Goal: Task Accomplishment & Management: Complete application form

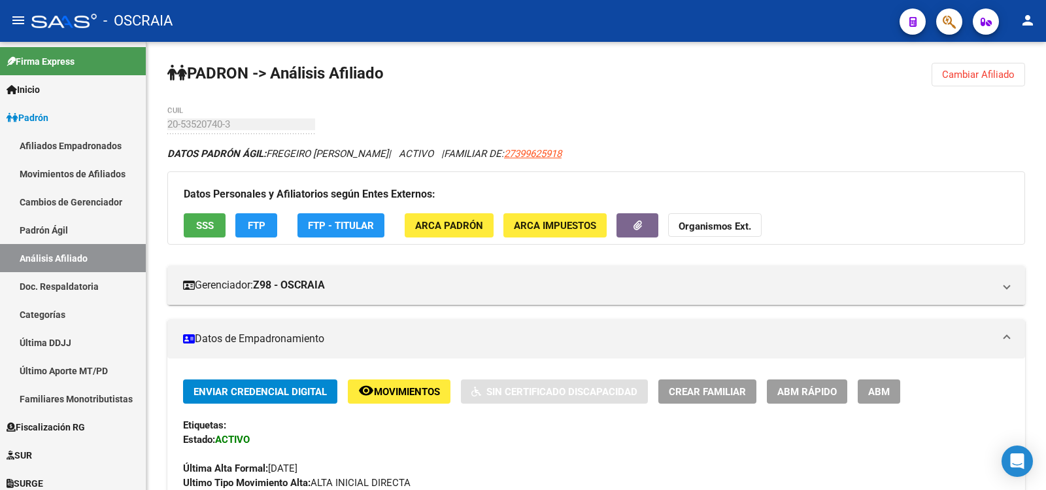
click at [69, 239] on link "Padrón Ágil" at bounding box center [73, 230] width 146 height 28
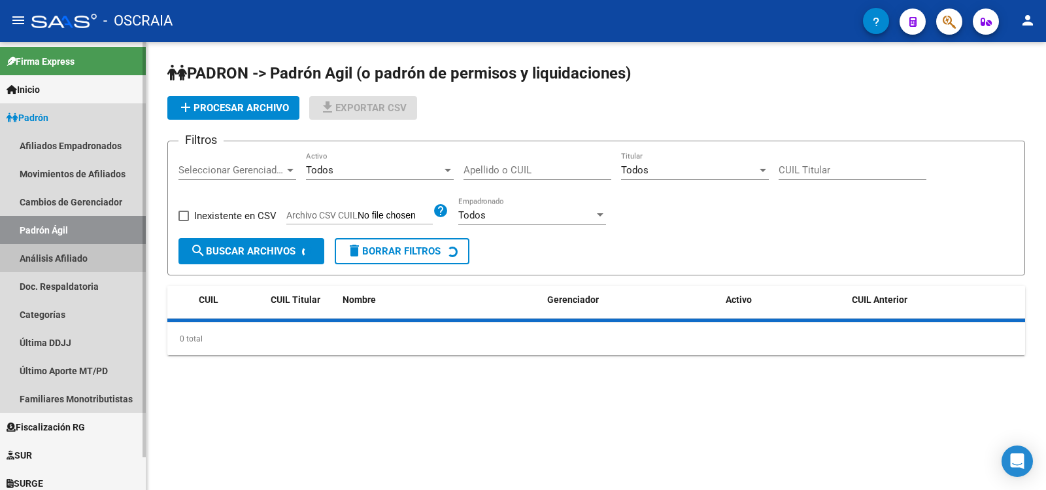
click at [73, 261] on link "Análisis Afiliado" at bounding box center [73, 258] width 146 height 28
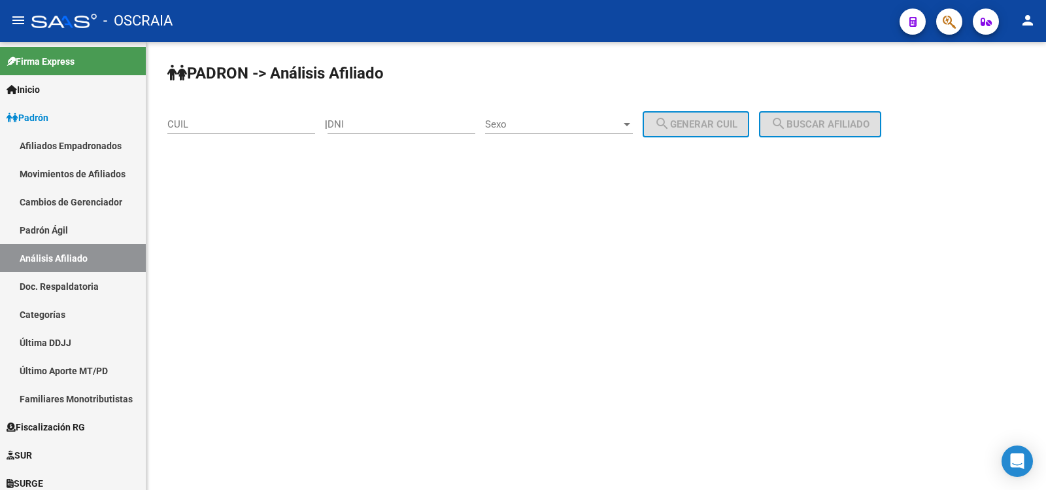
click at [214, 120] on input "CUIL" at bounding box center [241, 124] width 148 height 12
paste input "27-39962591-8"
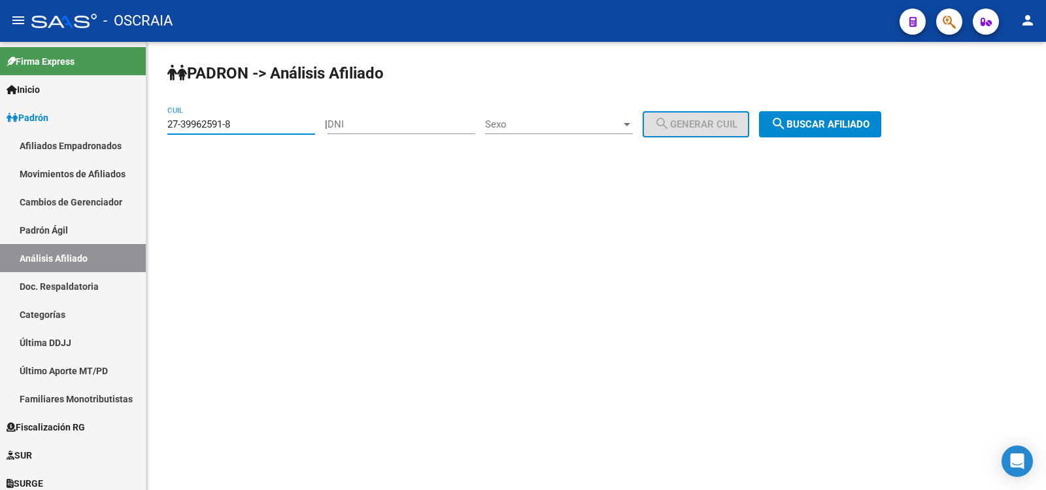
type input "27-39962591-8"
drag, startPoint x: 834, startPoint y: 129, endPoint x: 821, endPoint y: 139, distance: 16.3
click at [835, 128] on span "search Buscar afiliado" at bounding box center [820, 124] width 99 height 12
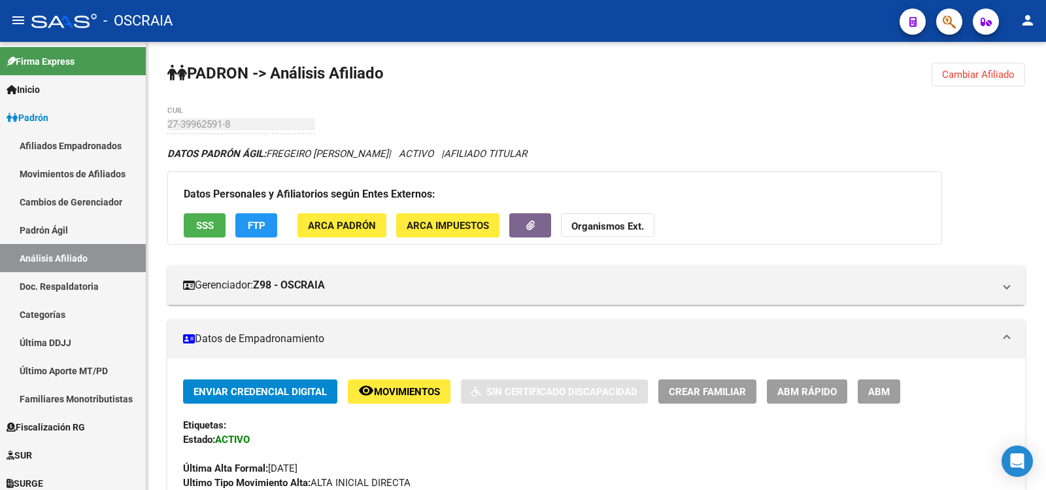
scroll to position [654, 0]
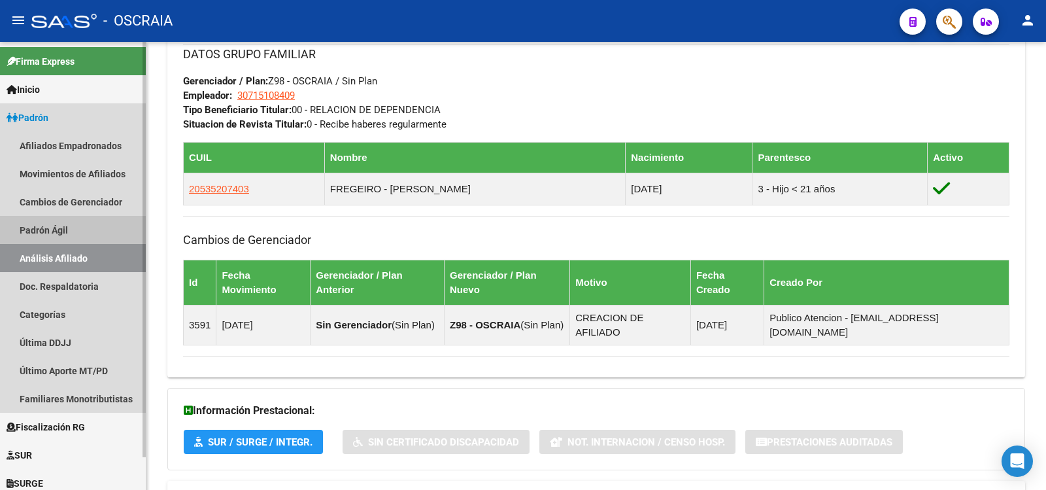
click at [120, 227] on link "Padrón Ágil" at bounding box center [73, 230] width 146 height 28
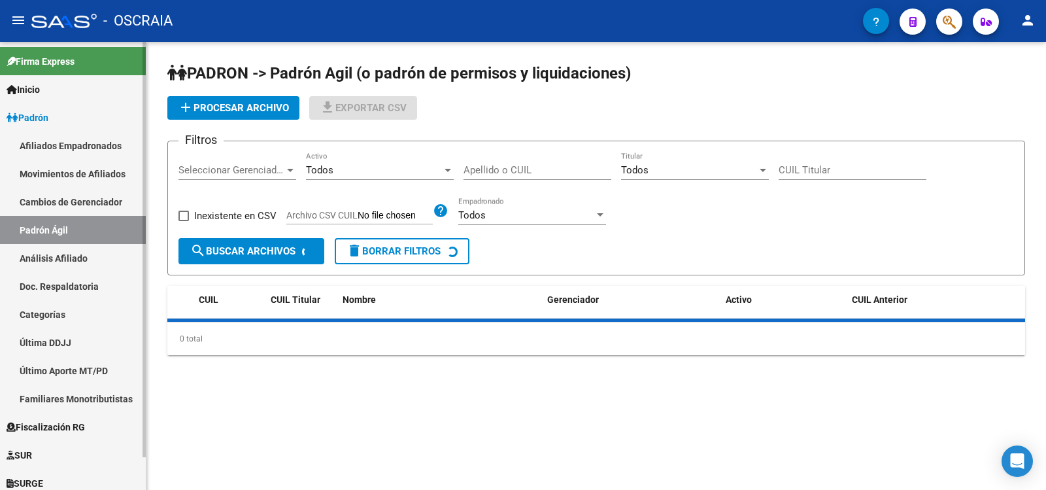
click at [117, 247] on link "Análisis Afiliado" at bounding box center [73, 258] width 146 height 28
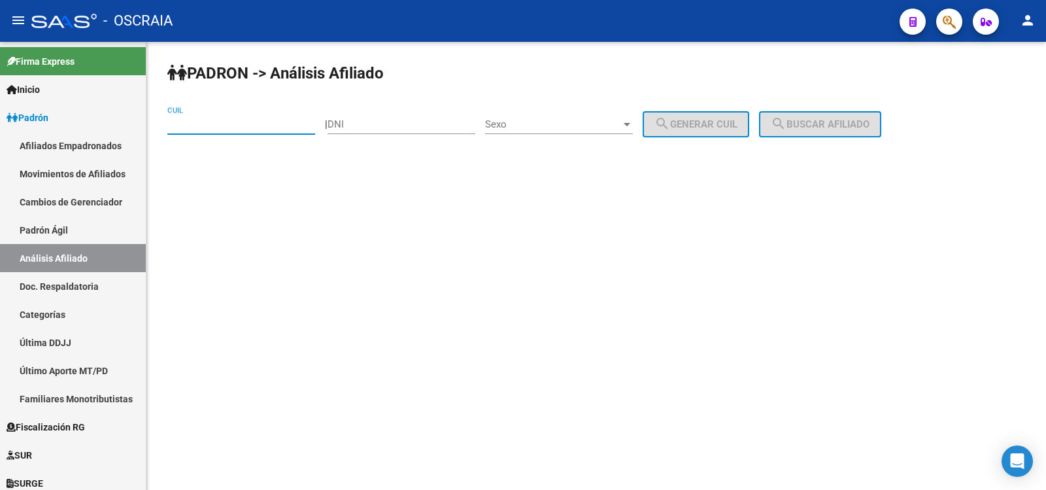
click at [233, 126] on input "CUIL" at bounding box center [241, 124] width 148 height 12
paste input "27-37400488-9"
type input "27-37400488-9"
click at [821, 125] on span "search Buscar afiliado" at bounding box center [820, 124] width 99 height 12
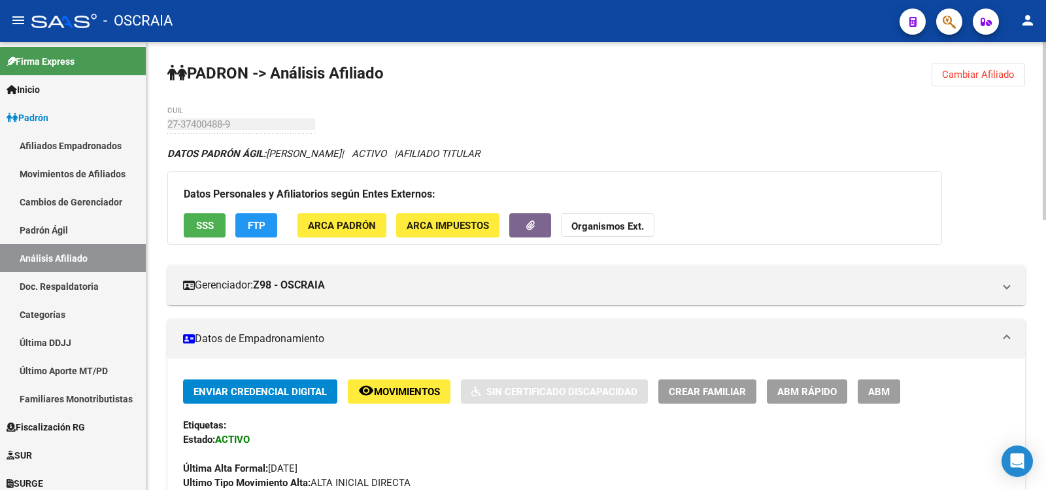
scroll to position [436, 0]
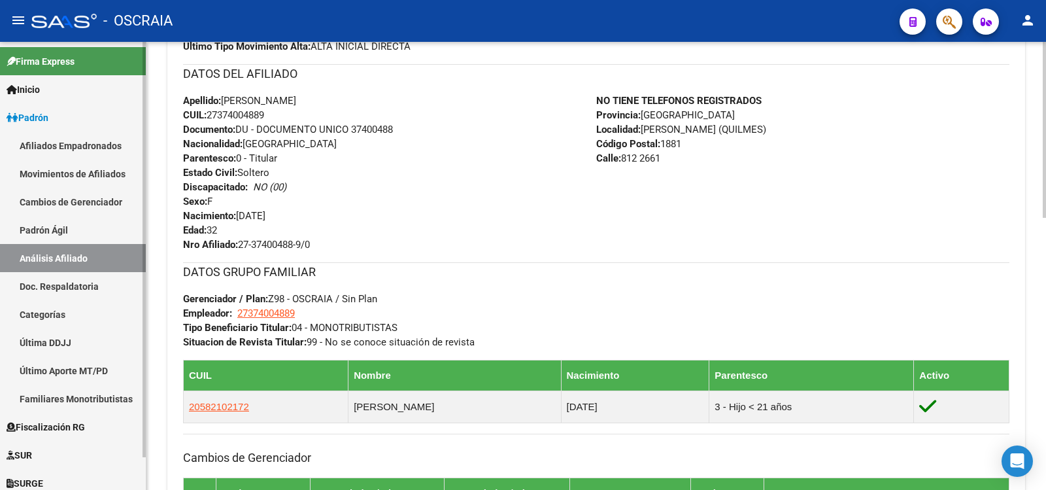
click at [113, 233] on link "Padrón Ágil" at bounding box center [73, 230] width 146 height 28
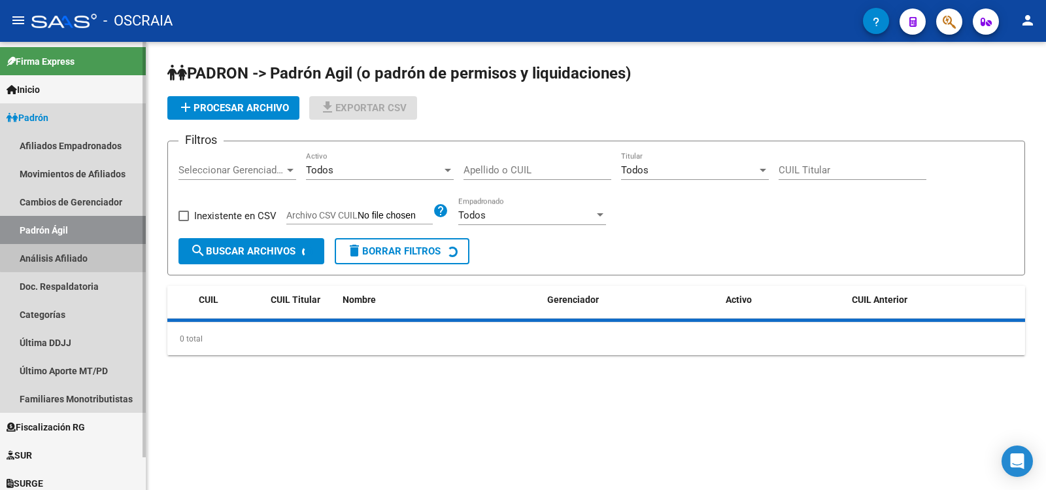
click at [112, 254] on link "Análisis Afiliado" at bounding box center [73, 258] width 146 height 28
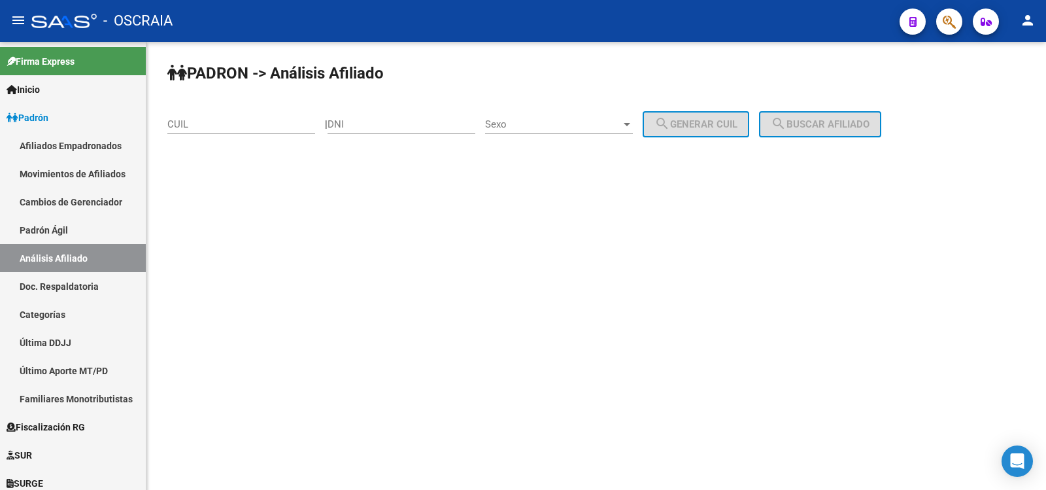
click at [215, 118] on input "CUIL" at bounding box center [241, 124] width 148 height 12
paste input "23-31297573-4"
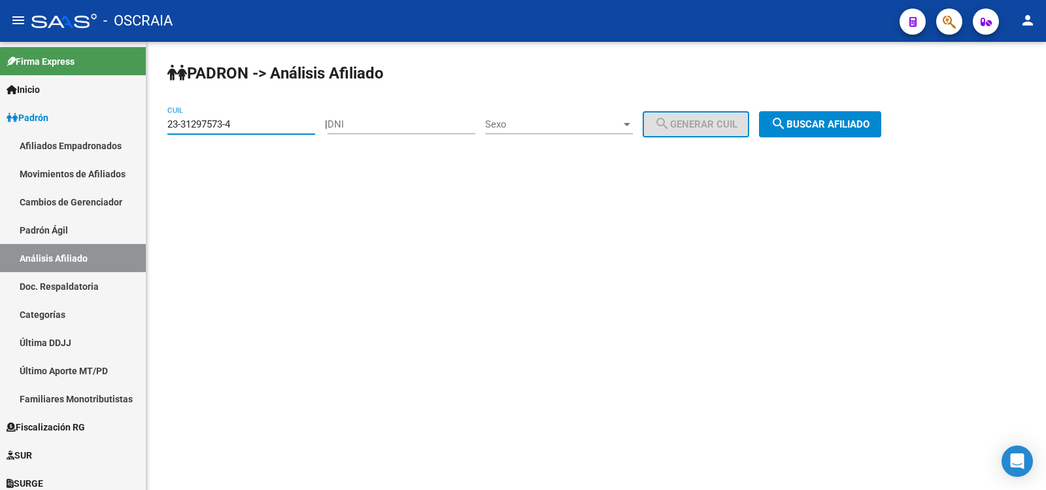
type input "23-31297573-4"
click at [787, 128] on mat-icon "search" at bounding box center [779, 124] width 16 height 16
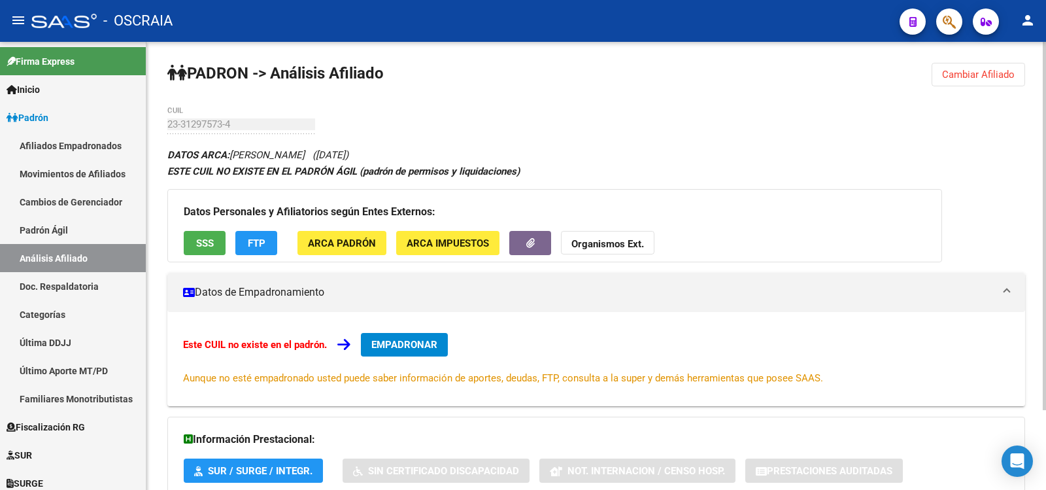
scroll to position [97, 0]
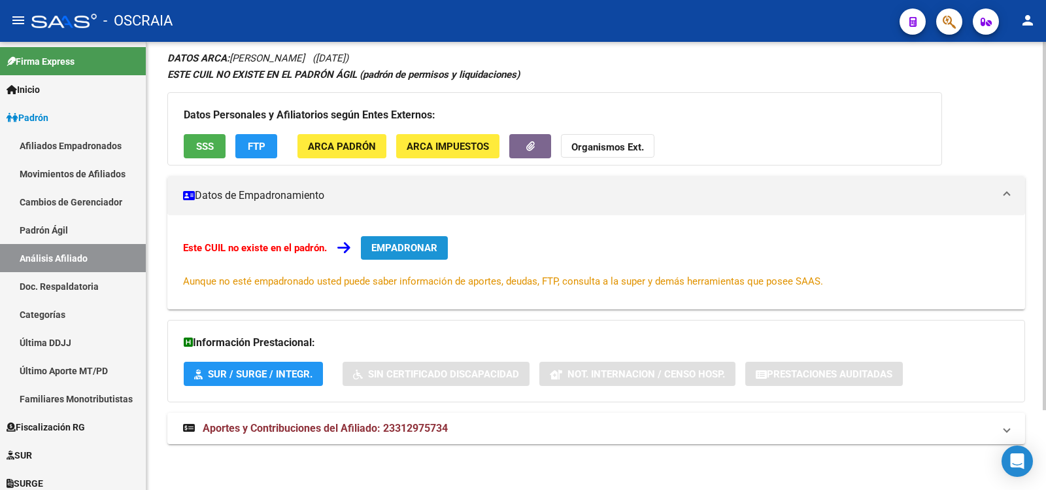
click at [416, 250] on span "EMPADRONAR" at bounding box center [404, 248] width 66 height 12
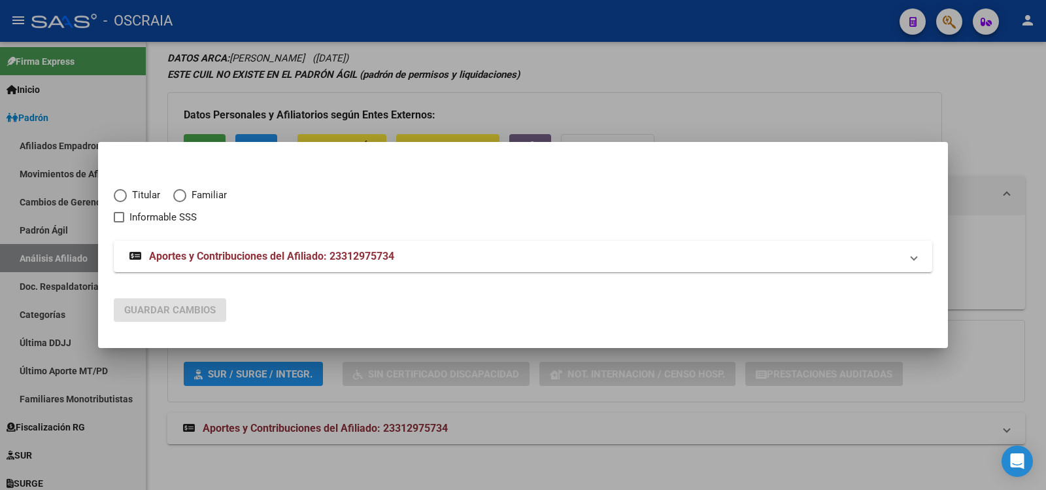
click at [152, 194] on span "Titular" at bounding box center [143, 195] width 33 height 15
click at [127, 194] on input "Titular" at bounding box center [120, 195] width 13 height 13
radio input "true"
checkbox input "true"
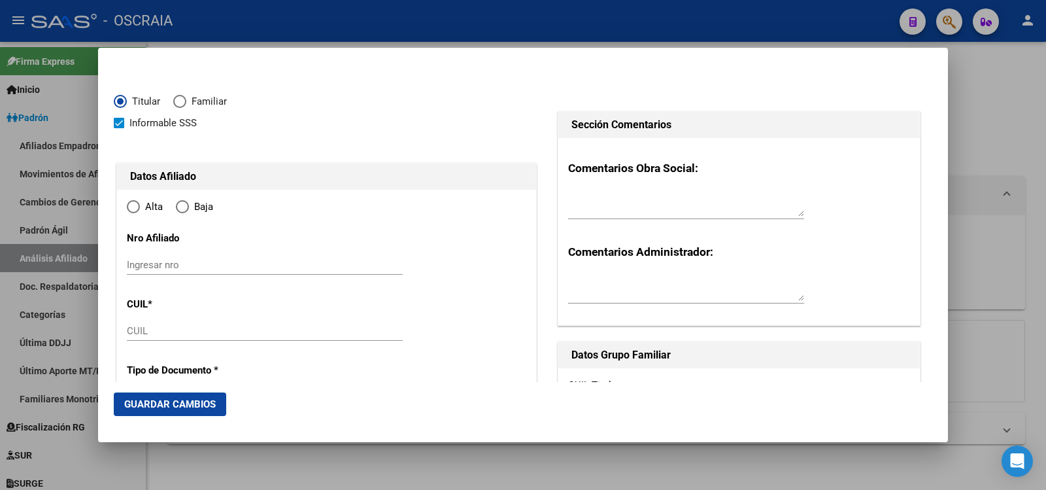
type input "23-31297573-4"
type input "31297573"
type input "PIÑA"
type input "[PERSON_NAME]"
type input "[DATE]"
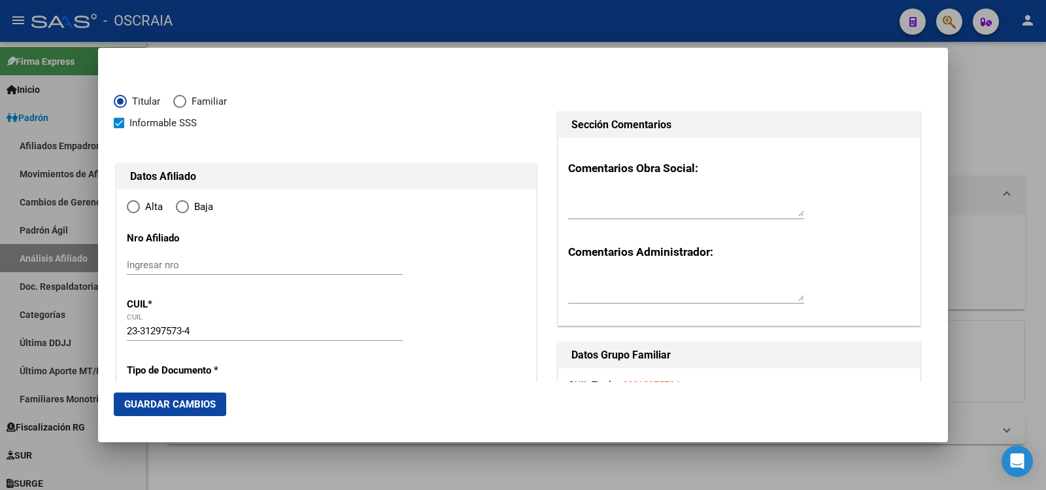
type input "[PERSON_NAME]"
type input "1723"
type input "H DEL CARRIL"
type input "1966"
type input "0"
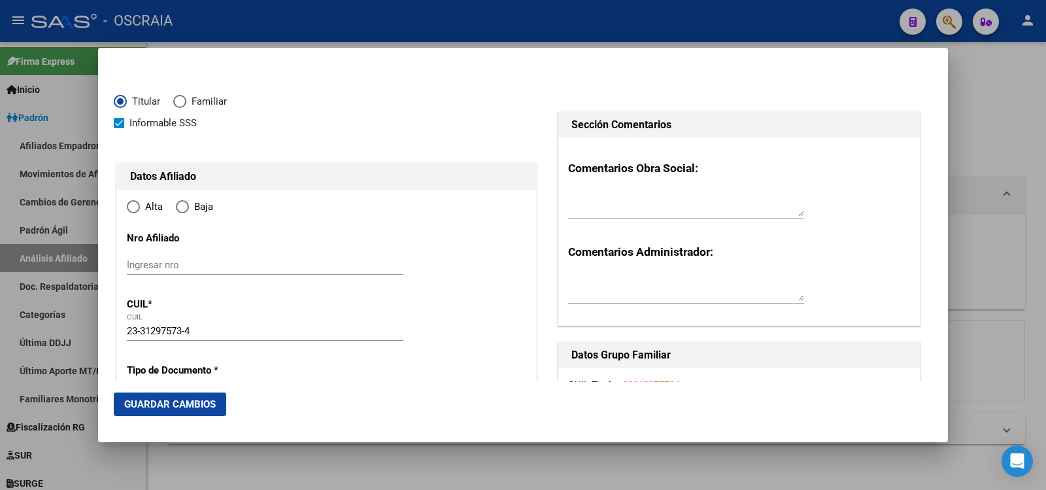
type input "[PERSON_NAME]"
radio input "true"
click at [146, 200] on span "Alta" at bounding box center [151, 206] width 23 height 15
click at [140, 200] on input "Alta" at bounding box center [133, 206] width 13 height 13
click at [199, 267] on input "Ingresar nro" at bounding box center [265, 265] width 276 height 12
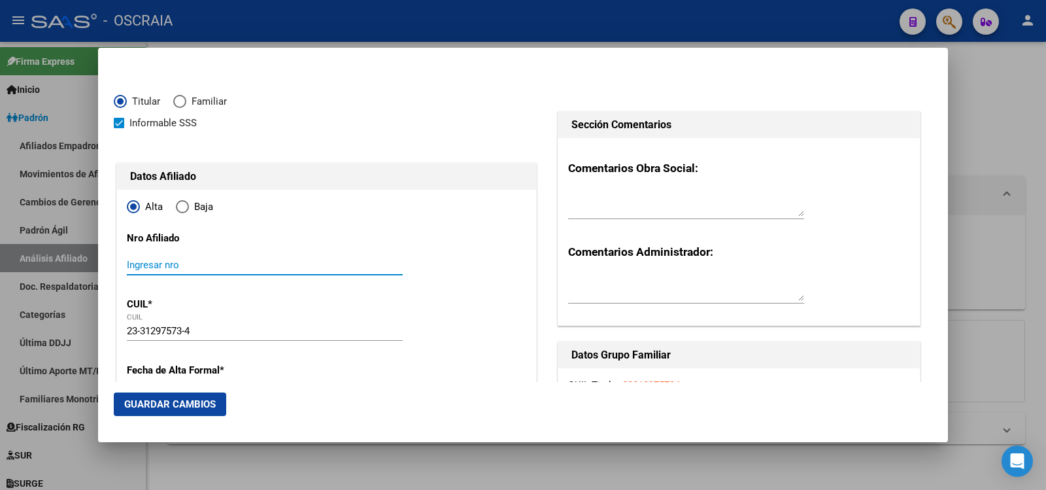
paste input "23-31297573-4"
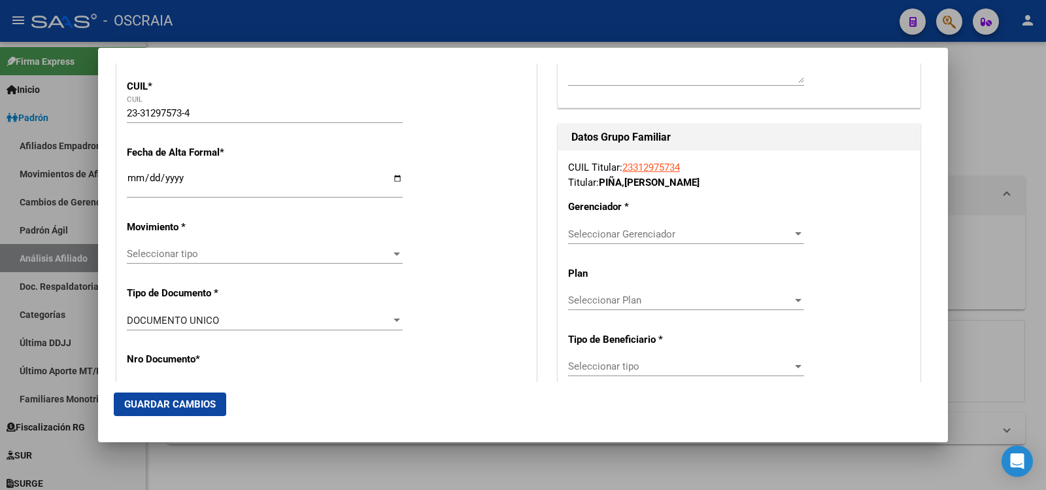
type input "23-31297573-4"
click at [221, 257] on span "Seleccionar tipo" at bounding box center [259, 254] width 264 height 12
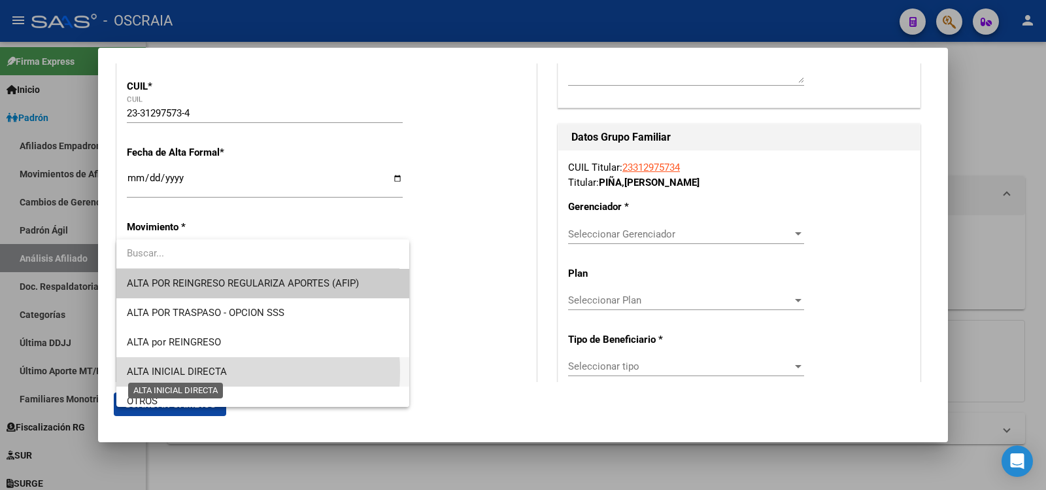
click at [209, 371] on span "ALTA INICIAL DIRECTA" at bounding box center [177, 372] width 100 height 12
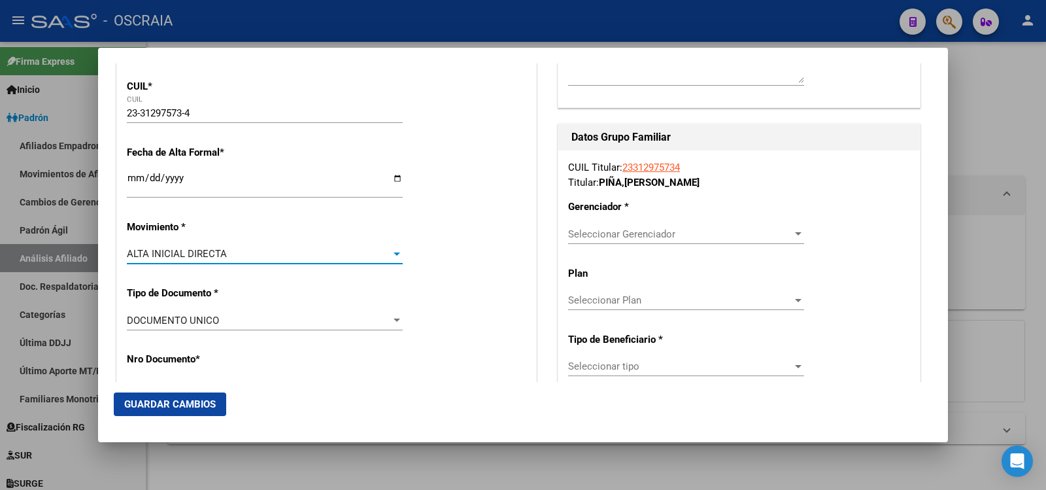
scroll to position [654, 0]
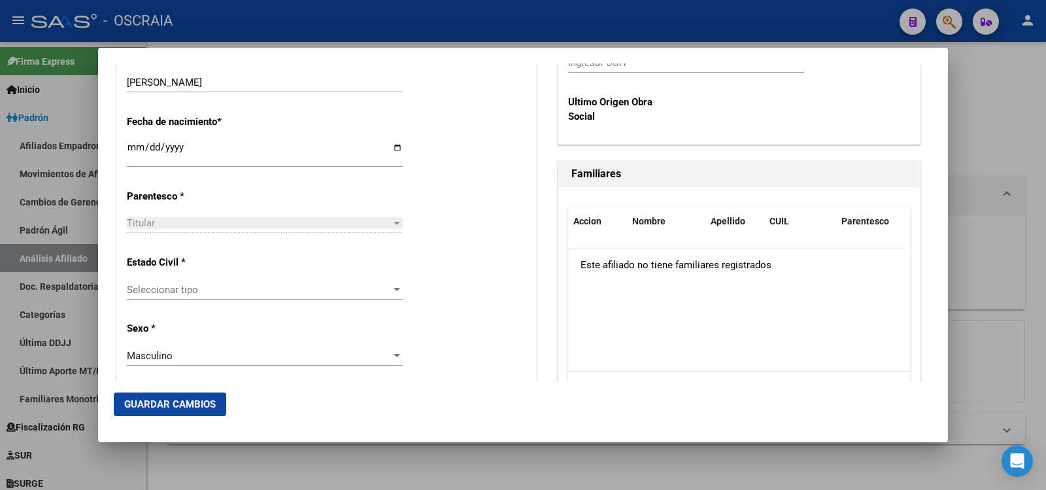
click at [211, 288] on span "Seleccionar tipo" at bounding box center [259, 290] width 264 height 12
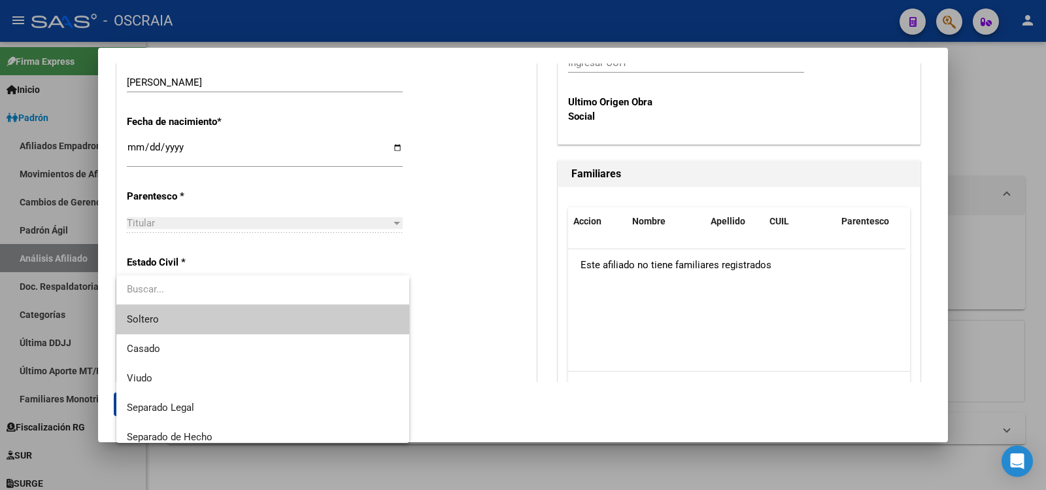
click at [211, 288] on input "dropdown search" at bounding box center [262, 288] width 293 height 29
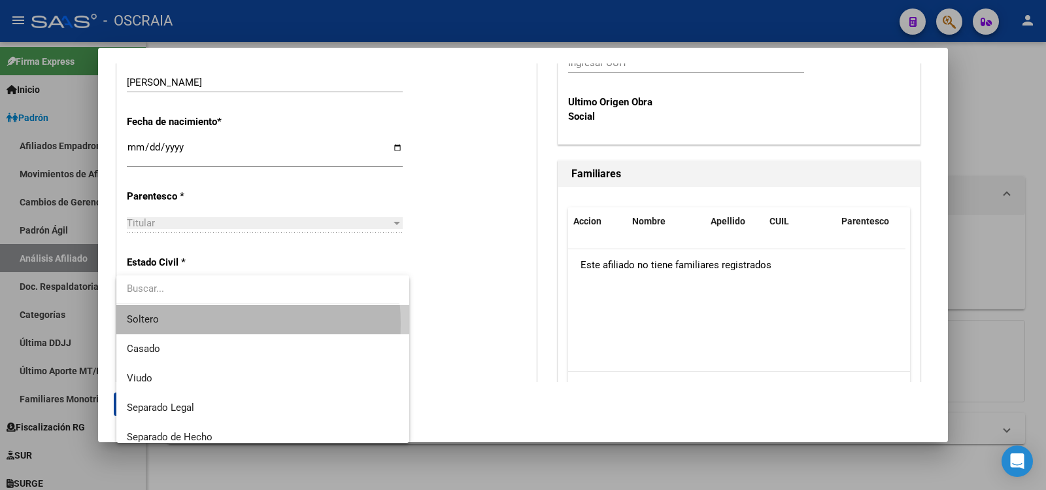
click at [191, 324] on span "Soltero" at bounding box center [263, 319] width 272 height 29
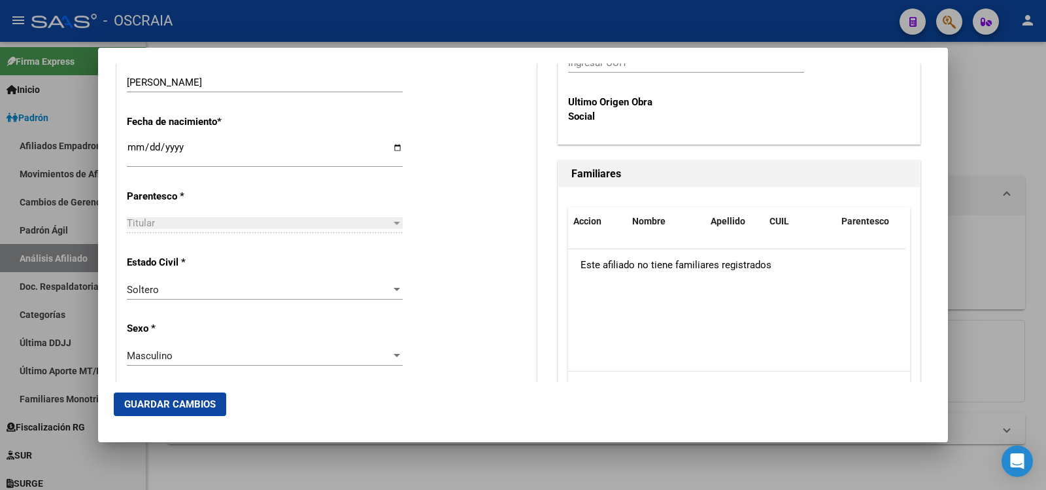
click at [1013, 281] on div at bounding box center [523, 245] width 1046 height 490
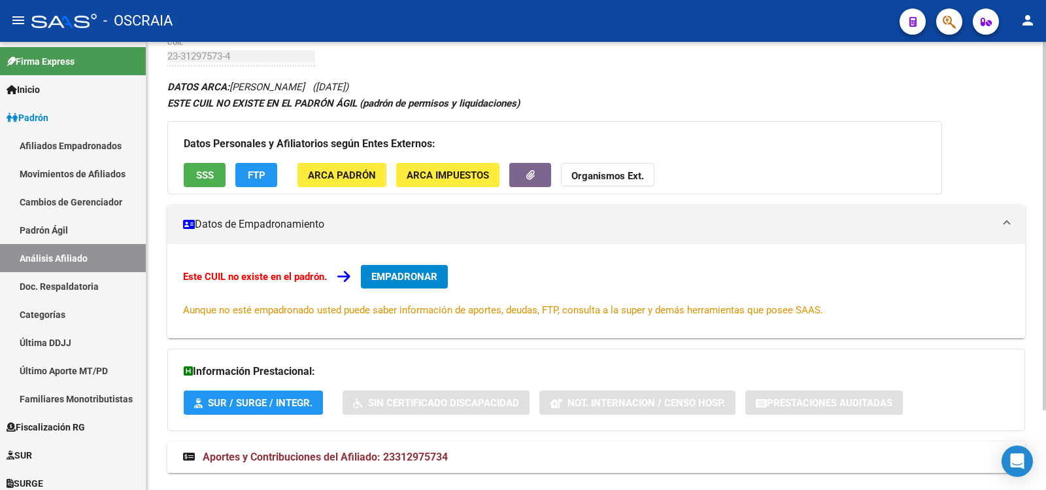
scroll to position [97, 0]
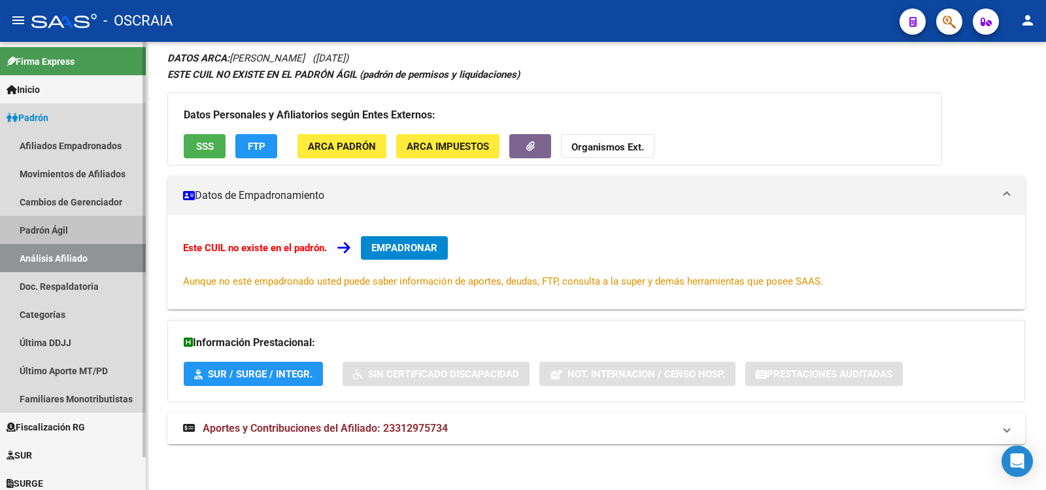
click at [67, 228] on link "Padrón Ágil" at bounding box center [73, 230] width 146 height 28
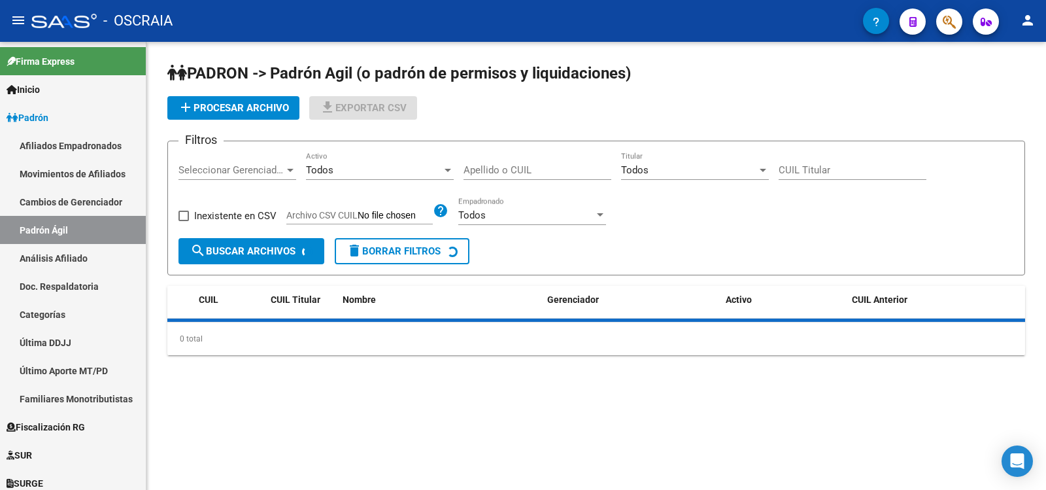
click at [77, 254] on link "Análisis Afiliado" at bounding box center [73, 258] width 146 height 28
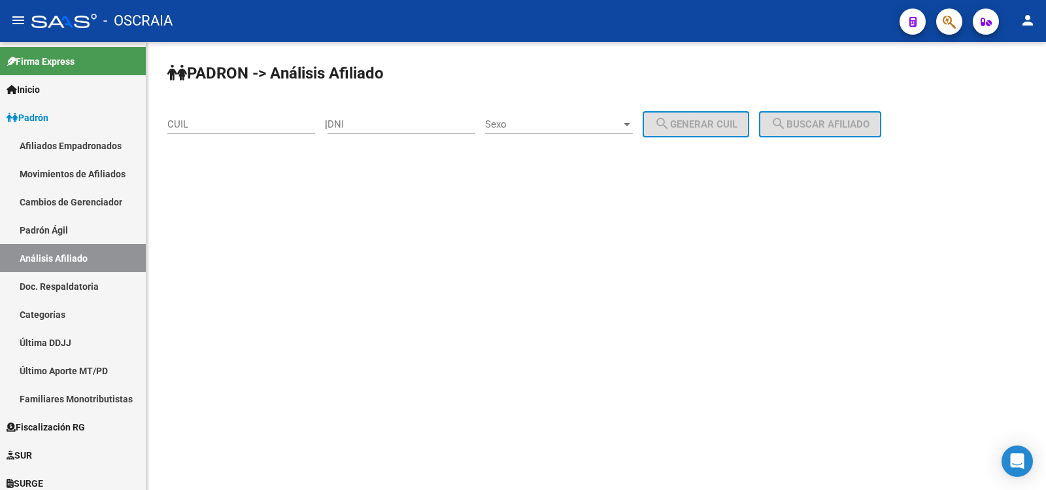
click at [227, 124] on input "CUIL" at bounding box center [241, 124] width 148 height 12
paste input "23-22953263-4"
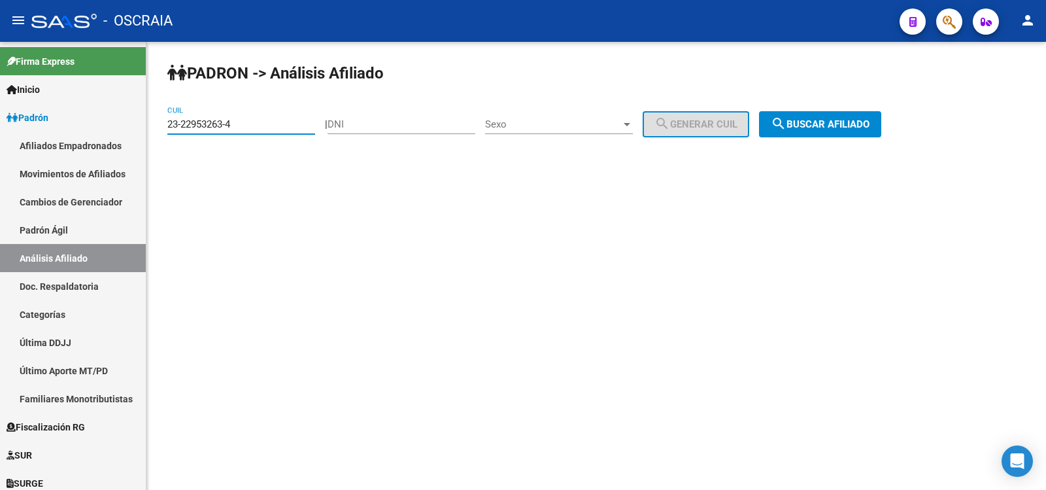
type input "23-22953263-4"
click at [834, 111] on div "PADRON -> Análisis Afiliado 23-22953263-4 CUIL | DNI Sexo Sexo search Generar C…" at bounding box center [596, 110] width 900 height 137
click at [836, 117] on button "search Buscar afiliado" at bounding box center [820, 124] width 122 height 26
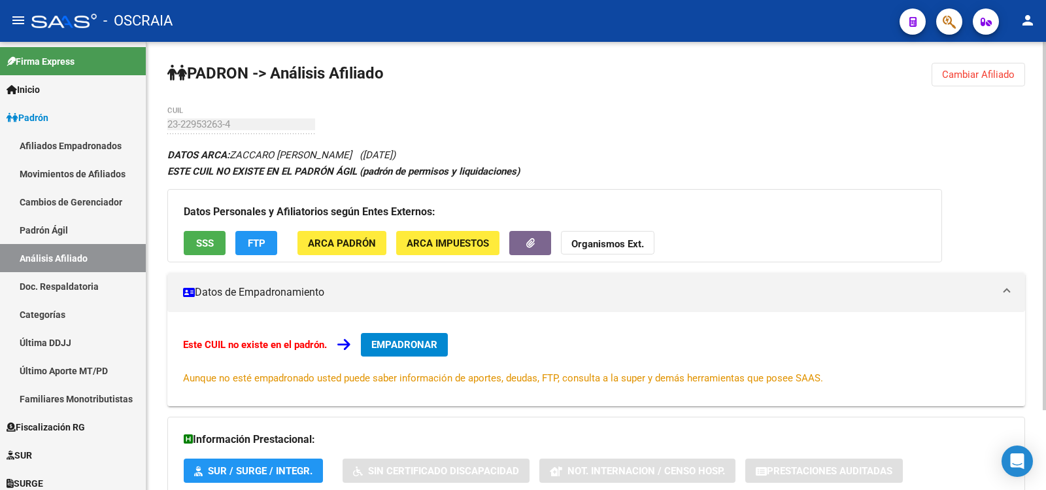
click at [425, 341] on span "EMPADRONAR" at bounding box center [404, 345] width 66 height 12
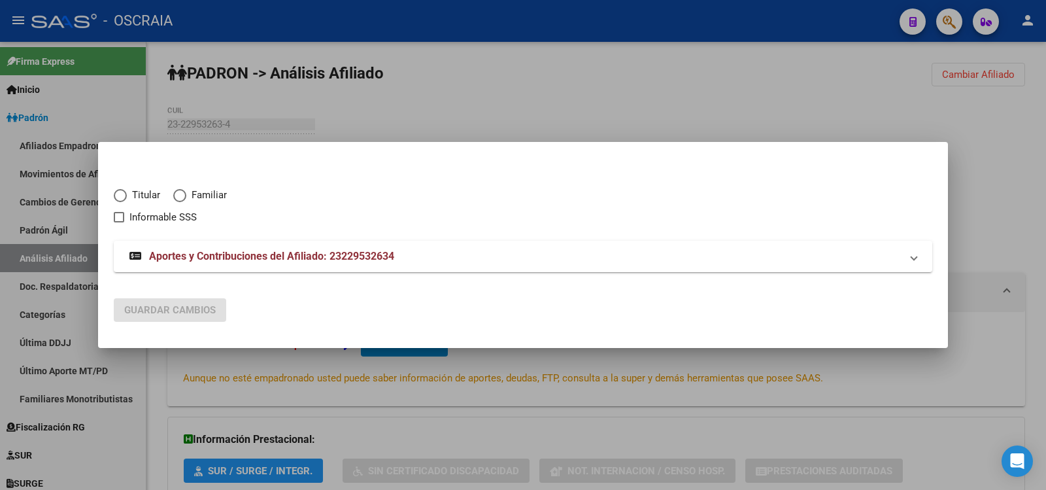
click at [137, 194] on span "Titular" at bounding box center [143, 195] width 33 height 15
click at [127, 194] on input "Titular" at bounding box center [120, 195] width 13 height 13
radio input "true"
checkbox input "true"
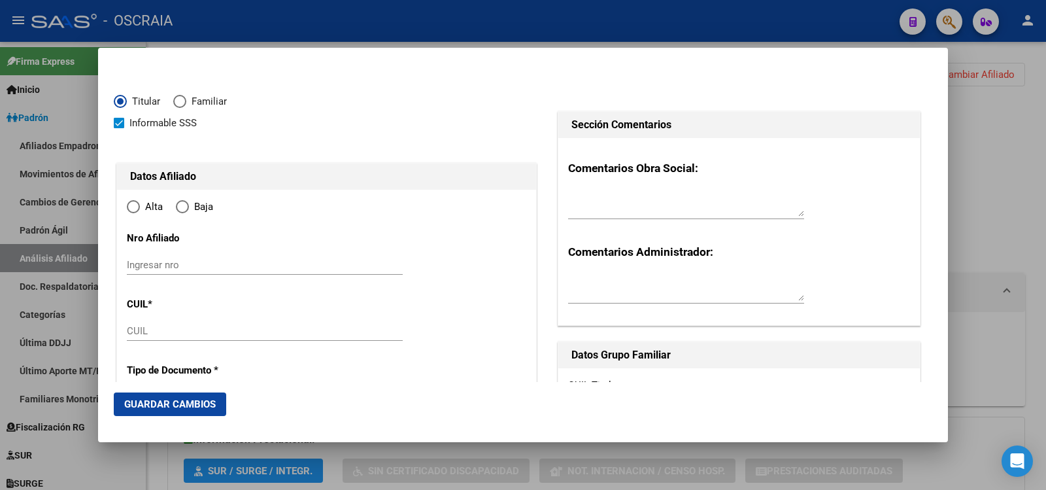
type input "23-22953263-4"
type input "22953263"
type input "ZACCARO"
type input "[PERSON_NAME]"
type input "[DATE]"
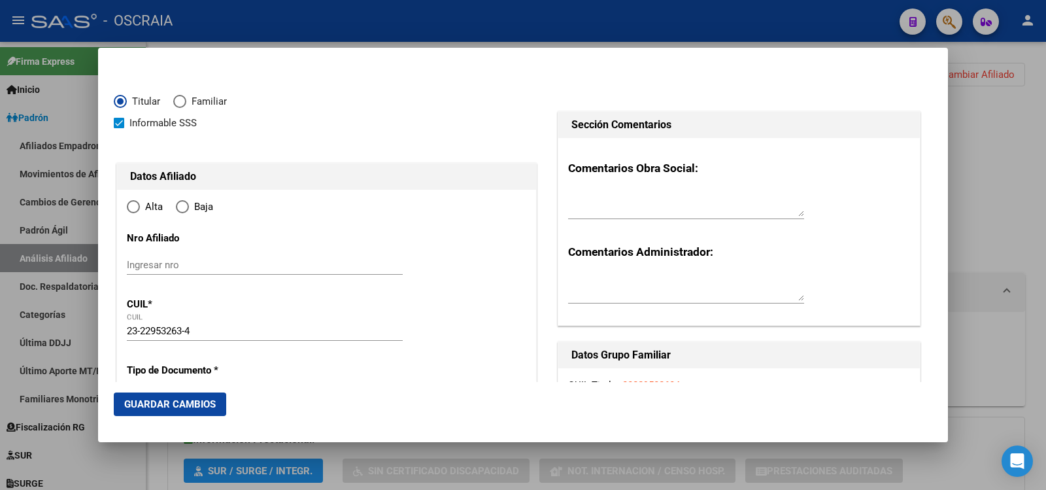
type input "NECOCHEA"
type input "7630"
type input "62"
type input "4056"
type input "NECOCHEA"
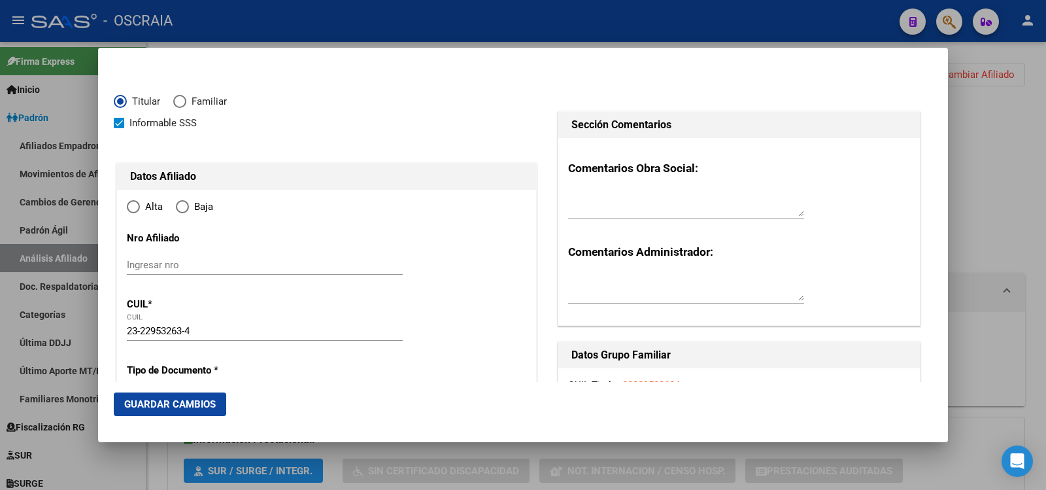
click at [147, 201] on span "Alta" at bounding box center [151, 206] width 23 height 15
click at [140, 201] on input "Alta" at bounding box center [133, 206] width 13 height 13
click at [147, 201] on span "Alta" at bounding box center [151, 206] width 23 height 15
click at [140, 201] on input "Alta" at bounding box center [133, 206] width 13 height 13
radio input "true"
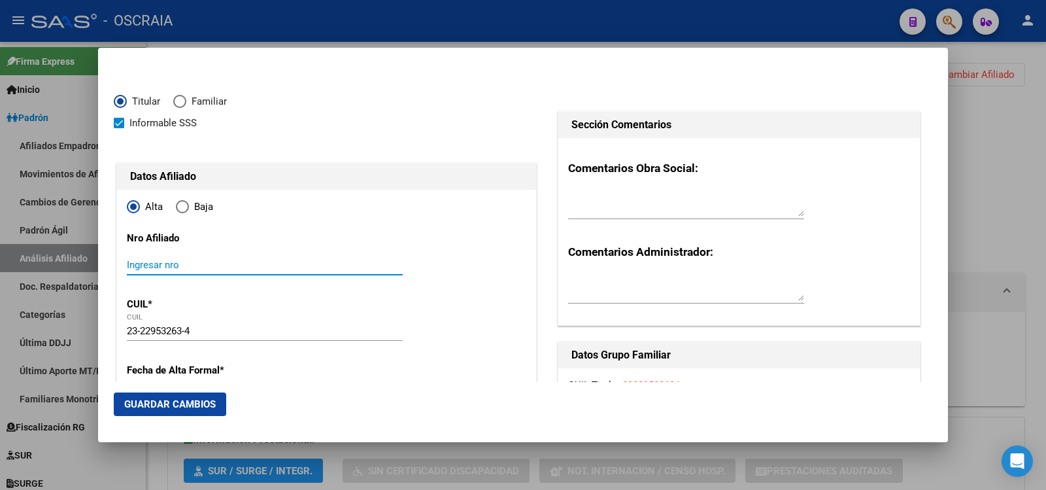
click at [192, 260] on input "Ingresar nro" at bounding box center [265, 265] width 276 height 12
paste input "23-22953263-4"
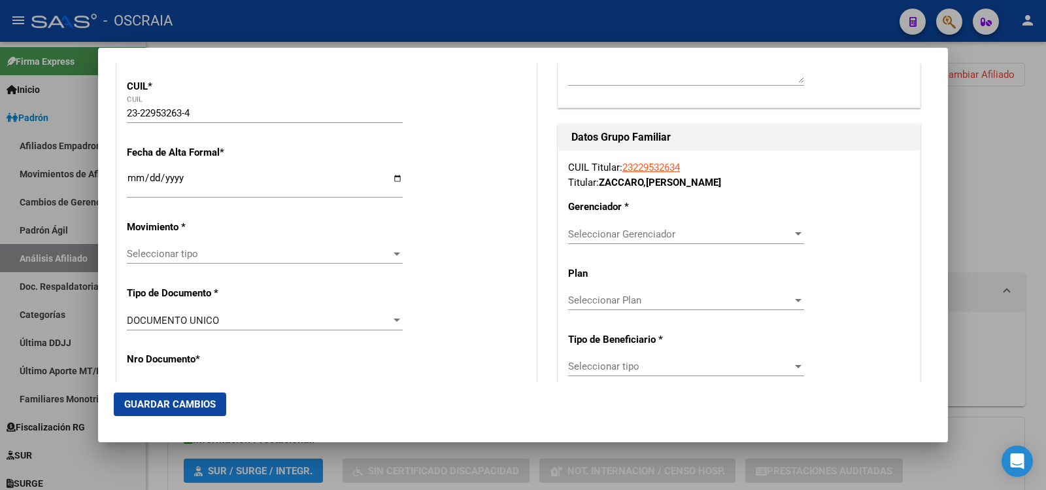
type input "23-22953263-4"
click at [195, 252] on span "Seleccionar tipo" at bounding box center [259, 254] width 264 height 12
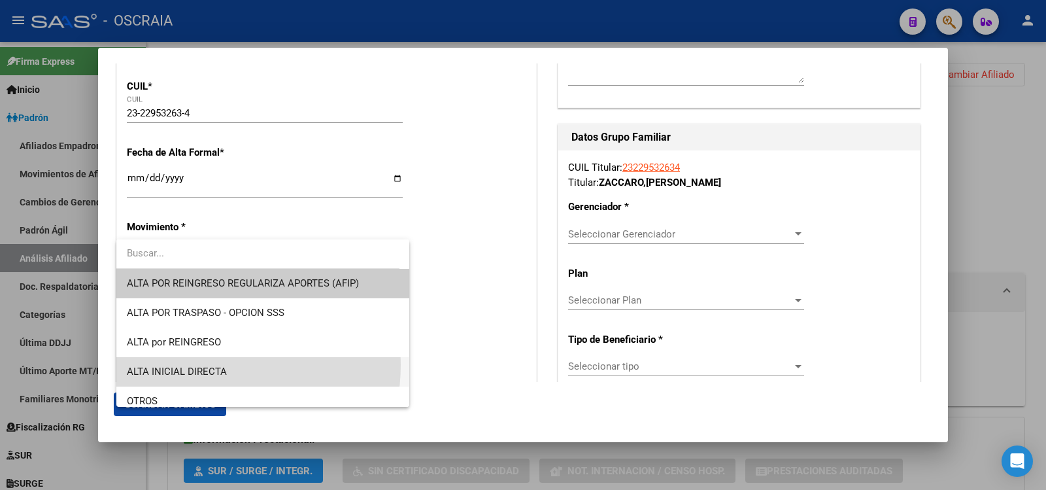
click at [192, 364] on span "ALTA INICIAL DIRECTA" at bounding box center [263, 371] width 272 height 29
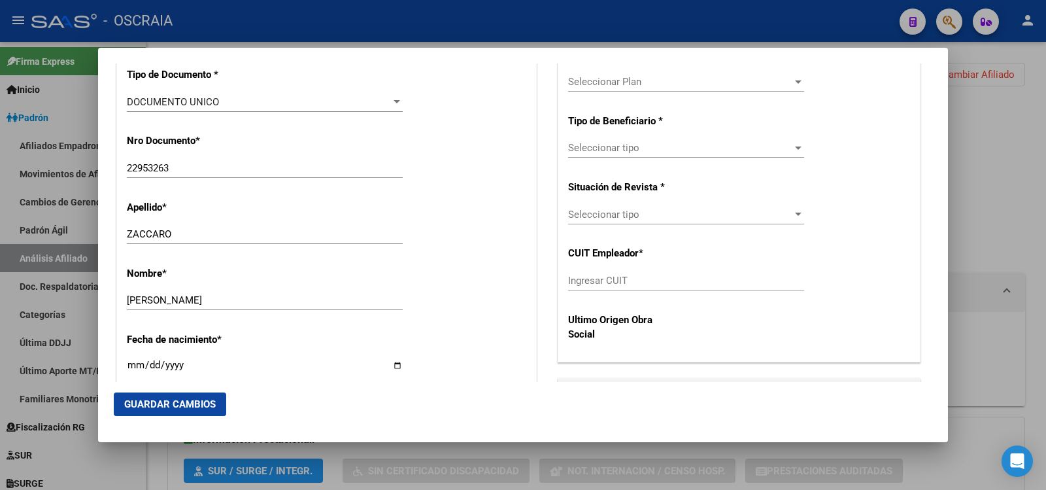
scroll to position [654, 0]
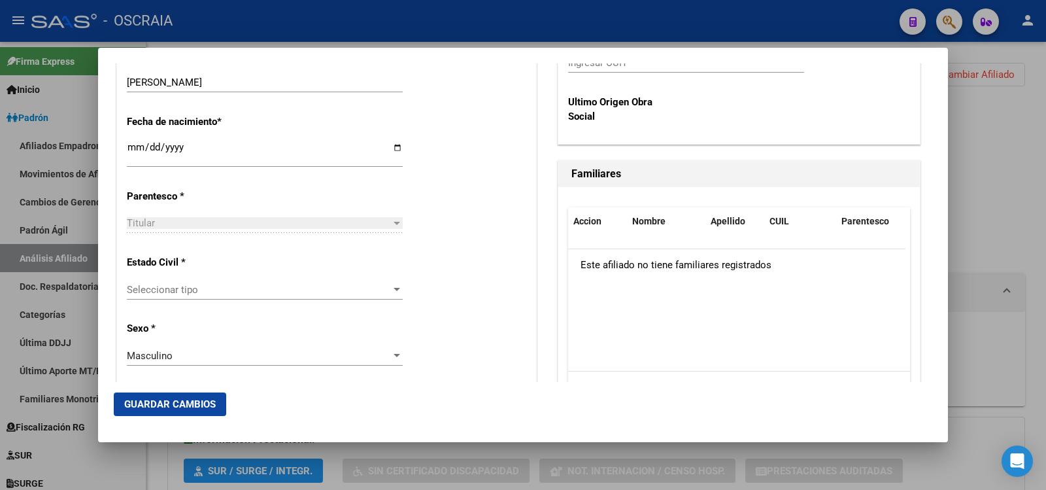
click at [193, 290] on span "Seleccionar tipo" at bounding box center [259, 290] width 264 height 12
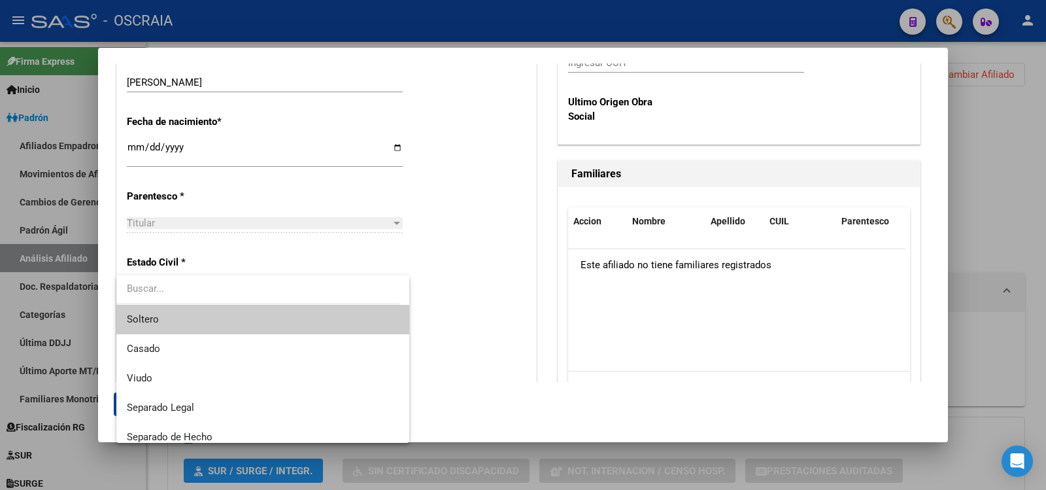
click at [182, 321] on span "Soltero" at bounding box center [263, 319] width 272 height 29
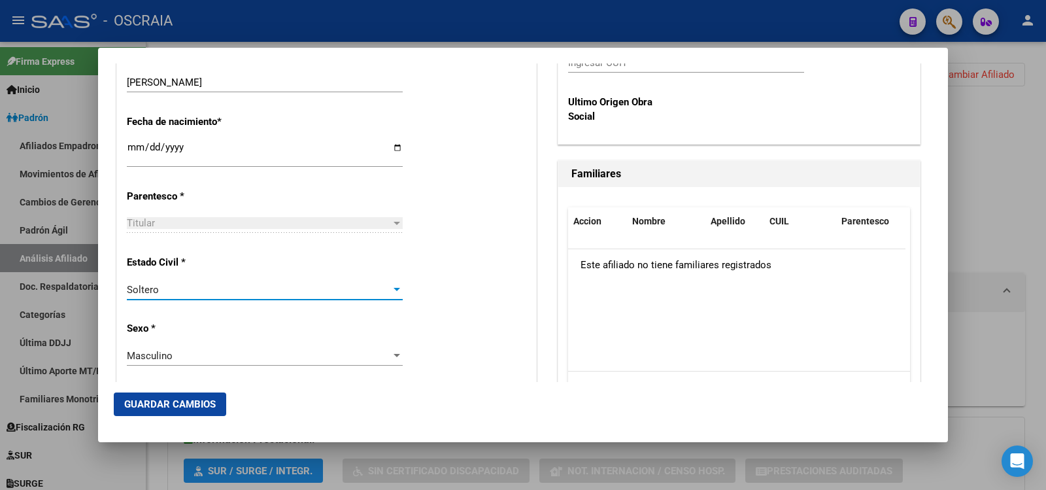
scroll to position [872, 0]
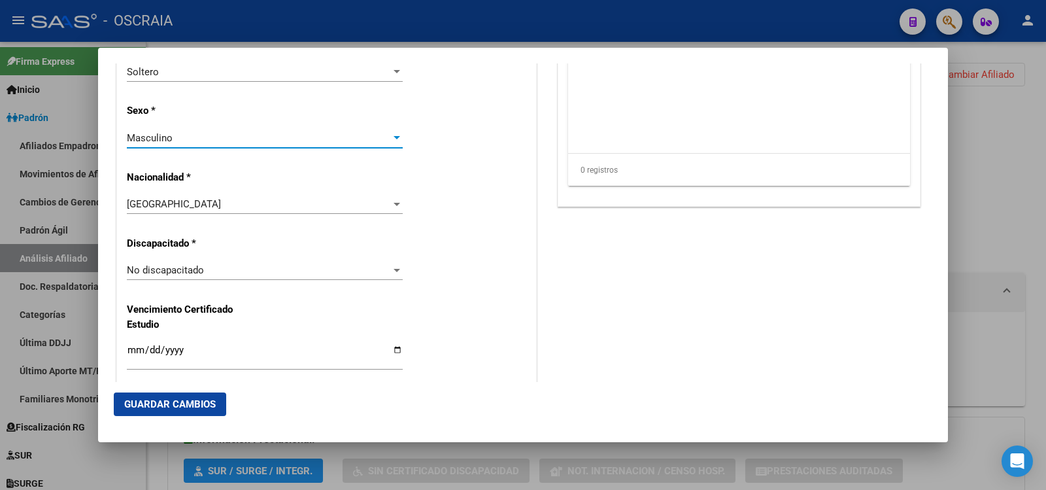
click at [211, 141] on div "Masculino" at bounding box center [259, 138] width 264 height 12
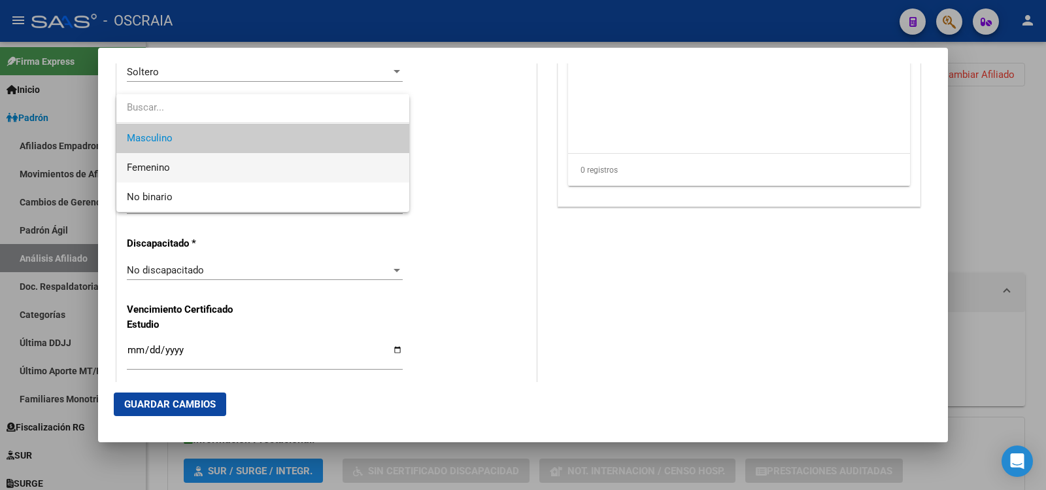
click at [190, 173] on span "Femenino" at bounding box center [263, 167] width 272 height 29
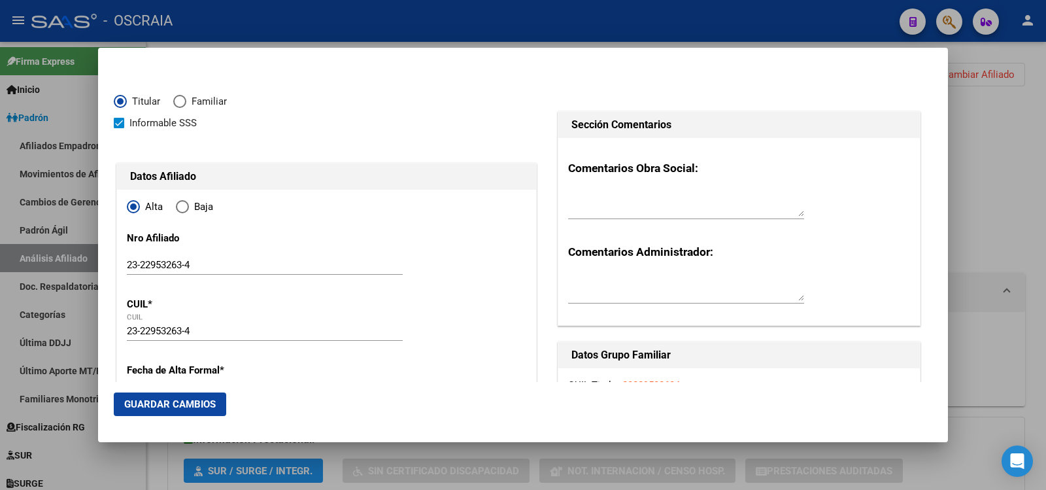
scroll to position [436, 0]
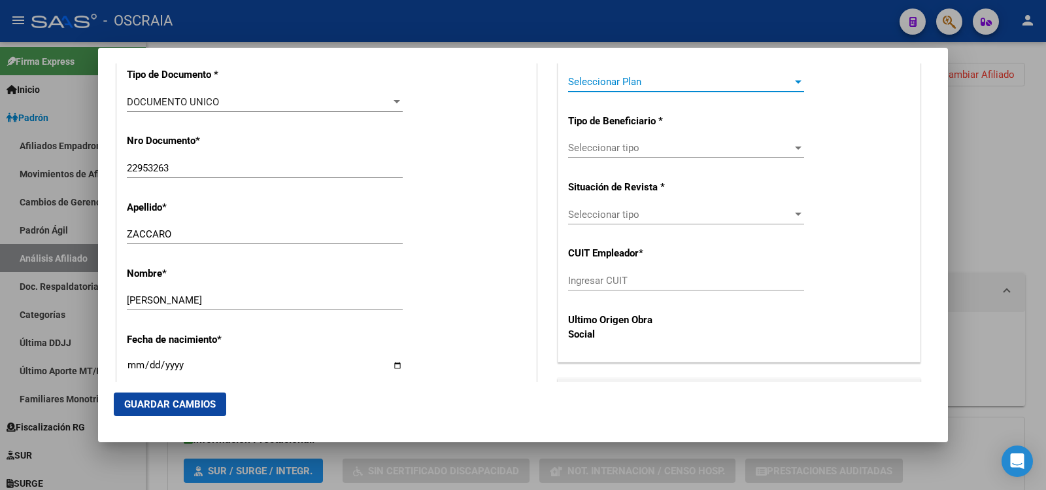
click at [624, 83] on span "Seleccionar Plan" at bounding box center [680, 82] width 224 height 12
click at [860, 196] on div at bounding box center [523, 245] width 1046 height 490
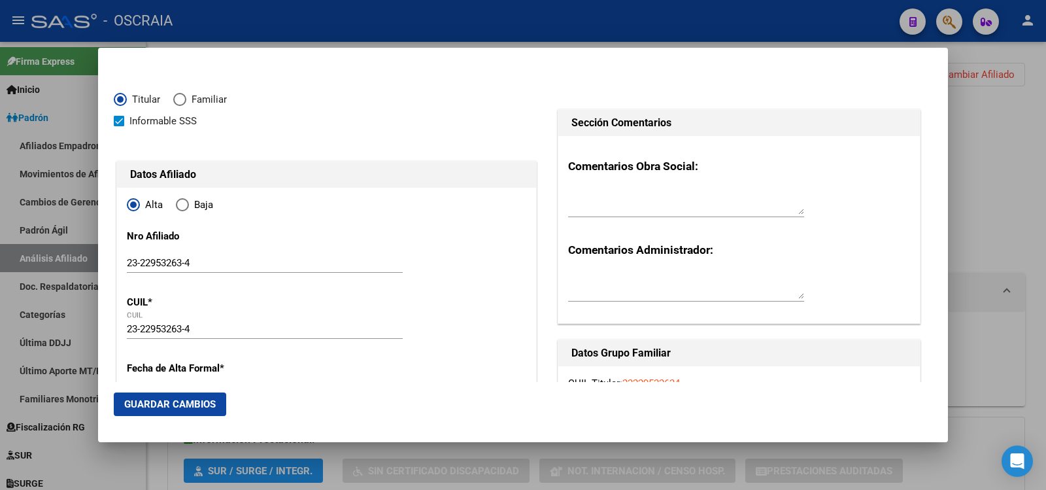
scroll to position [220, 0]
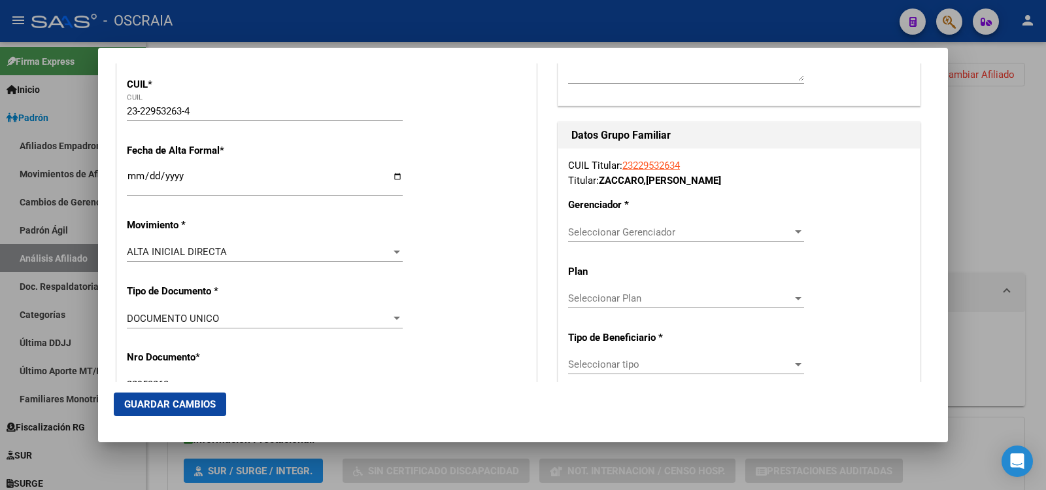
click at [634, 234] on span "Seleccionar Gerenciador" at bounding box center [680, 232] width 224 height 12
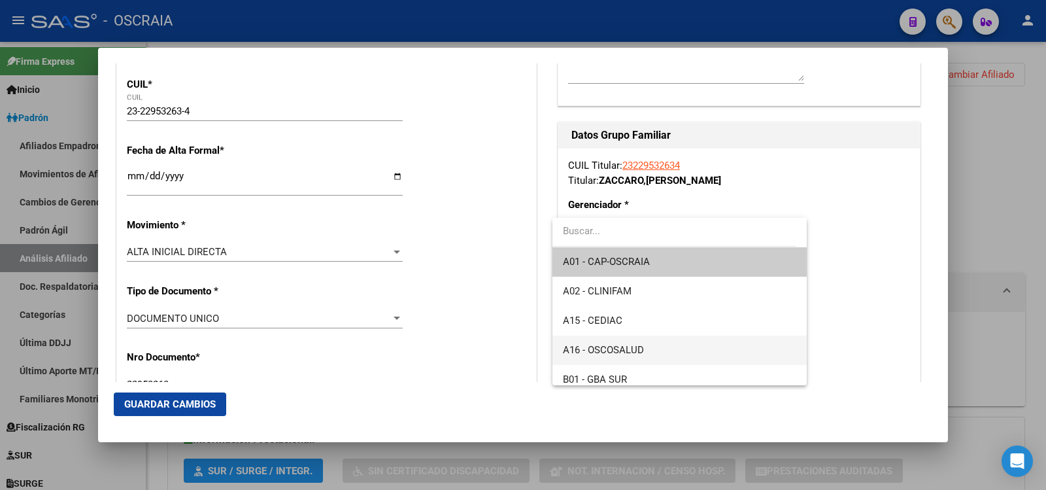
scroll to position [97, 0]
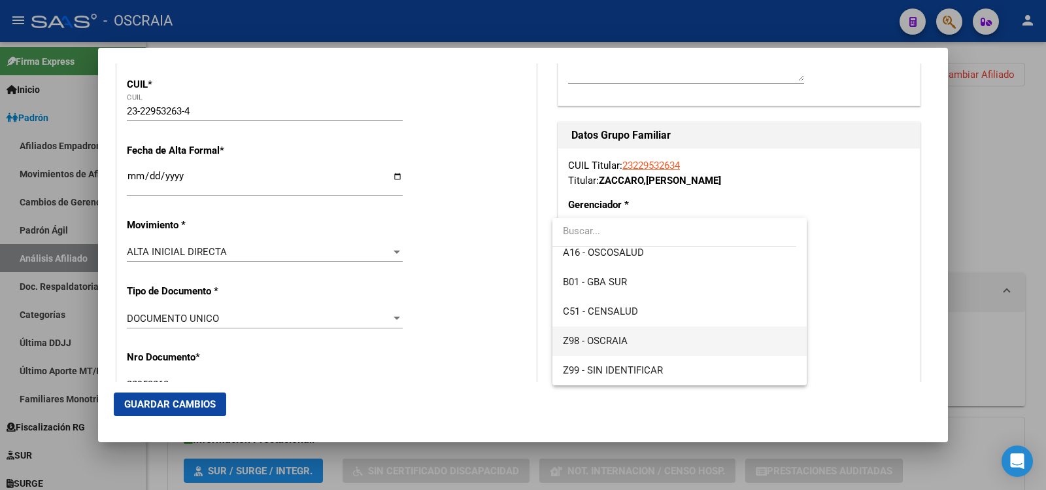
click at [632, 342] on span "Z98 - OSCRAIA" at bounding box center [679, 340] width 233 height 29
drag, startPoint x: 632, startPoint y: 342, endPoint x: 636, endPoint y: 335, distance: 7.6
click at [632, 342] on p "Tipo de Beneficiario *" at bounding box center [619, 345] width 103 height 15
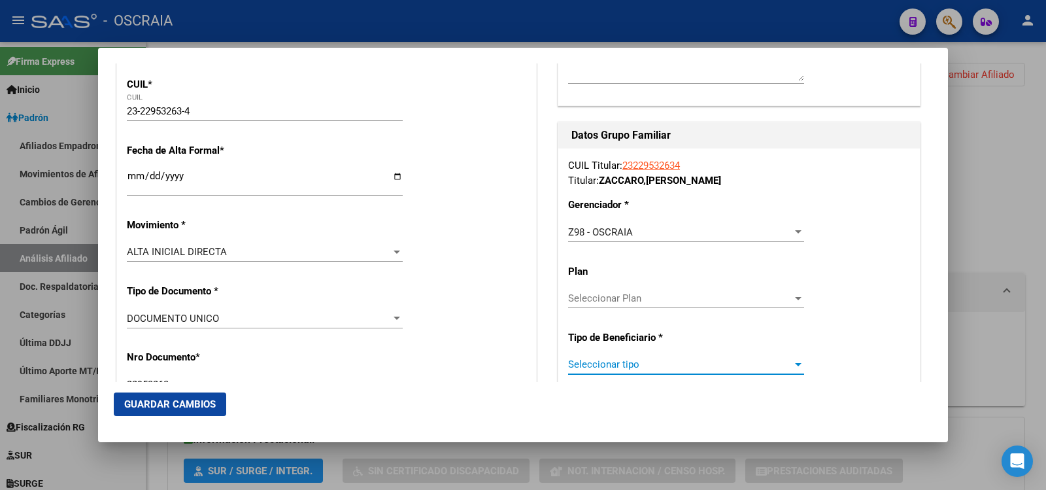
click at [646, 360] on span "Seleccionar tipo" at bounding box center [680, 364] width 224 height 12
type input "23-22953263-4"
click at [646, 364] on span "04 - MONOTRIBUTISTAS" at bounding box center [621, 364] width 106 height 12
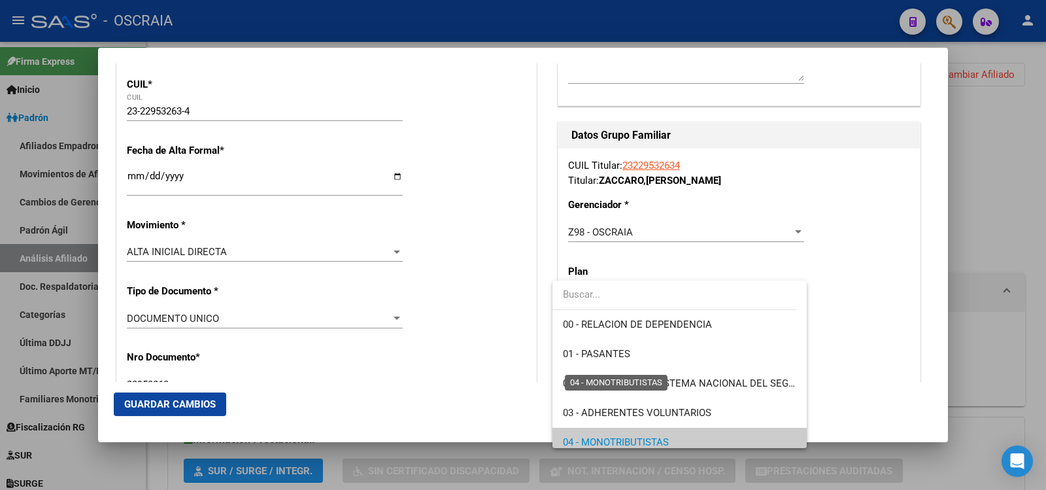
scroll to position [78, 0]
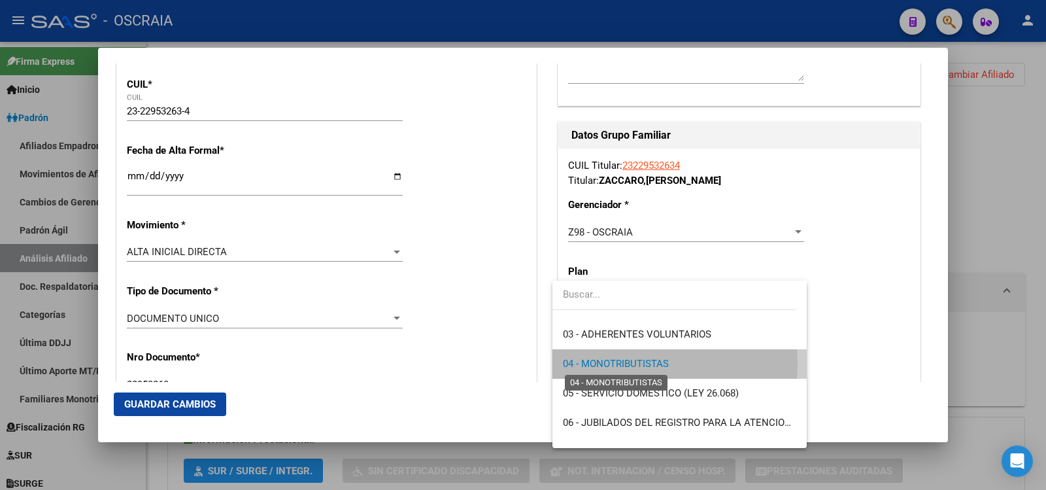
click at [646, 364] on span "04 - MONOTRIBUTISTAS" at bounding box center [616, 364] width 106 height 12
click at [646, 364] on span "04 - MONOTRIBUTISTAS" at bounding box center [621, 364] width 106 height 12
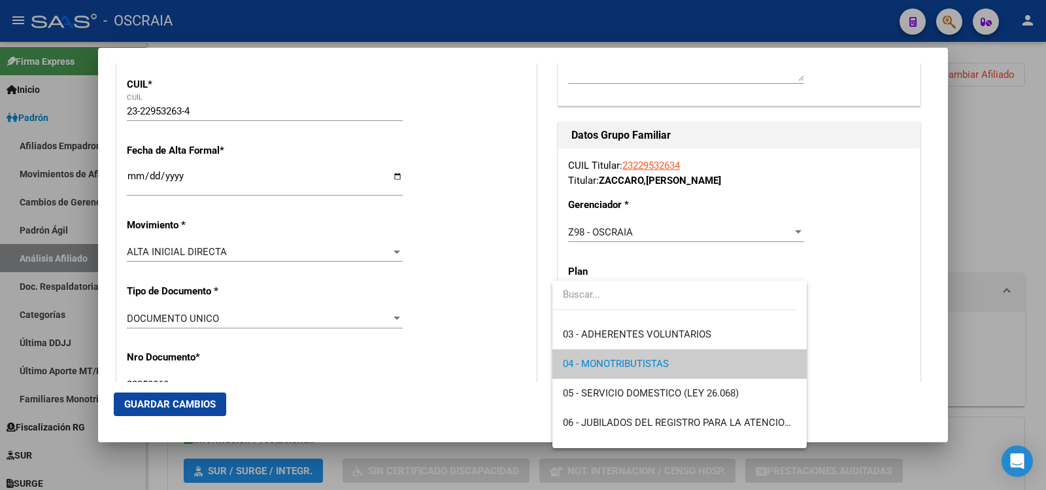
click at [420, 269] on div at bounding box center [523, 245] width 1046 height 490
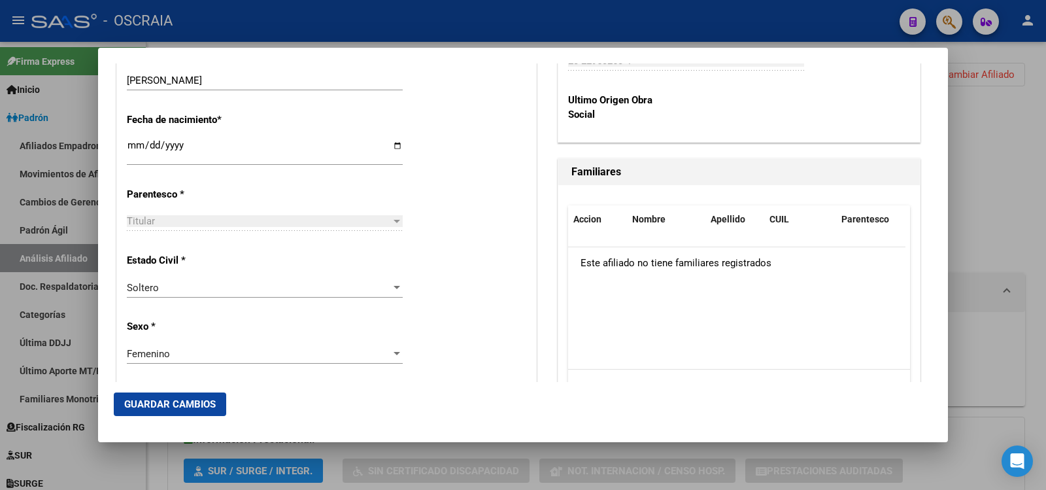
scroll to position [874, 0]
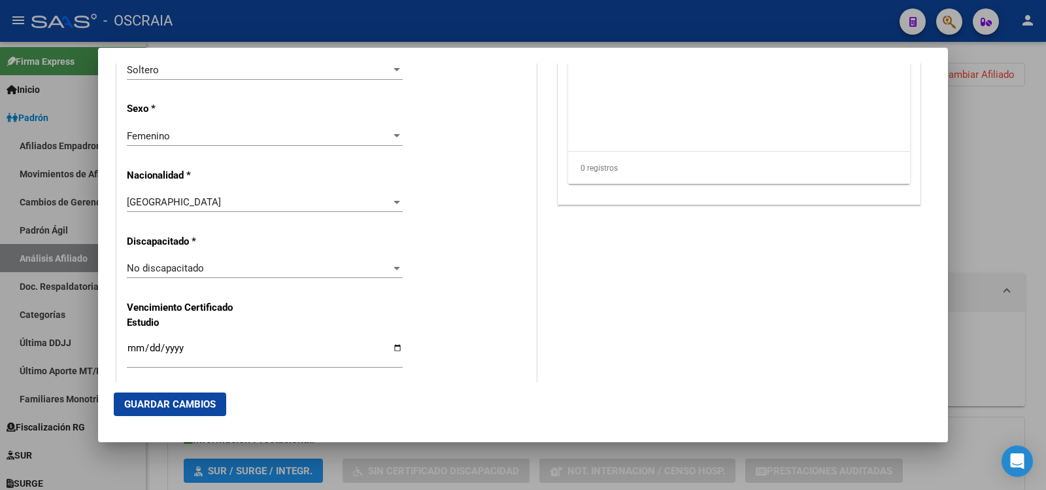
click at [207, 70] on div "Soltero" at bounding box center [259, 70] width 264 height 12
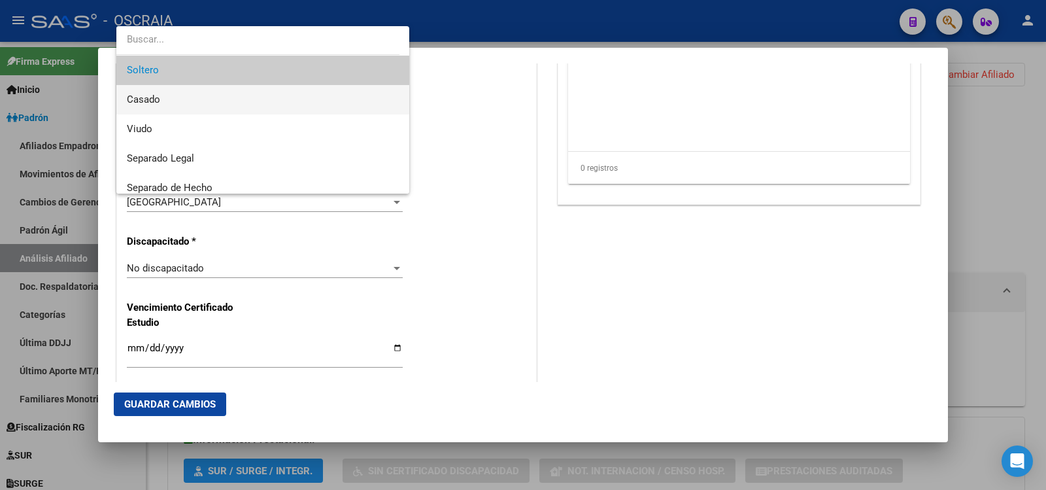
click at [188, 105] on span "Casado" at bounding box center [263, 99] width 272 height 29
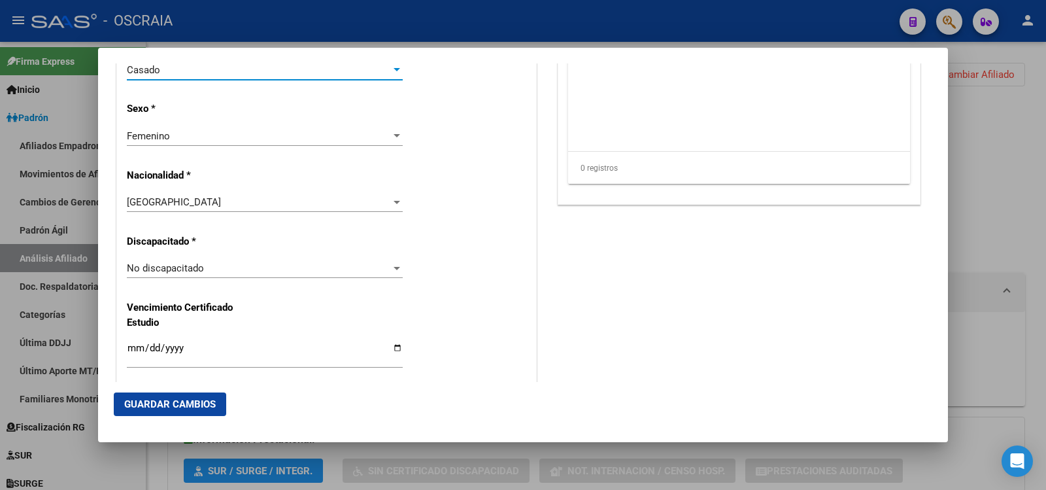
drag, startPoint x: 213, startPoint y: 405, endPoint x: 219, endPoint y: 404, distance: 6.7
click at [213, 405] on span "Guardar Cambios" at bounding box center [170, 404] width 92 height 12
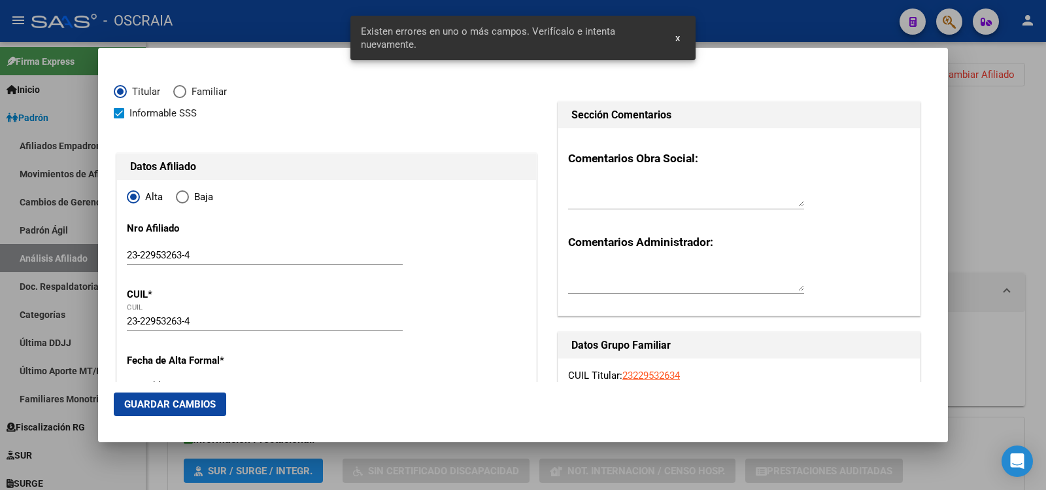
scroll to position [228, 0]
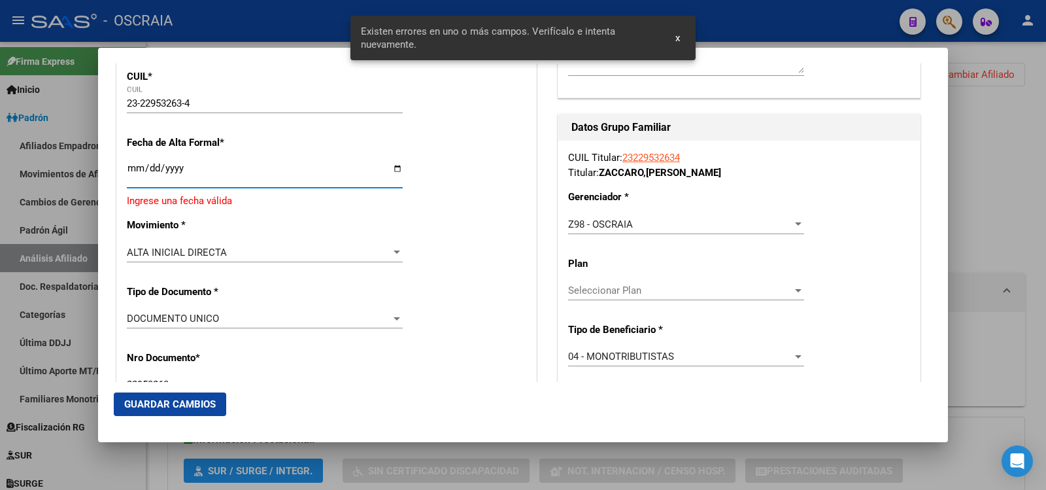
click at [211, 171] on input "Ingresar fecha" at bounding box center [265, 173] width 276 height 21
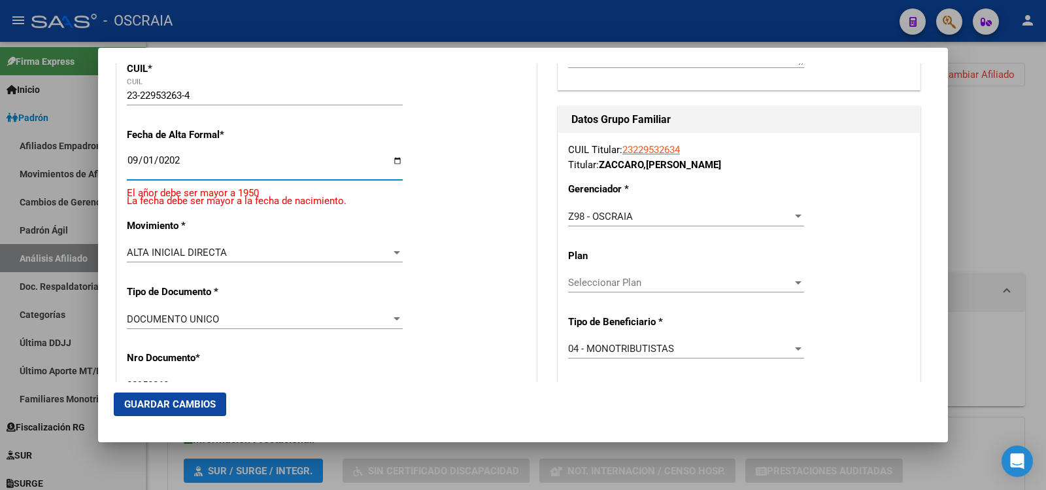
type input "[DATE]"
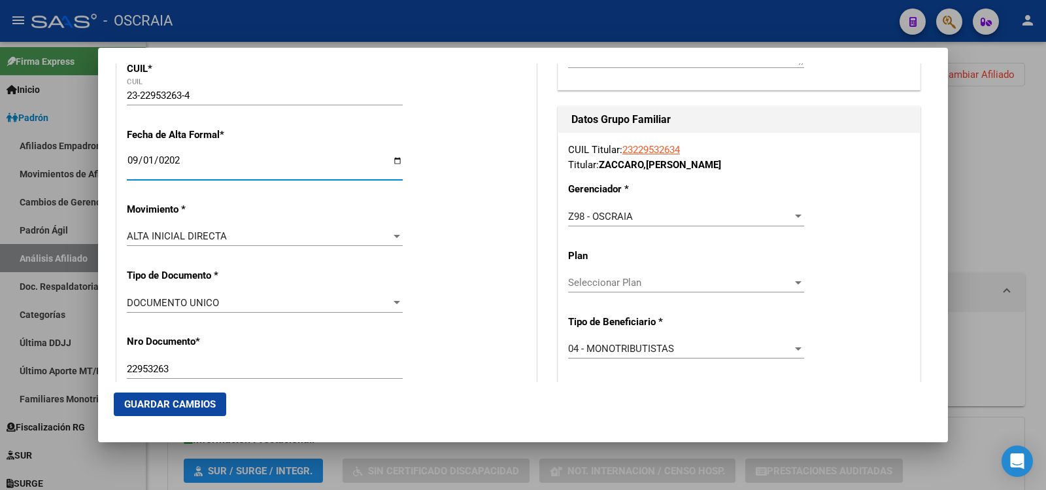
scroll to position [219, 0]
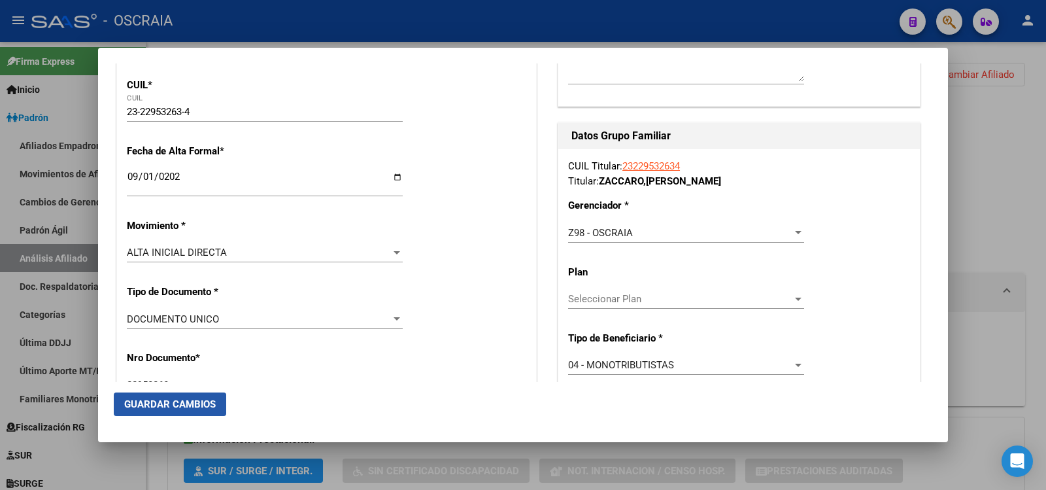
click at [169, 407] on span "Guardar Cambios" at bounding box center [170, 404] width 92 height 12
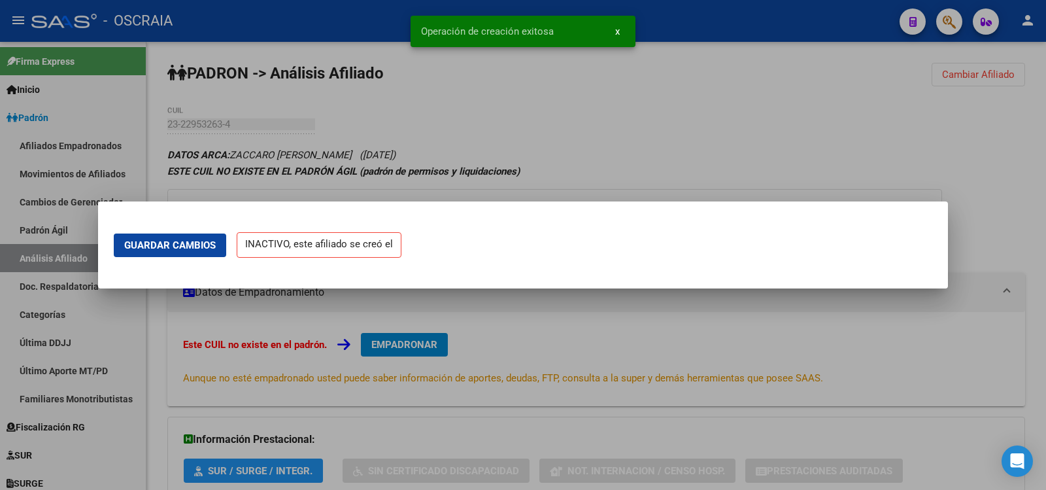
scroll to position [0, 0]
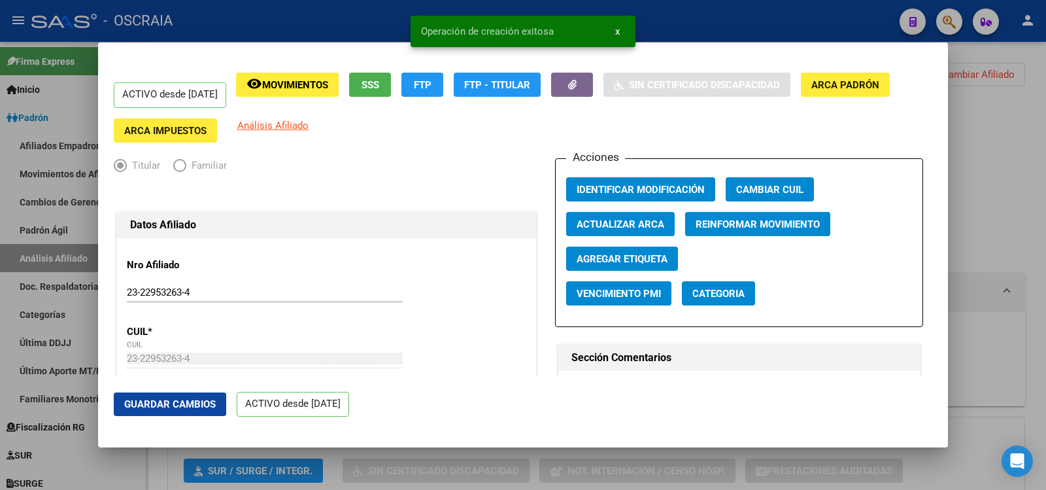
click at [987, 123] on div at bounding box center [523, 245] width 1046 height 490
drag, startPoint x: 987, startPoint y: 123, endPoint x: 962, endPoint y: 129, distance: 25.7
click at [987, 123] on div "PADRON -> Análisis Afiliado Cambiar Afiliado 23-22953263-4 CUIL DATOS ARCA: ZAC…" at bounding box center [596, 314] width 900 height 545
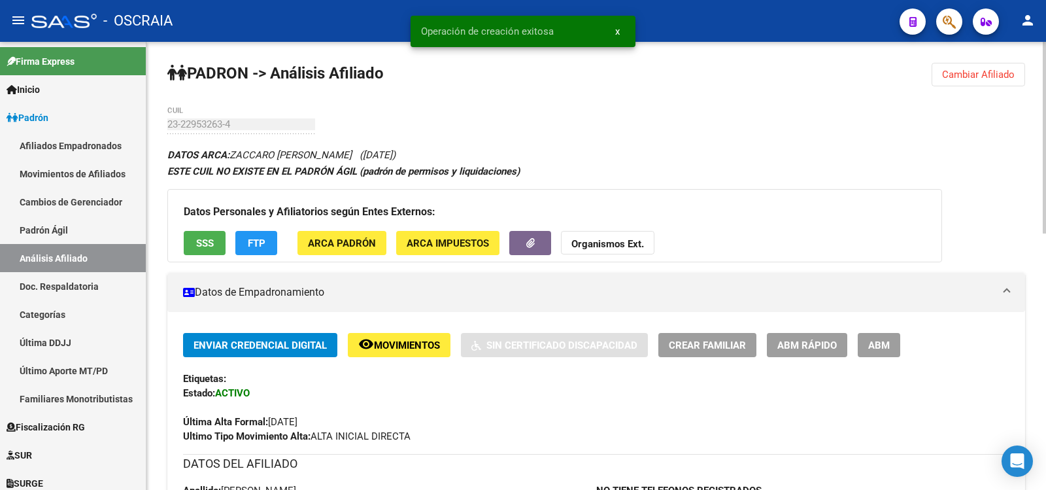
scroll to position [436, 0]
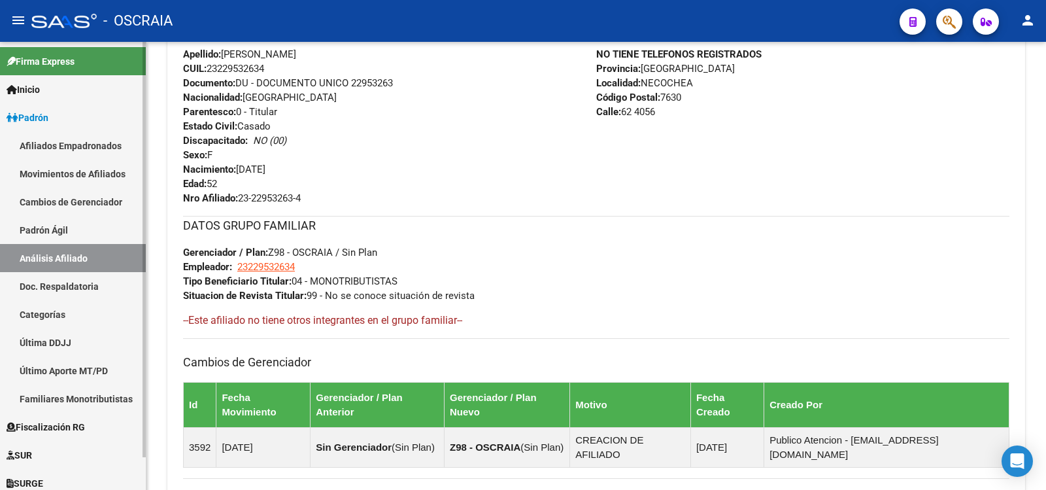
click at [92, 228] on link "Padrón Ágil" at bounding box center [73, 230] width 146 height 28
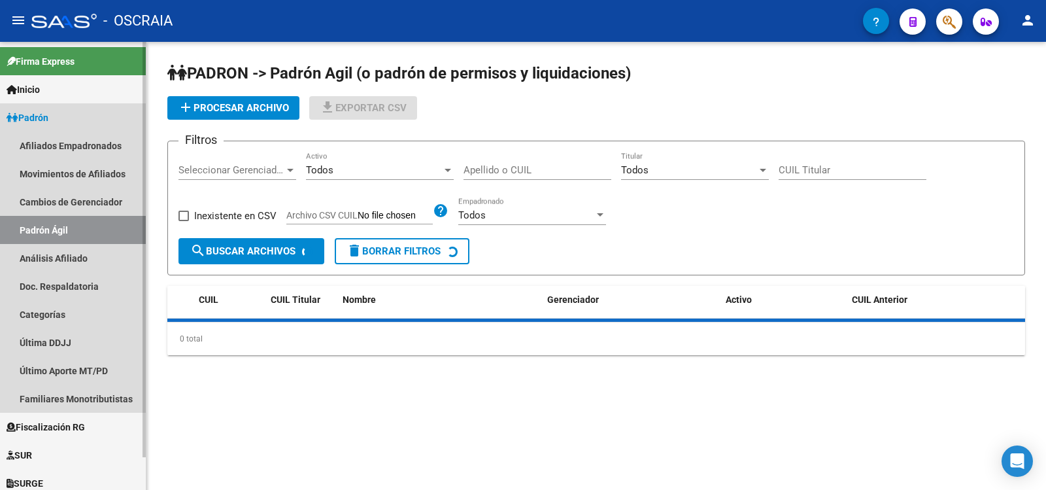
click at [90, 253] on link "Análisis Afiliado" at bounding box center [73, 258] width 146 height 28
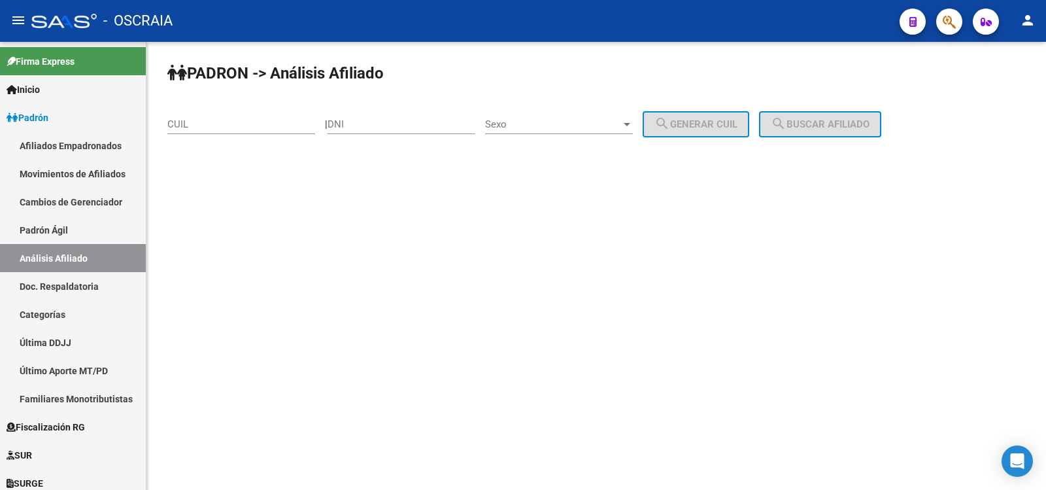
drag, startPoint x: 213, startPoint y: 130, endPoint x: 242, endPoint y: 123, distance: 29.7
click at [213, 130] on div "CUIL" at bounding box center [241, 120] width 148 height 28
click at [242, 123] on input "CUIL" at bounding box center [241, 124] width 148 height 12
paste input "27-34418021-6"
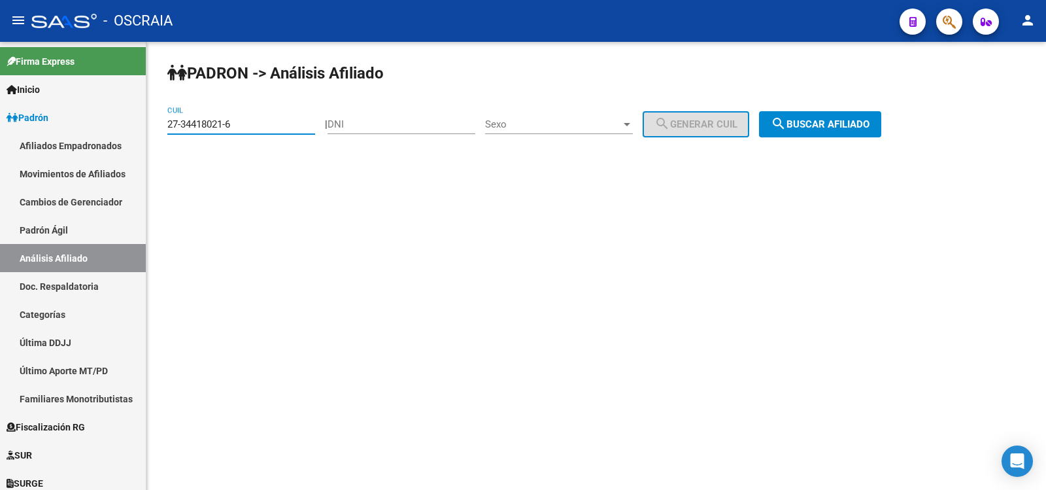
type input "27-34418021-6"
click at [818, 128] on span "search Buscar afiliado" at bounding box center [820, 124] width 99 height 12
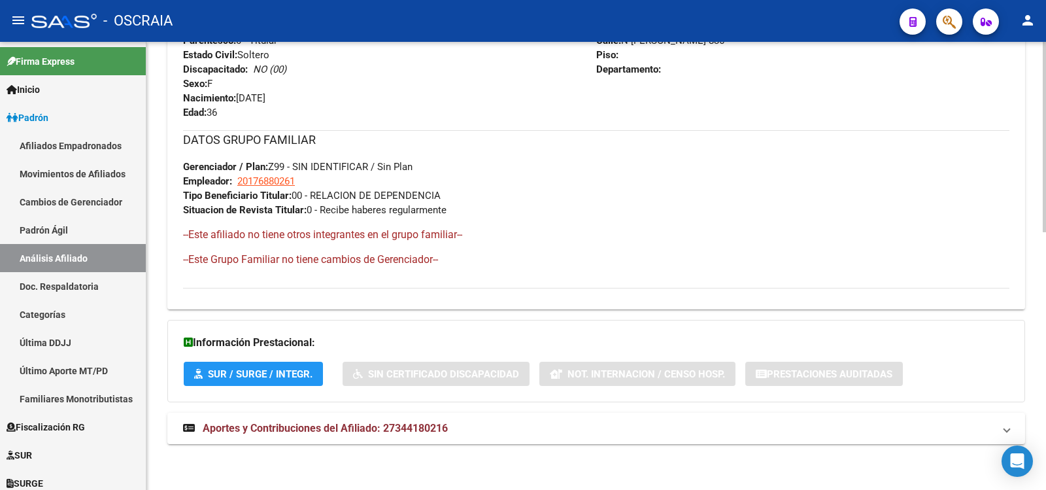
scroll to position [171, 0]
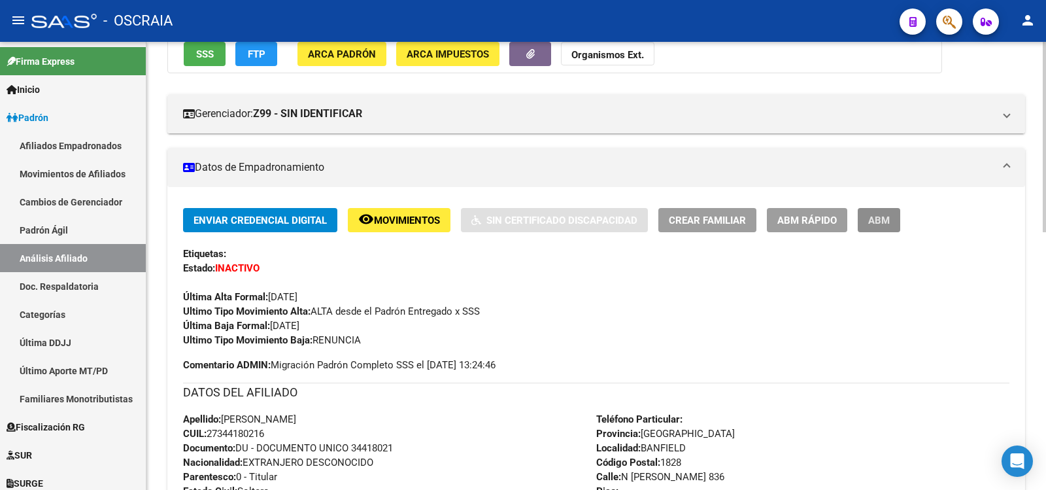
click at [879, 216] on span "ABM" at bounding box center [879, 220] width 22 height 12
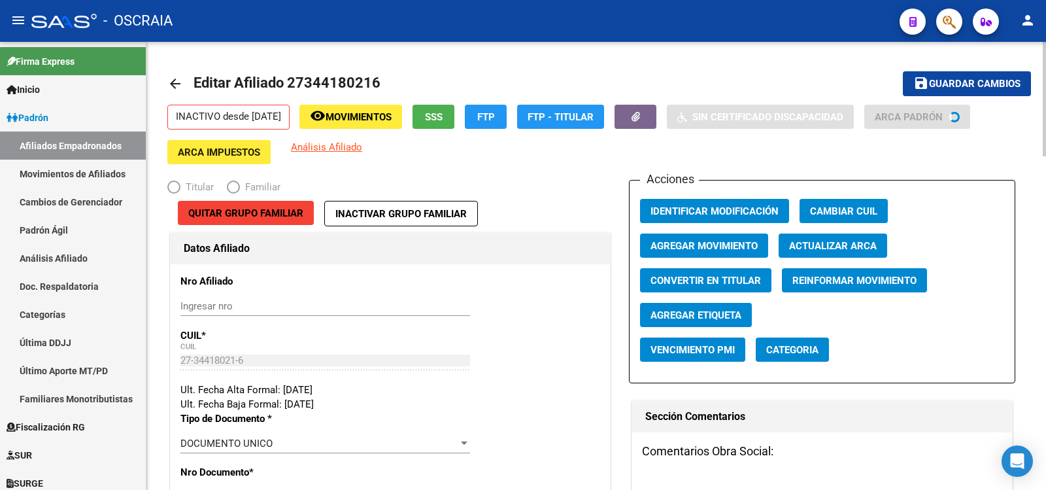
radio input "true"
type input "20-17688026-1"
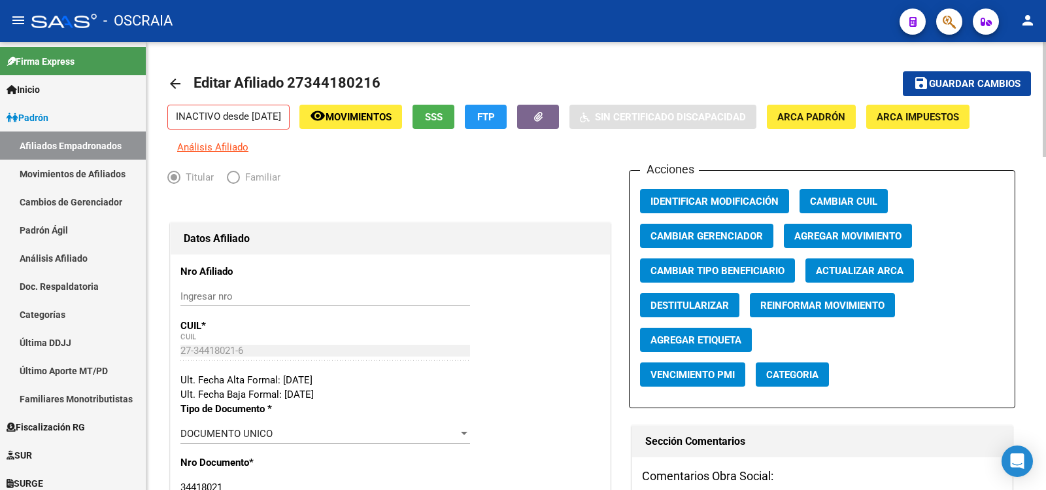
click at [247, 294] on input "Ingresar nro" at bounding box center [325, 296] width 290 height 12
paste input "27-34418021-6"
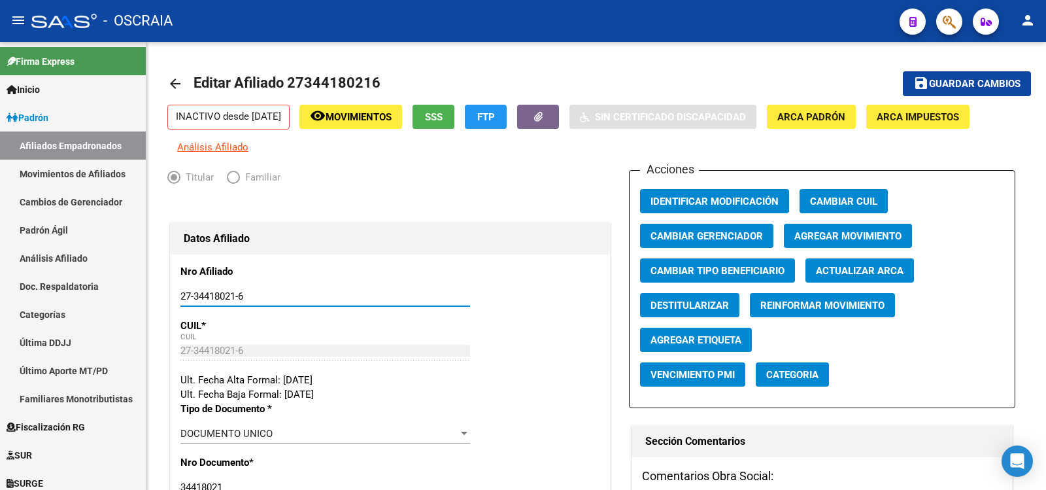
type input "27-34418021-6"
click at [860, 238] on span "Agregar Movimiento" at bounding box center [847, 236] width 107 height 12
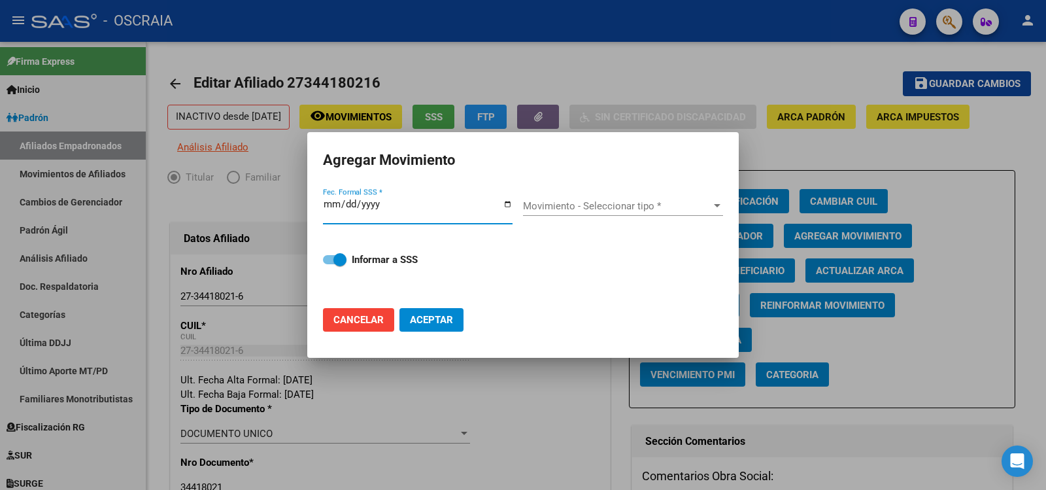
click at [591, 205] on span "Movimiento - Seleccionar tipo *" at bounding box center [617, 206] width 188 height 12
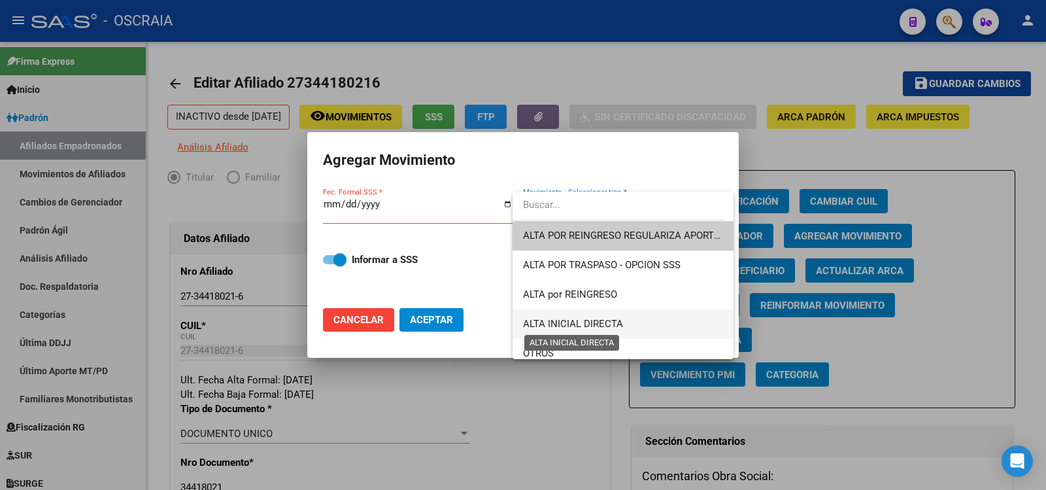
click at [588, 320] on span "ALTA INICIAL DIRECTA" at bounding box center [573, 324] width 100 height 12
click at [588, 320] on mat-dialog-actions "Cancelar Aceptar" at bounding box center [523, 320] width 400 height 44
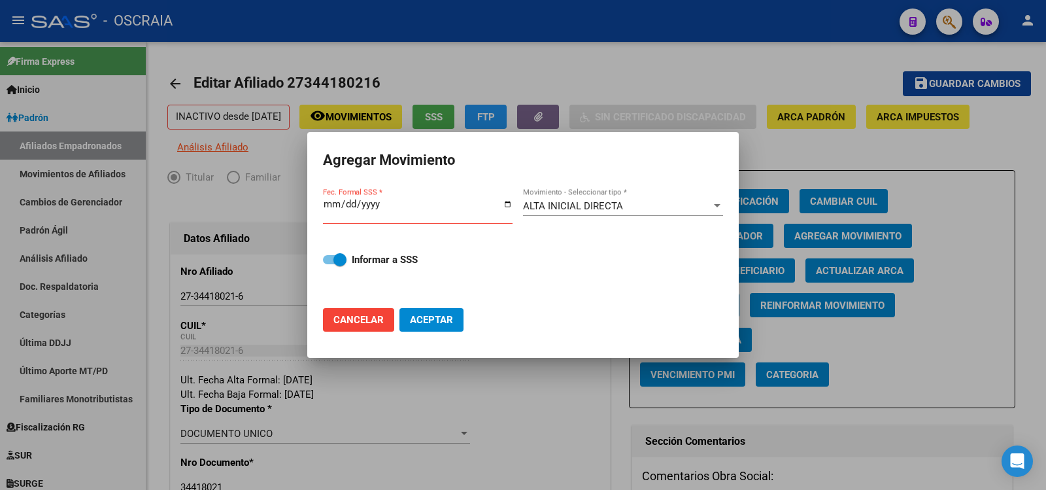
click at [414, 207] on input "Fec. Formal SSS *" at bounding box center [418, 209] width 190 height 21
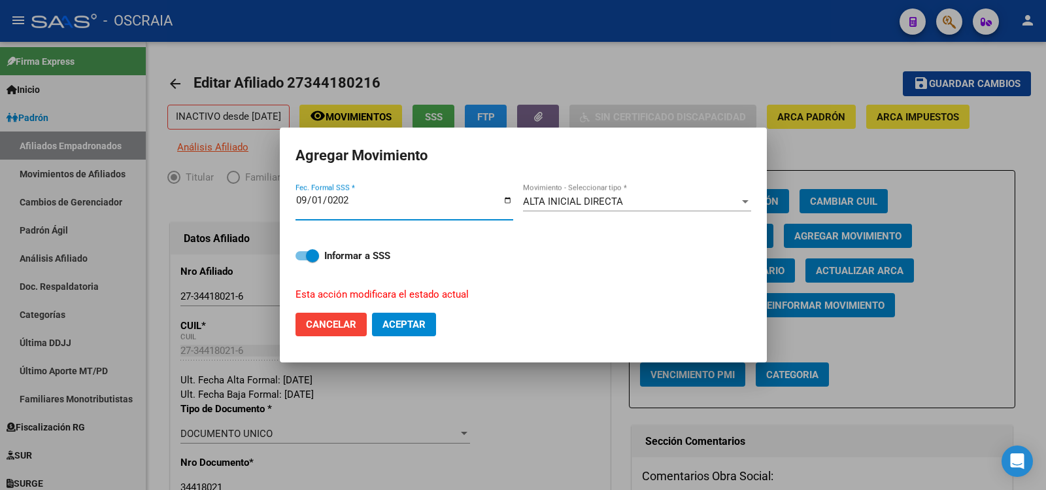
type input "[DATE]"
click at [410, 322] on span "Aceptar" at bounding box center [404, 324] width 43 height 12
checkbox input "false"
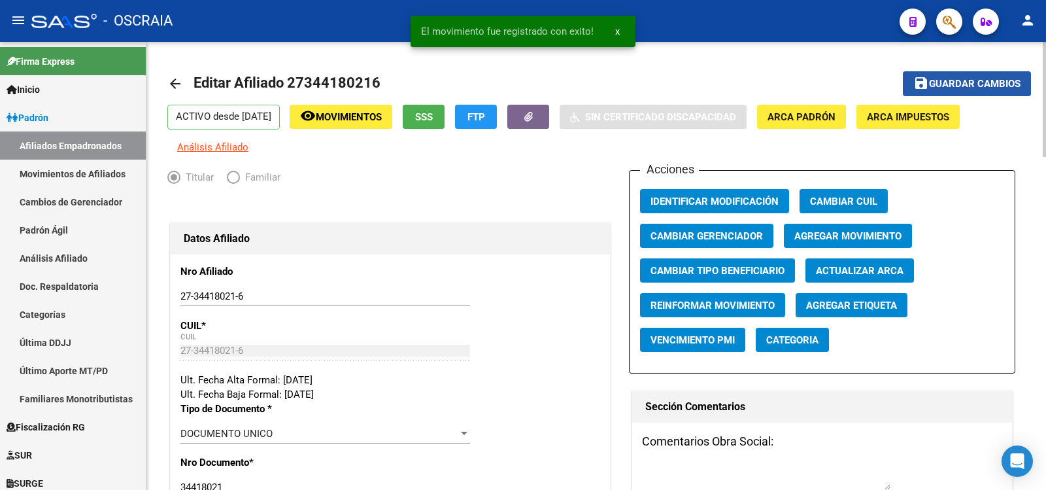
click at [1000, 77] on button "save Guardar cambios" at bounding box center [967, 83] width 128 height 24
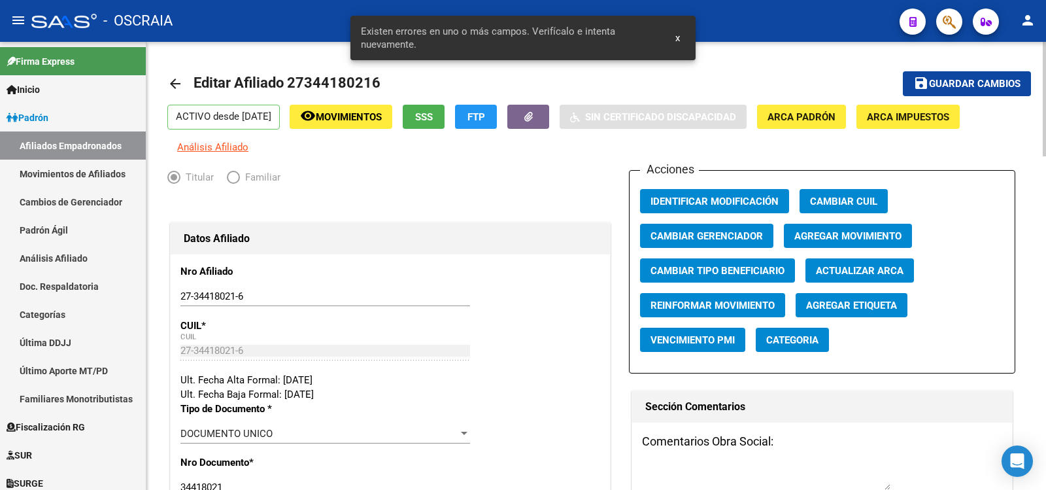
scroll to position [436, 0]
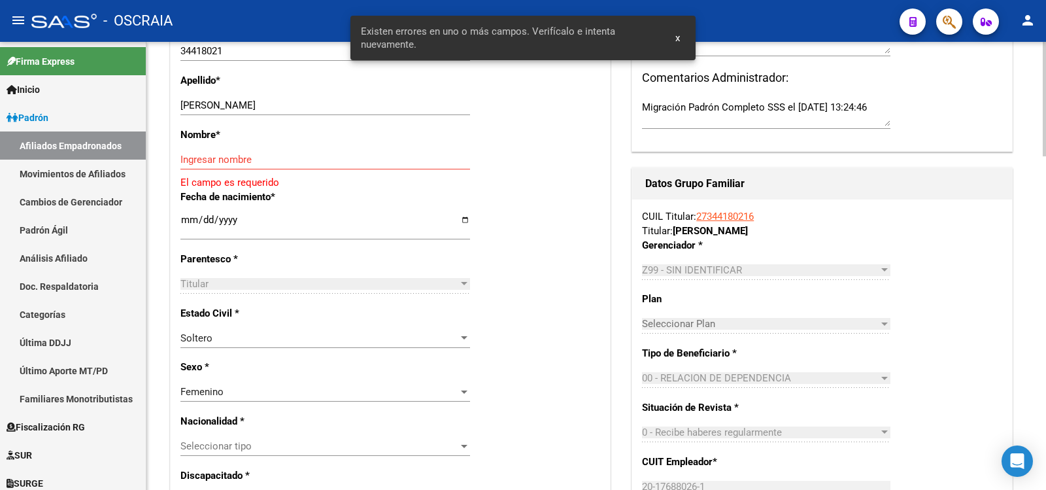
click at [289, 163] on input "Ingresar nombre" at bounding box center [325, 160] width 290 height 12
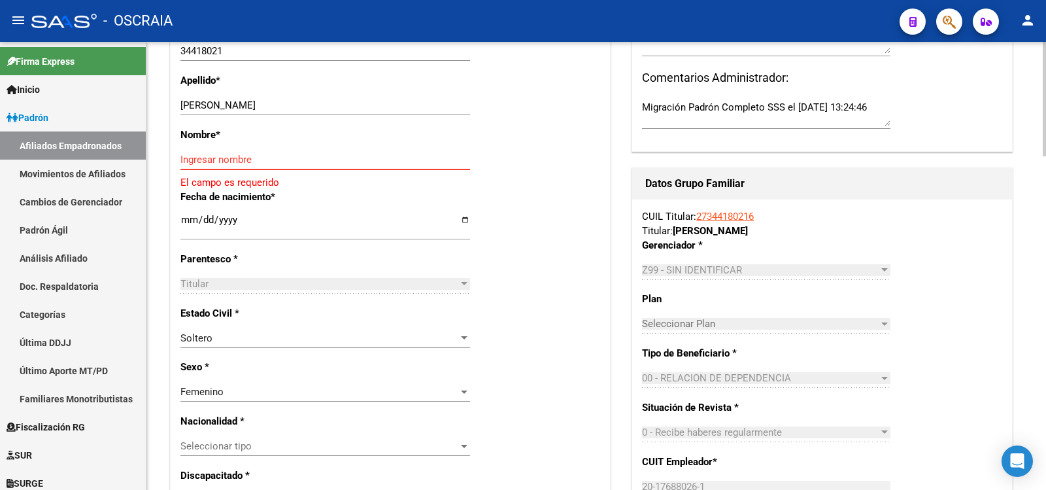
paste input "[PERSON_NAME]"
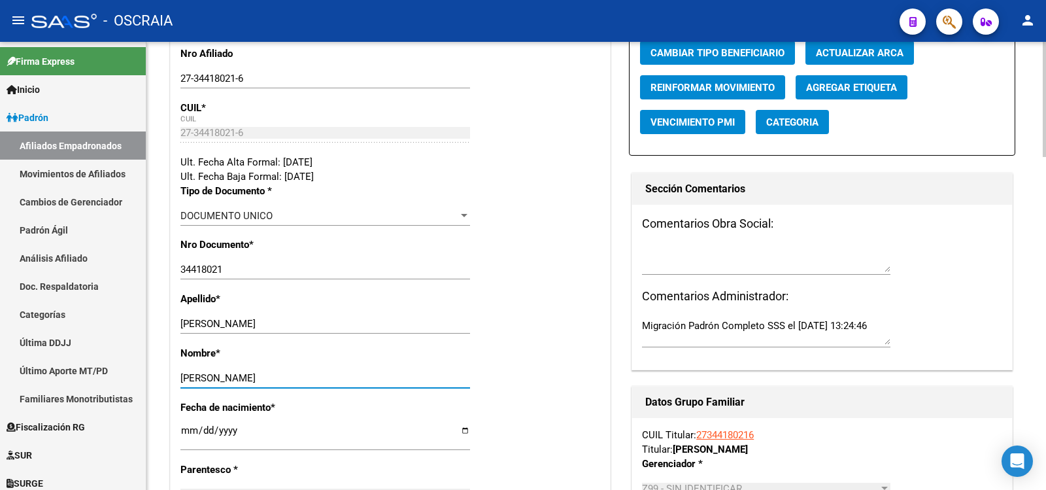
scroll to position [0, 0]
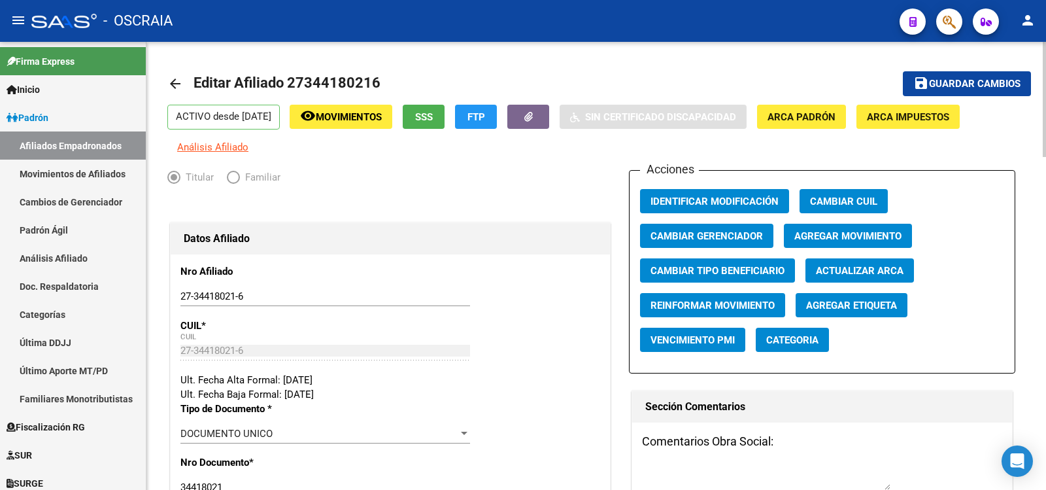
type input "[PERSON_NAME]"
click at [825, 239] on span "Agregar Movimiento" at bounding box center [847, 236] width 107 height 12
click at [848, 232] on span "Agregar Movimiento" at bounding box center [847, 236] width 107 height 12
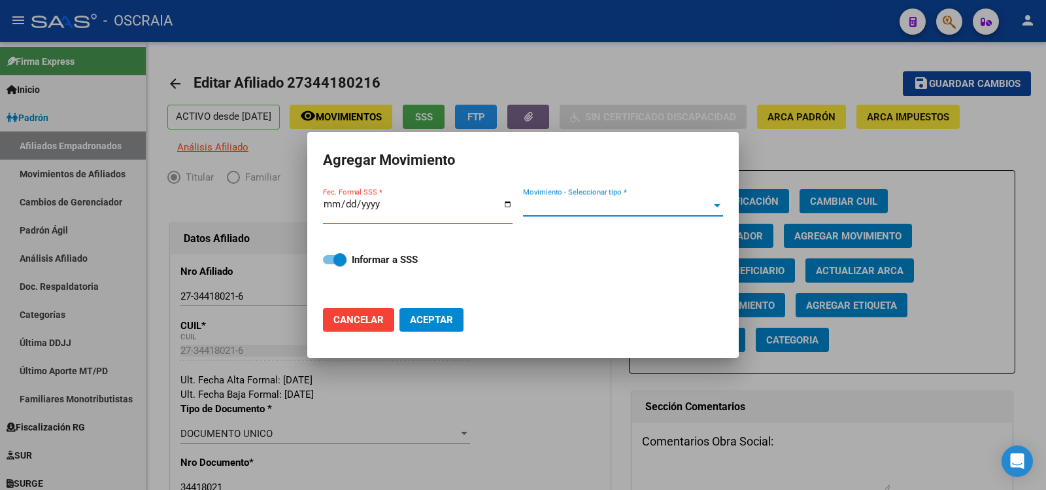
click at [581, 200] on span "Movimiento - Seleccionar tipo *" at bounding box center [617, 206] width 188 height 12
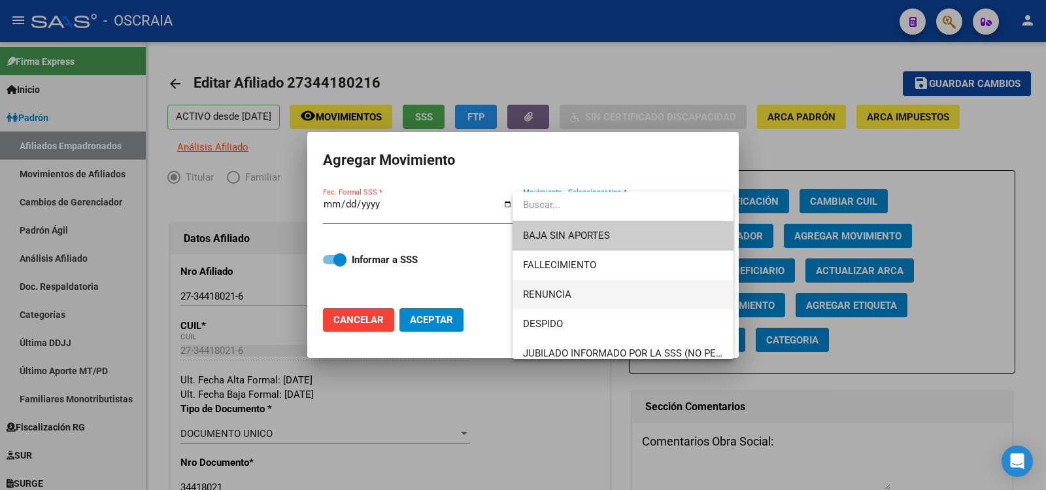
scroll to position [436, 0]
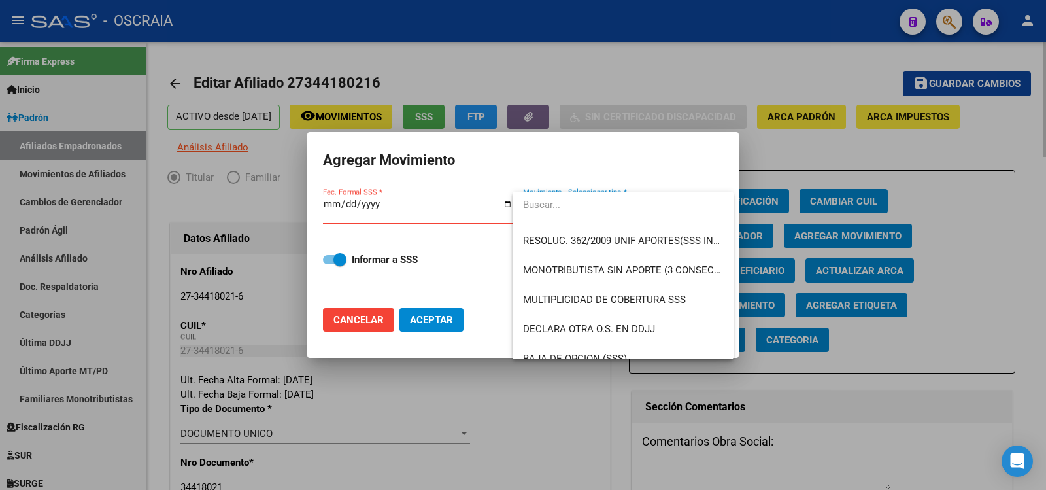
click at [558, 424] on div at bounding box center [523, 245] width 1046 height 490
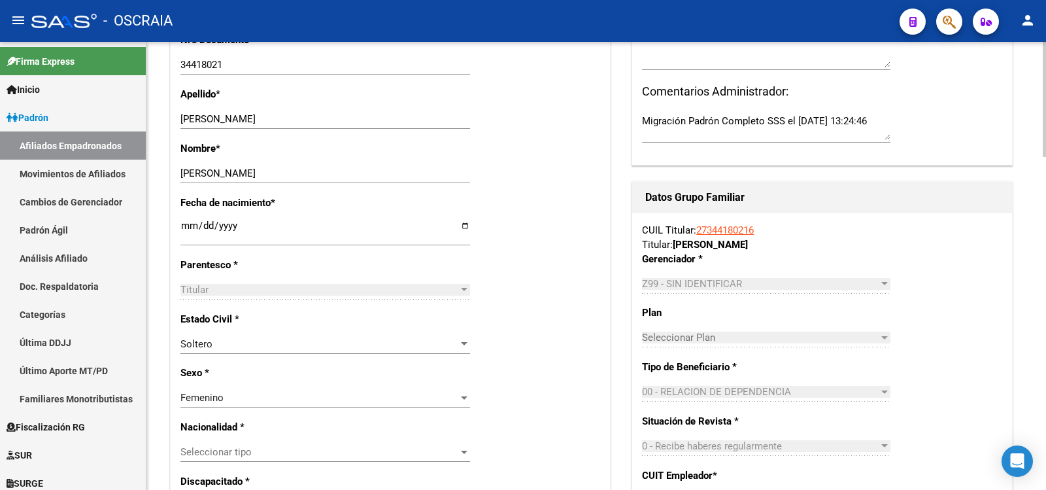
scroll to position [0, 0]
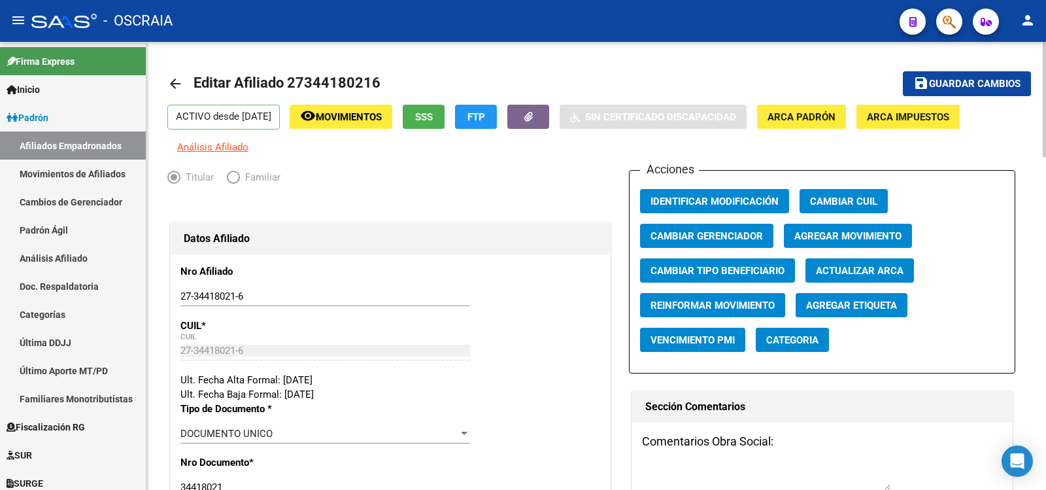
click at [810, 347] on button "Categoria" at bounding box center [792, 340] width 73 height 24
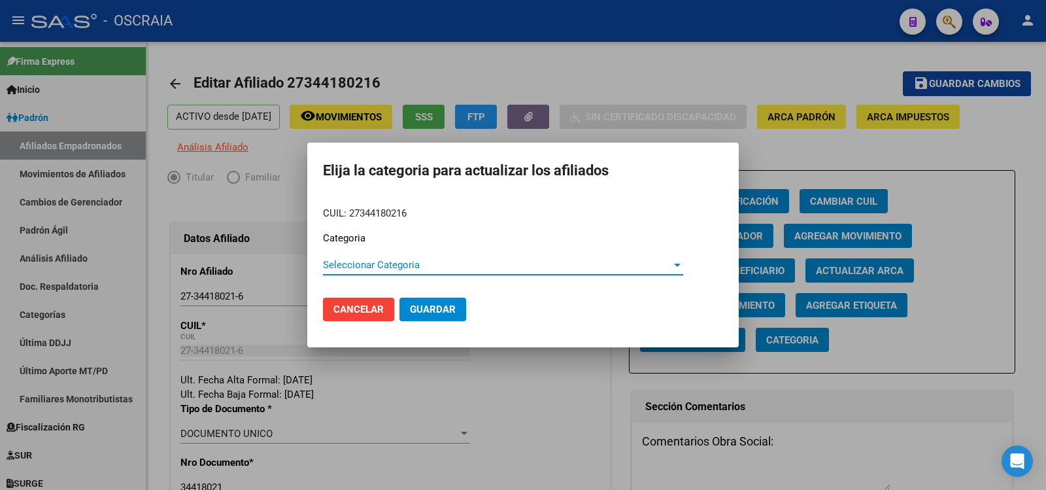
click at [509, 262] on span "Seleccionar Categoria" at bounding box center [497, 265] width 349 height 12
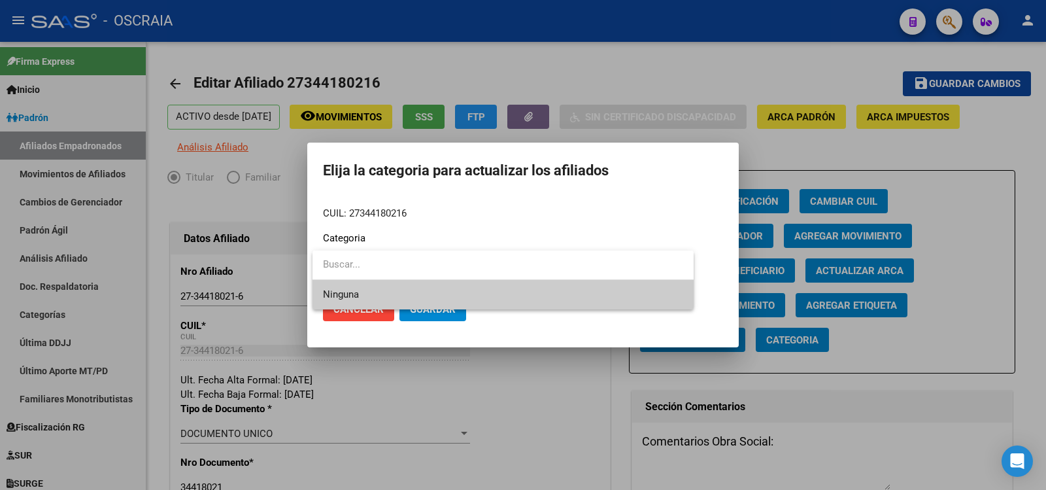
click at [509, 262] on input "dropdown search" at bounding box center [503, 264] width 381 height 29
click at [367, 319] on div at bounding box center [523, 245] width 1046 height 490
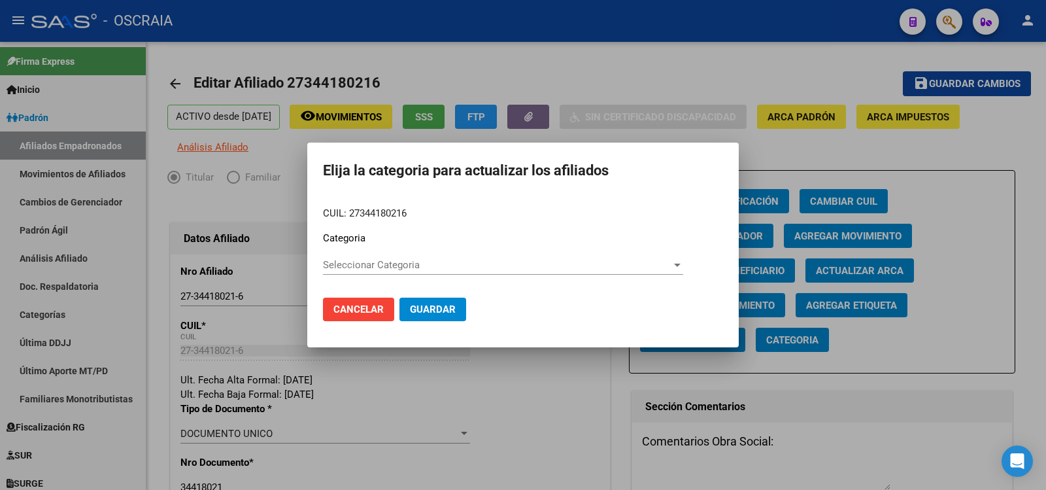
click at [371, 313] on span "Cancelar" at bounding box center [358, 309] width 50 height 12
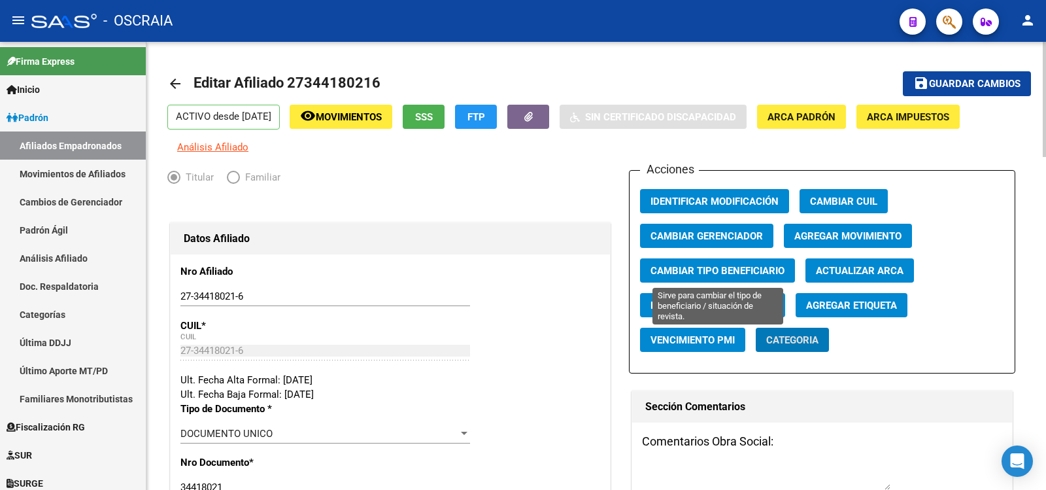
click at [775, 268] on span "Cambiar Tipo Beneficiario" at bounding box center [718, 271] width 134 height 12
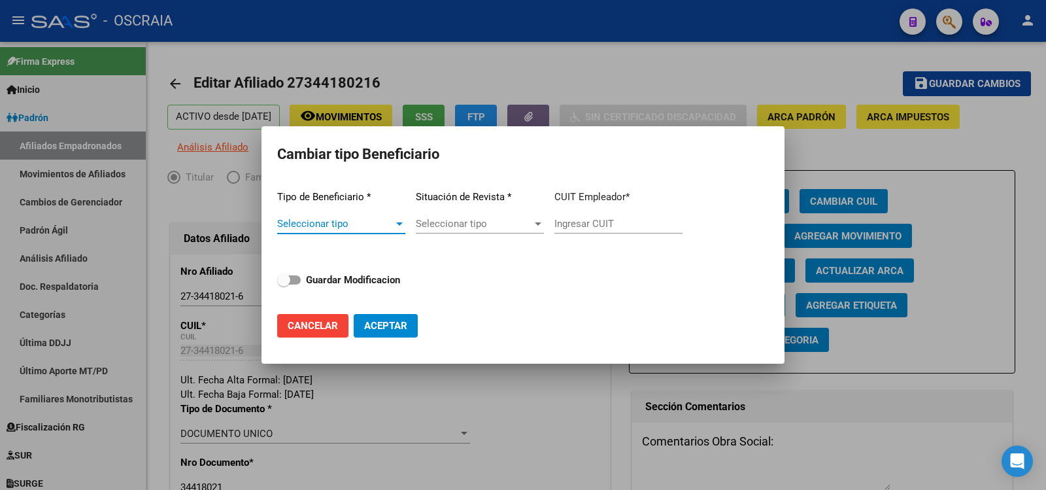
click at [366, 227] on span "Seleccionar tipo" at bounding box center [335, 224] width 116 height 12
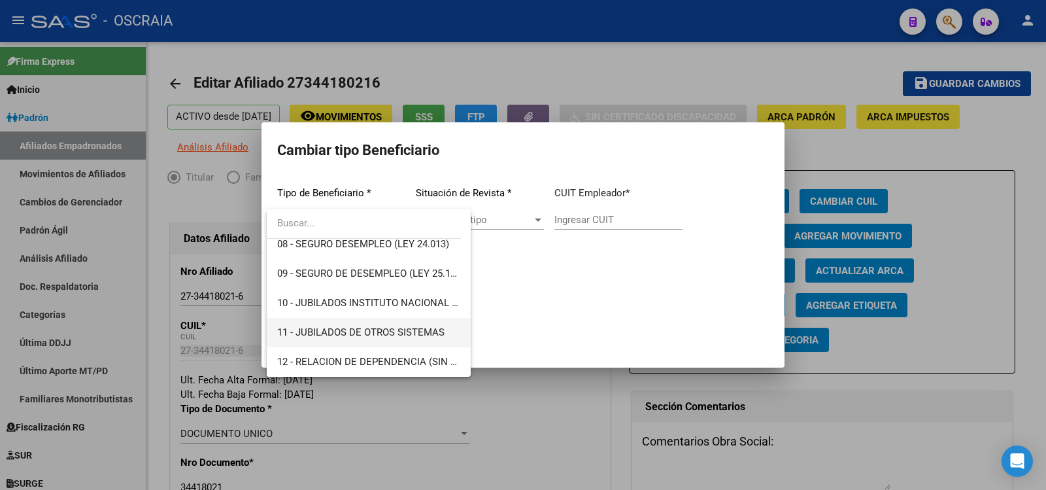
scroll to position [27, 0]
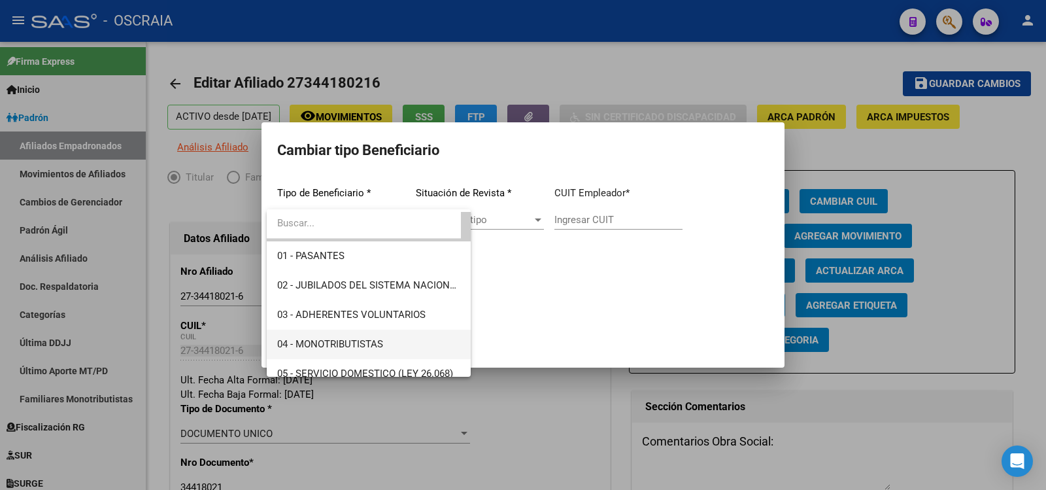
click at [362, 333] on span "04 - MONOTRIBUTISTAS" at bounding box center [368, 344] width 183 height 29
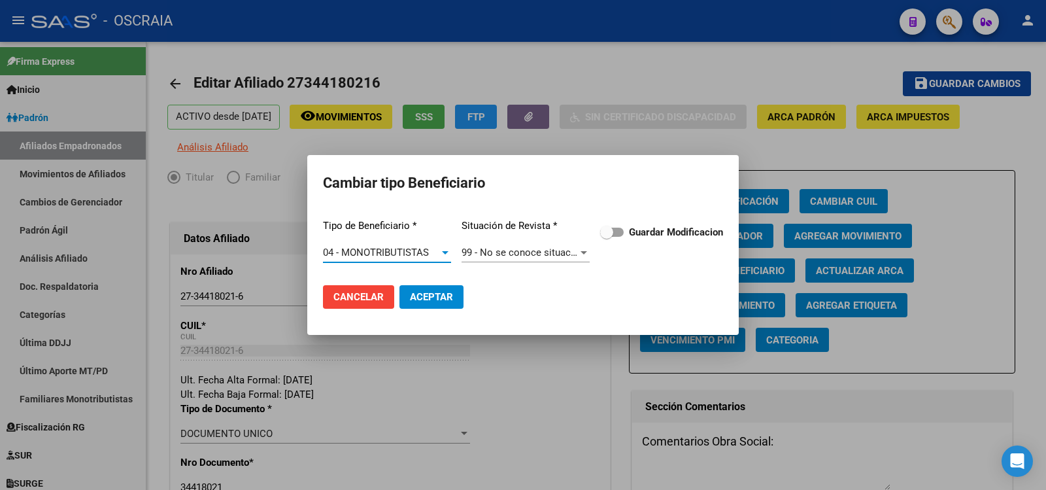
click at [528, 248] on span "99 - No se conoce situación de revista" at bounding box center [546, 253] width 168 height 12
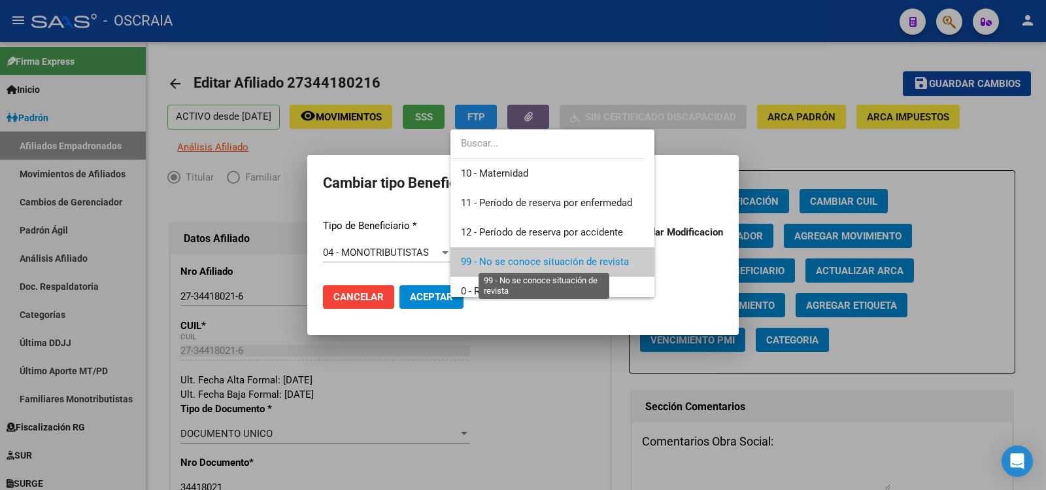
scroll to position [9, 0]
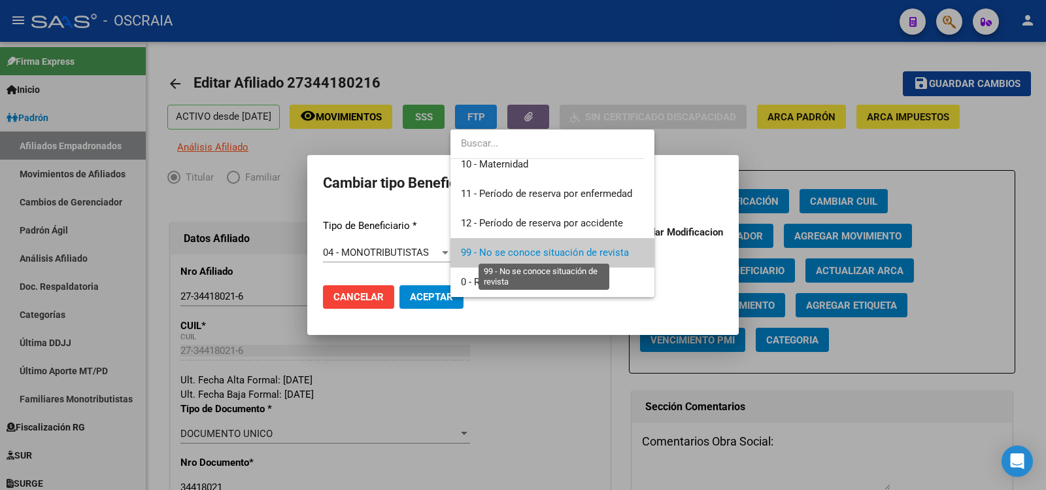
click at [564, 251] on span "99 - No se conoce situación de revista" at bounding box center [545, 253] width 168 height 12
click at [564, 251] on span "99 - No se conoce situación de revista" at bounding box center [546, 253] width 168 height 12
click at [532, 304] on div at bounding box center [523, 245] width 1046 height 490
click at [532, 304] on mat-dialog-actions "Cancelar Aceptar" at bounding box center [523, 297] width 400 height 44
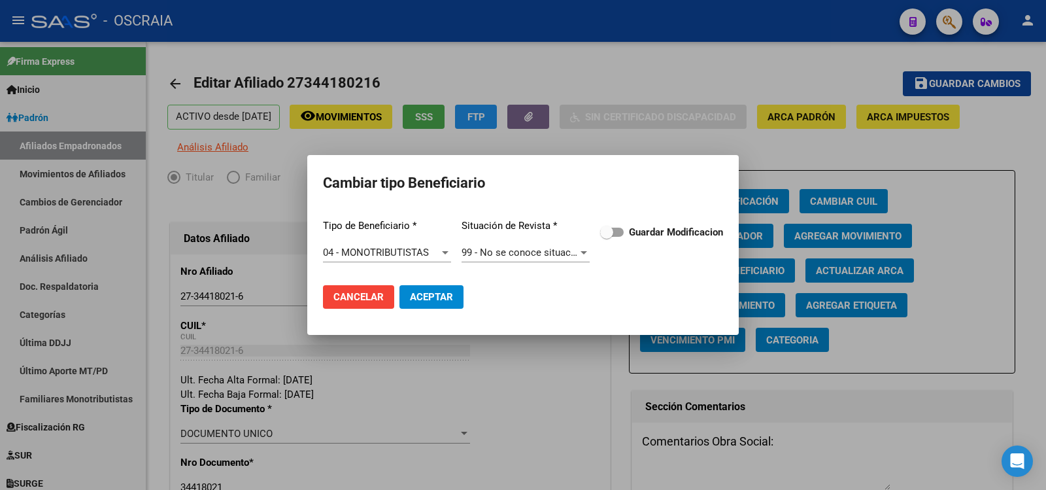
click at [421, 295] on span "Aceptar" at bounding box center [431, 297] width 43 height 12
type input "27-34418021-6"
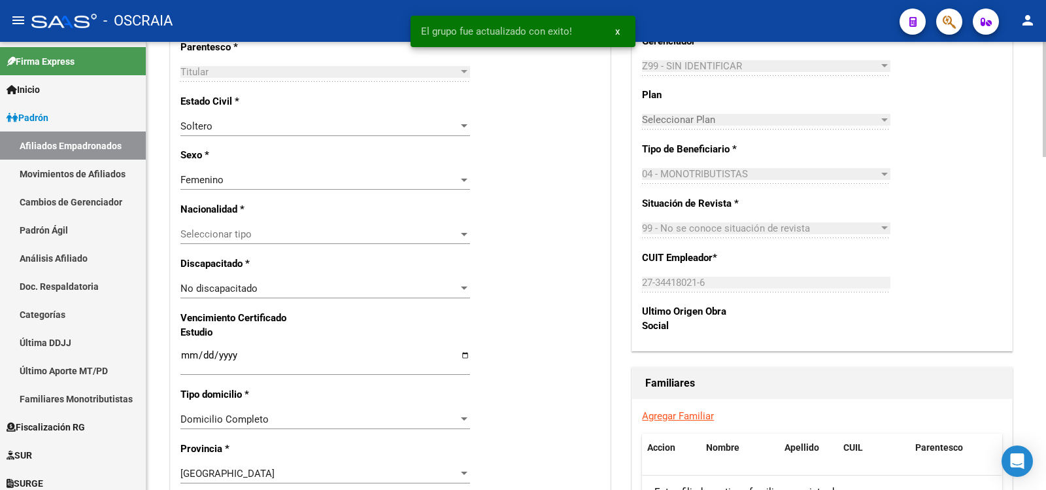
scroll to position [0, 0]
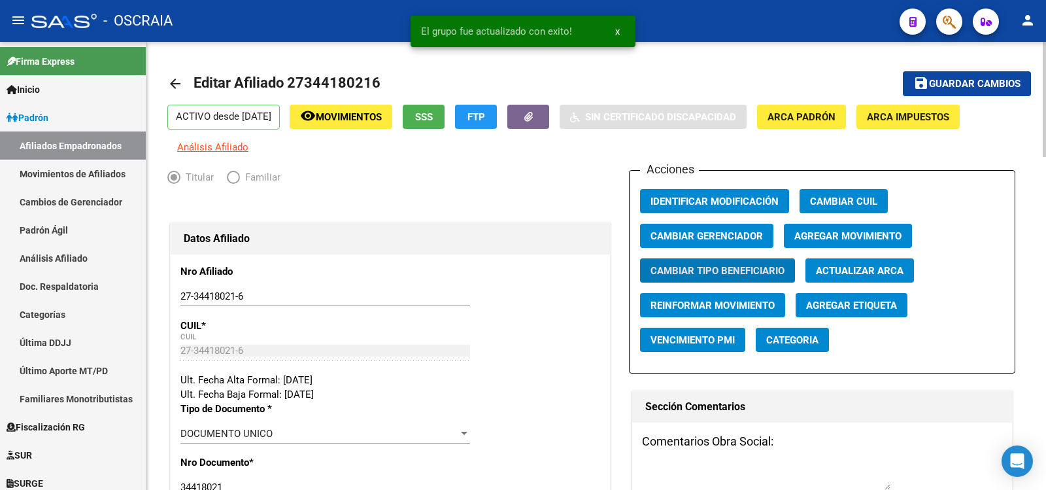
click at [976, 83] on span "Guardar cambios" at bounding box center [975, 84] width 92 height 12
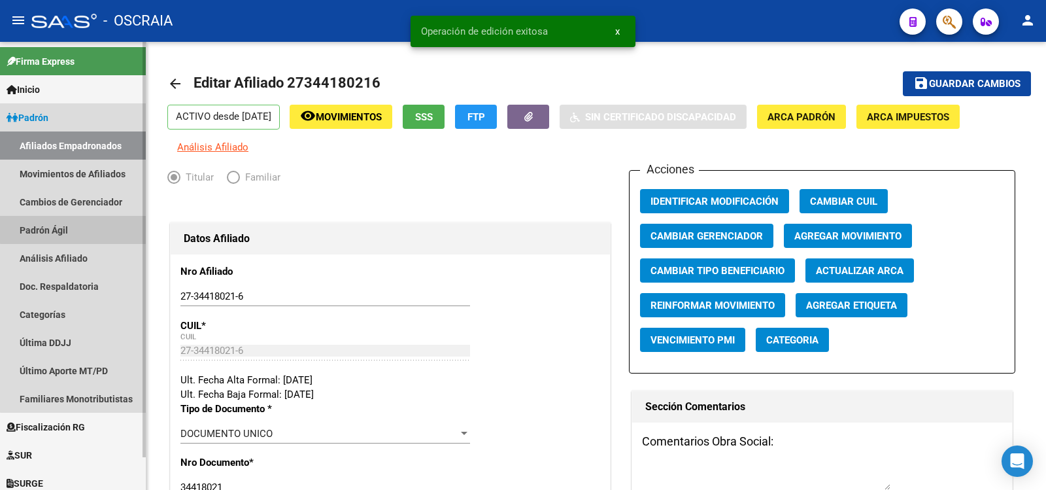
click at [78, 220] on link "Padrón Ágil" at bounding box center [73, 230] width 146 height 28
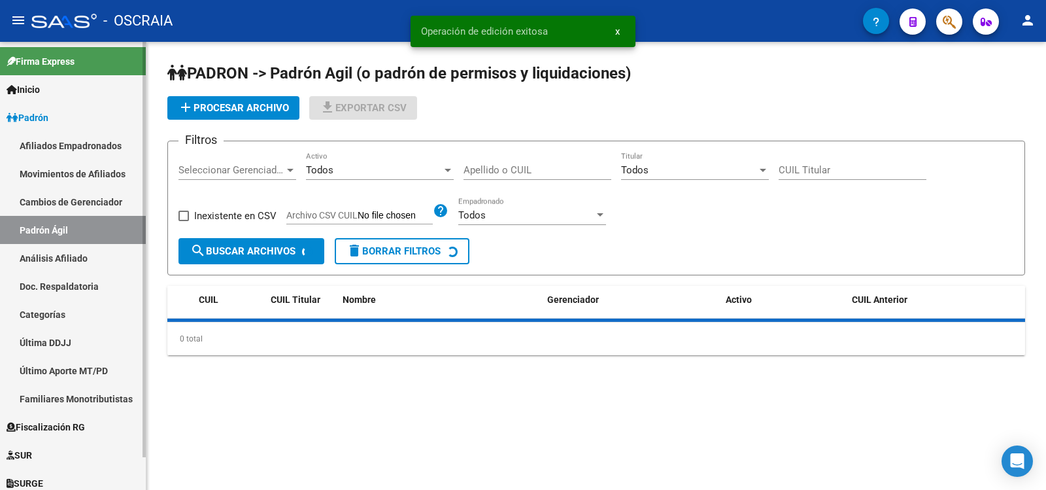
click at [75, 242] on link "Padrón Ágil" at bounding box center [73, 230] width 146 height 28
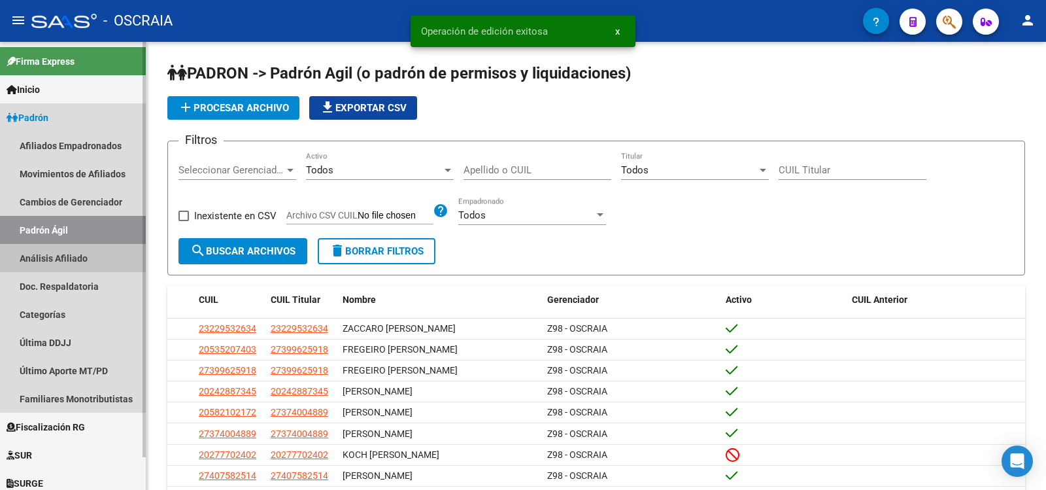
click at [75, 248] on link "Análisis Afiliado" at bounding box center [73, 258] width 146 height 28
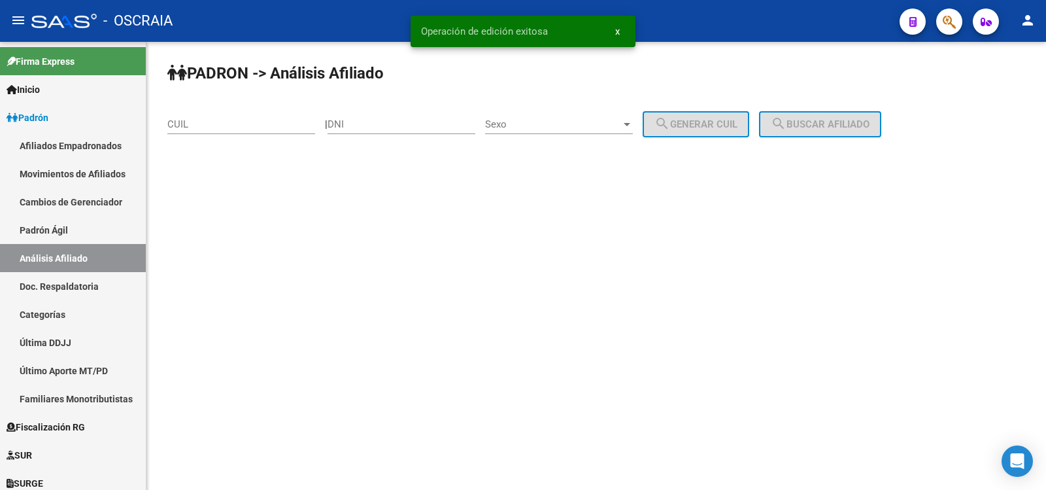
drag, startPoint x: 218, startPoint y: 128, endPoint x: 225, endPoint y: 128, distance: 6.6
click at [218, 128] on input "CUIL" at bounding box center [241, 124] width 148 height 12
paste input
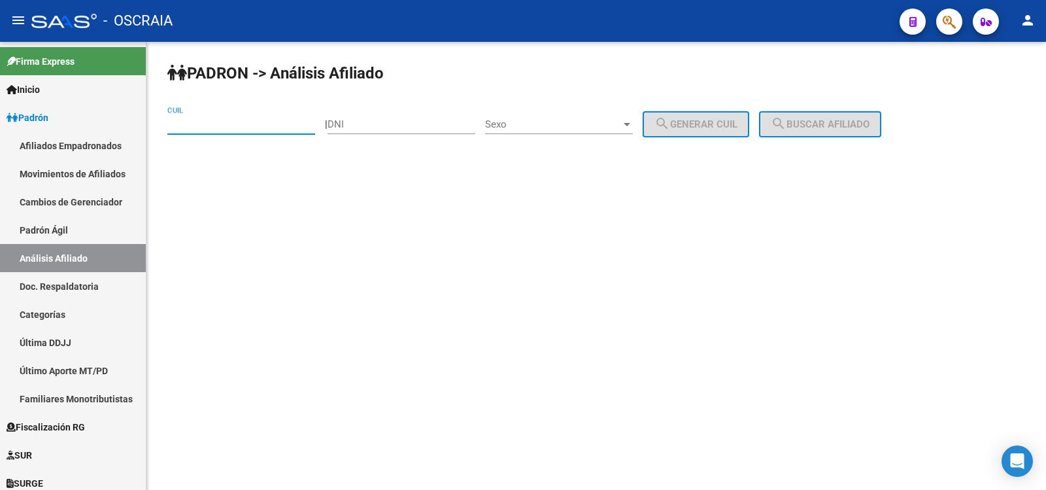
paste input "27-34418021-6"
type input "27-34418021-6"
click at [799, 132] on button "search Buscar afiliado" at bounding box center [820, 124] width 122 height 26
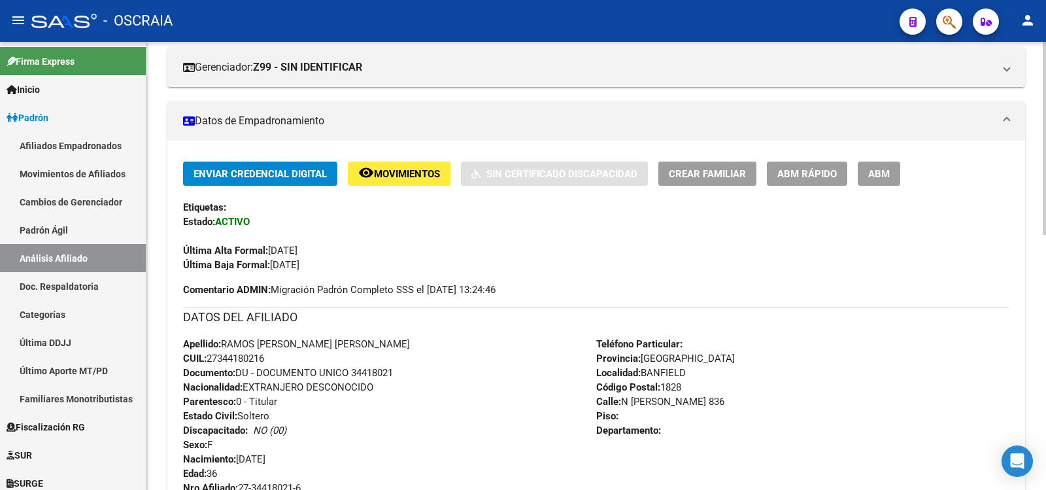
scroll to position [593, 0]
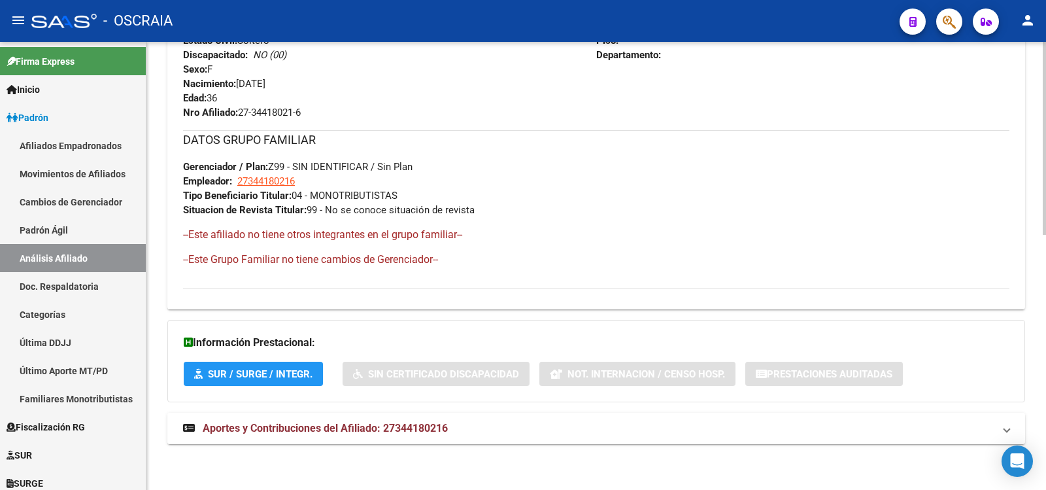
drag, startPoint x: 341, startPoint y: 424, endPoint x: 350, endPoint y: 418, distance: 11.4
click at [340, 424] on span "Aportes y Contribuciones del Afiliado: 27344180216" at bounding box center [325, 428] width 245 height 12
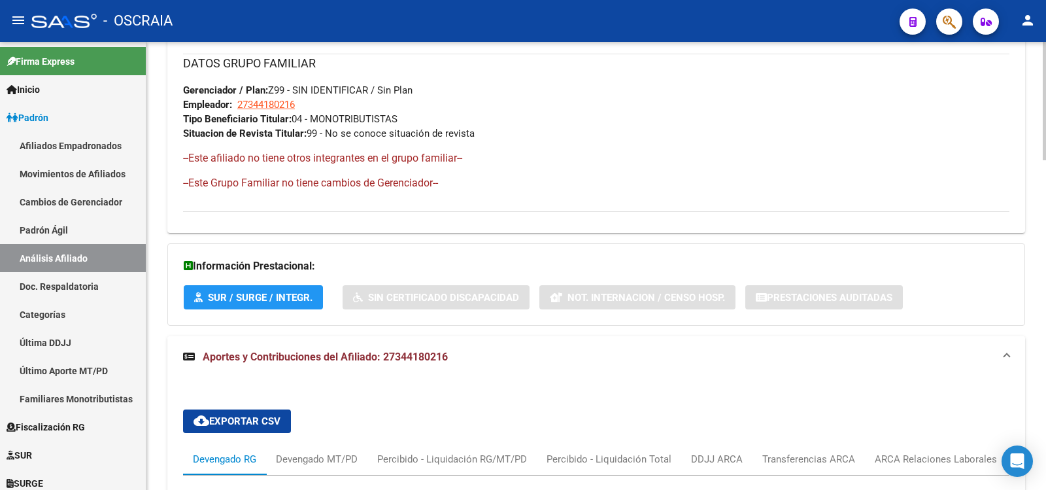
scroll to position [930, 0]
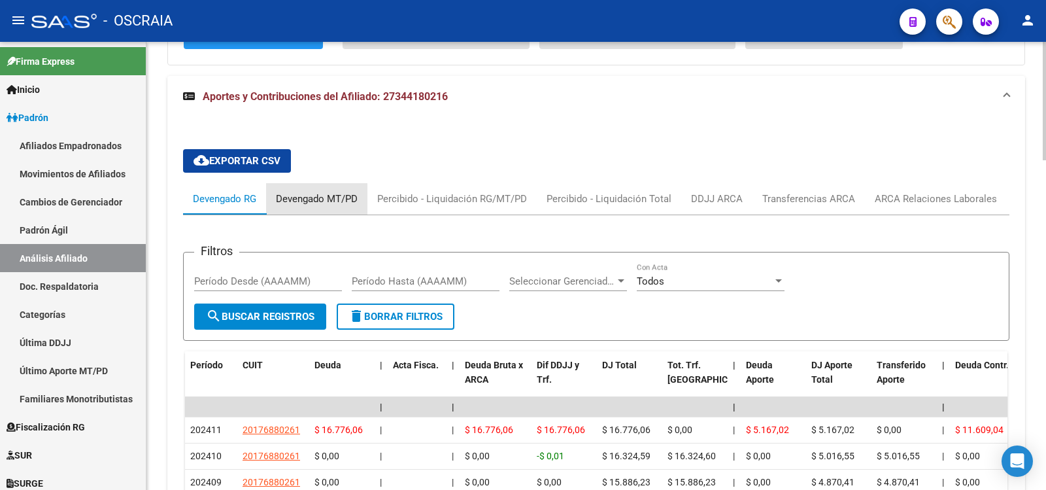
click at [303, 189] on div "Devengado MT/PD" at bounding box center [316, 198] width 101 height 31
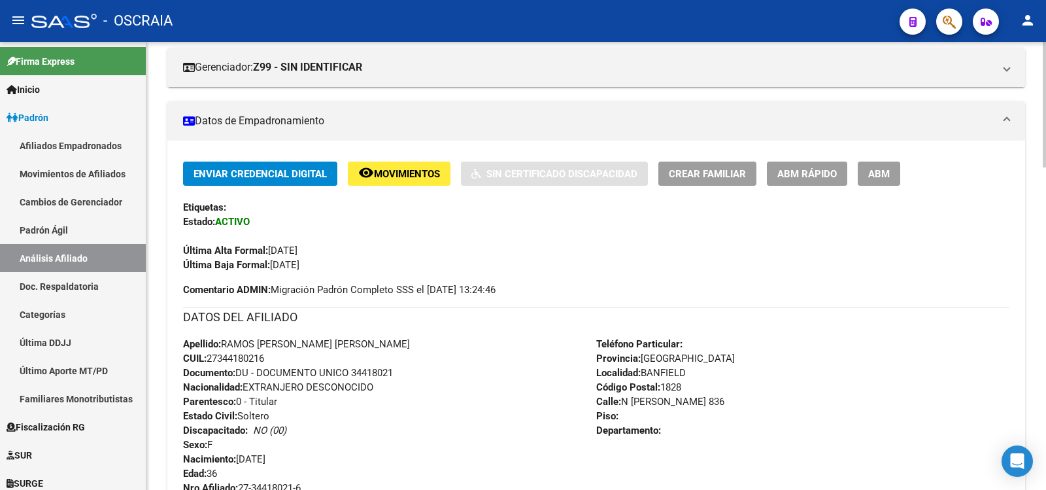
scroll to position [436, 0]
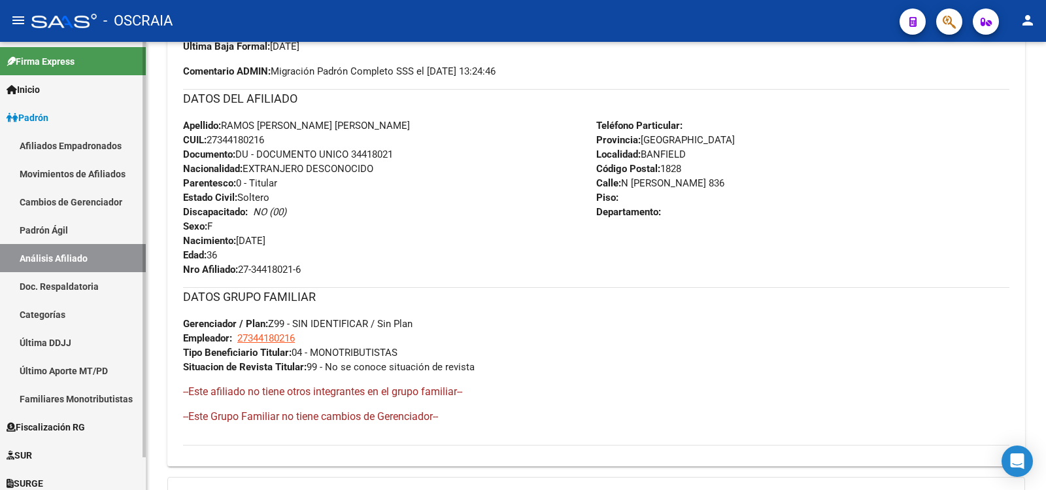
click at [82, 226] on link "Padrón Ágil" at bounding box center [73, 230] width 146 height 28
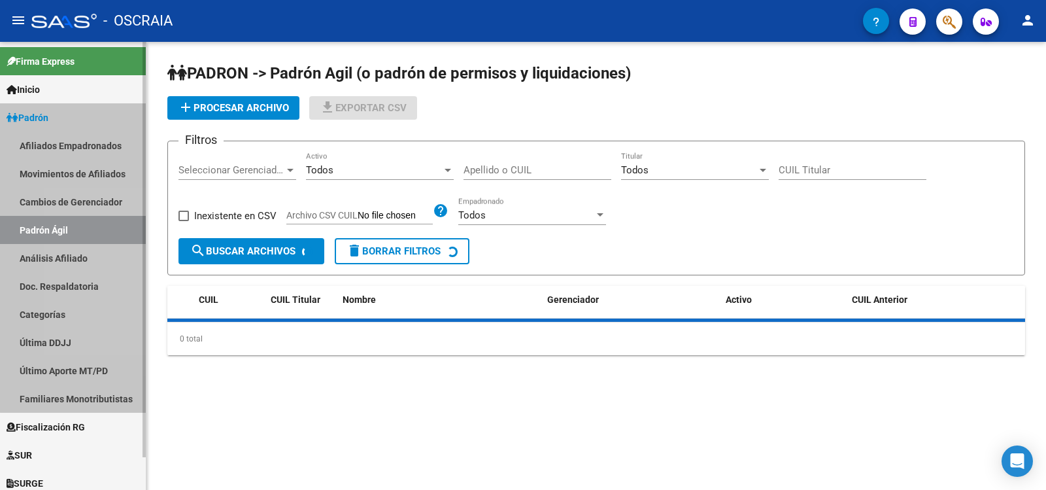
click at [85, 255] on link "Análisis Afiliado" at bounding box center [73, 258] width 146 height 28
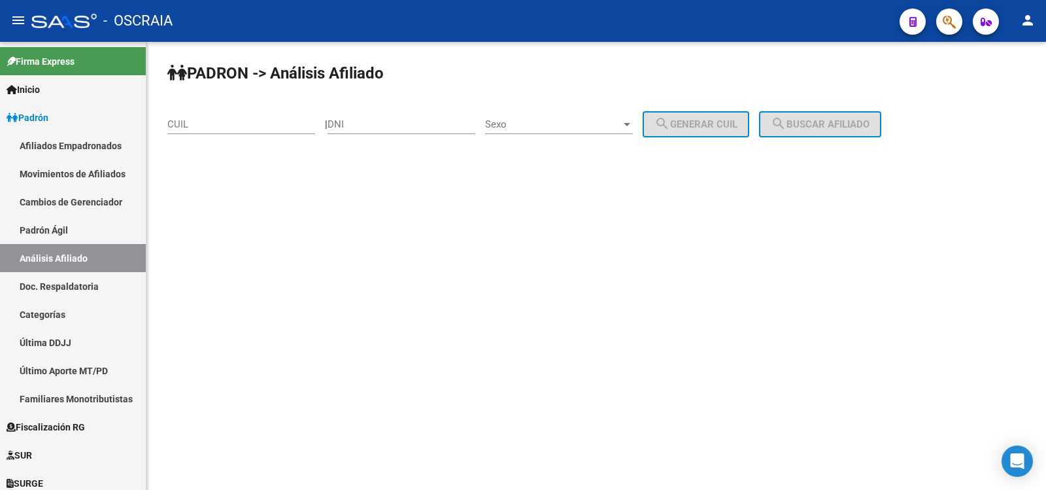
click at [231, 124] on input "CUIL" at bounding box center [241, 124] width 148 height 12
paste input "27-40758251-4"
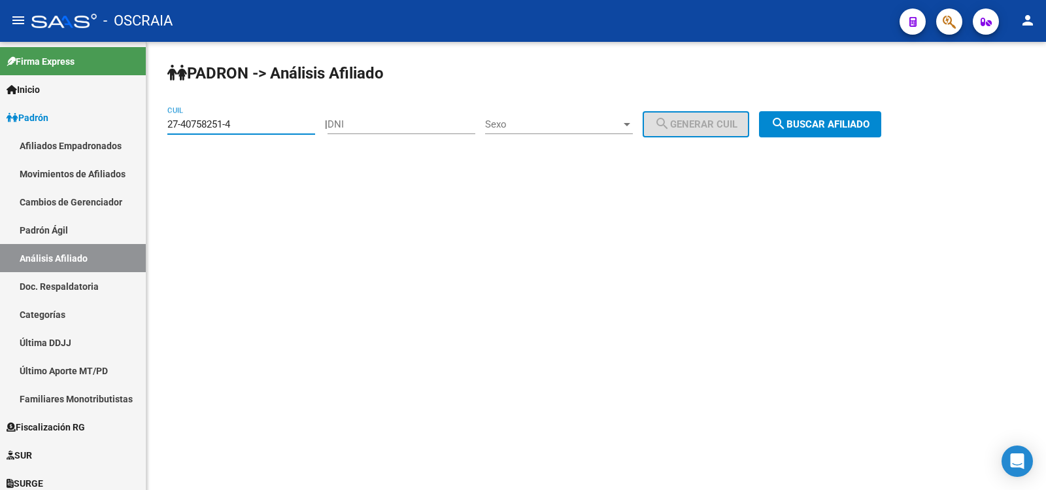
type input "27-40758251-4"
click at [785, 131] on button "search Buscar afiliado" at bounding box center [820, 124] width 122 height 26
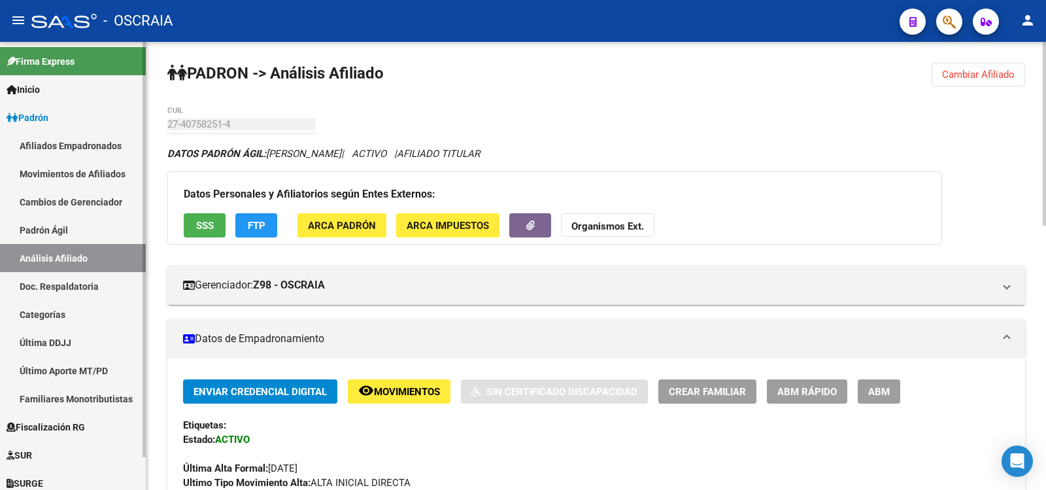
click at [103, 235] on link "Padrón Ágil" at bounding box center [73, 230] width 146 height 28
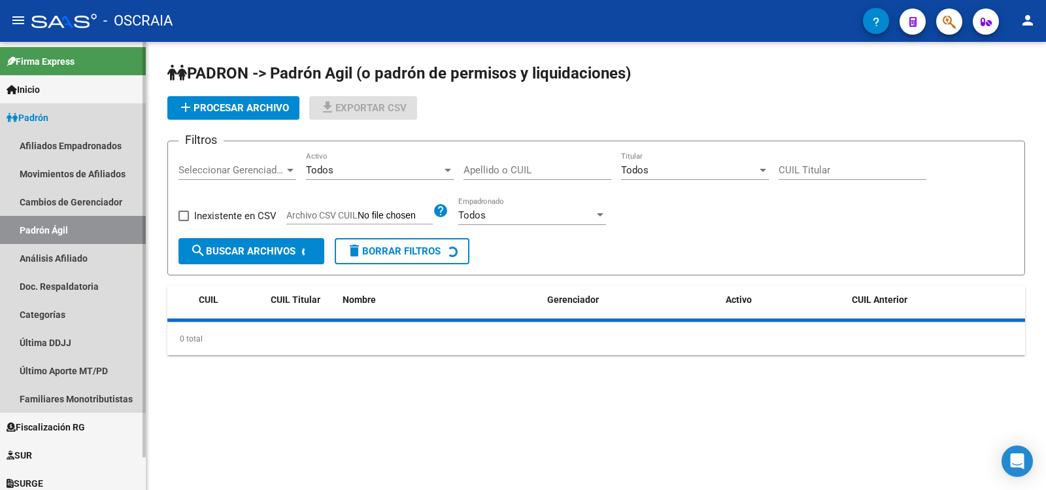
click at [97, 253] on link "Análisis Afiliado" at bounding box center [73, 258] width 146 height 28
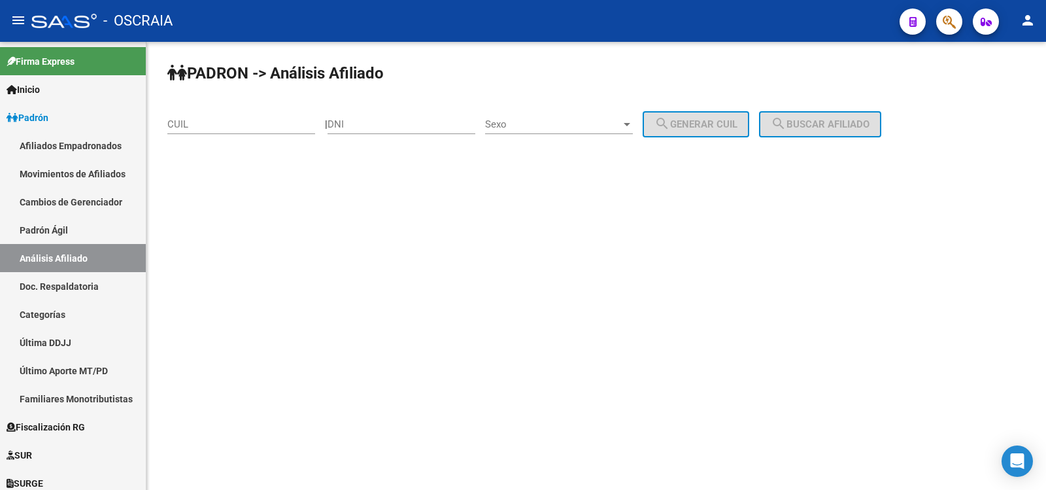
click at [216, 128] on input "CUIL" at bounding box center [241, 124] width 148 height 12
paste input "23-31297573-4"
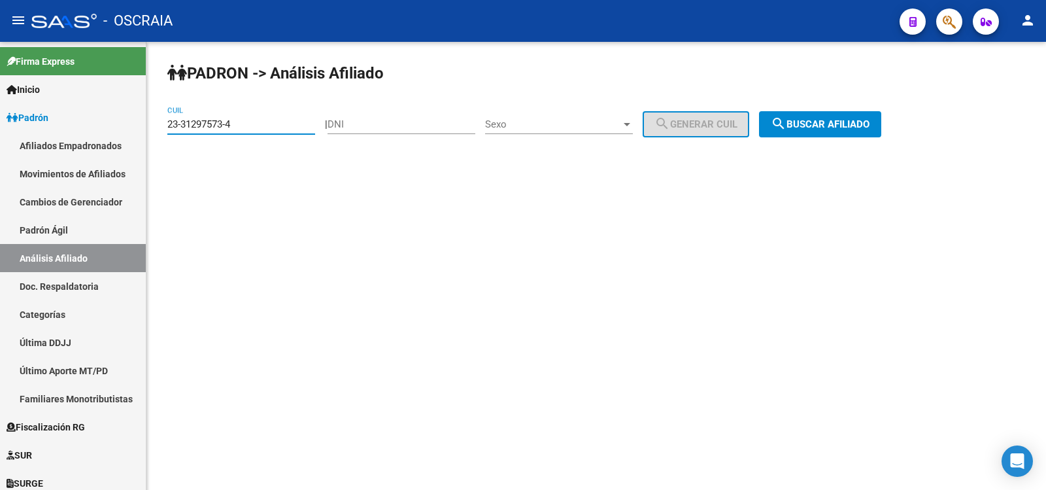
type input "23-31297573-4"
click at [819, 118] on button "search Buscar afiliado" at bounding box center [820, 124] width 122 height 26
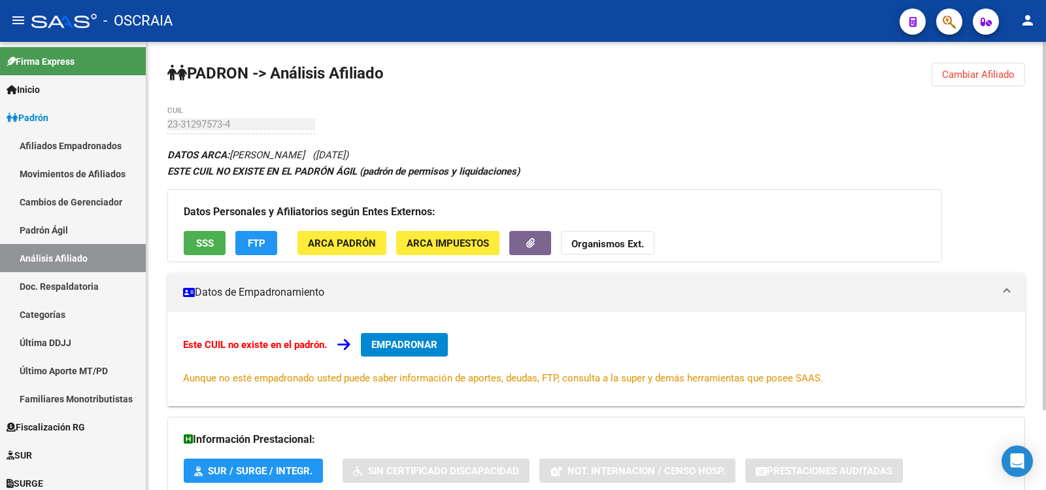
click at [443, 343] on button "EMPADRONAR" at bounding box center [404, 345] width 87 height 24
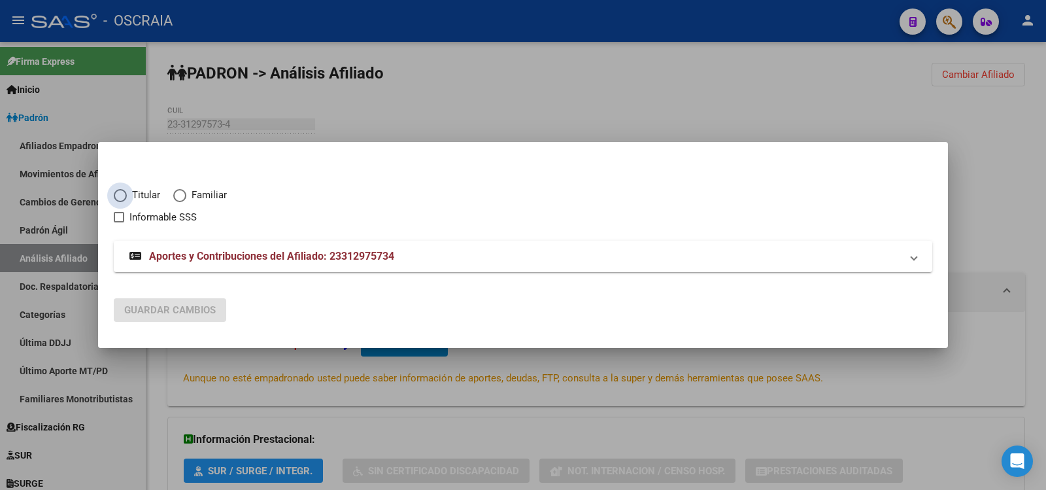
click at [151, 196] on span "Titular" at bounding box center [143, 195] width 33 height 15
click at [127, 196] on input "Titular" at bounding box center [120, 195] width 13 height 13
radio input "true"
checkbox input "true"
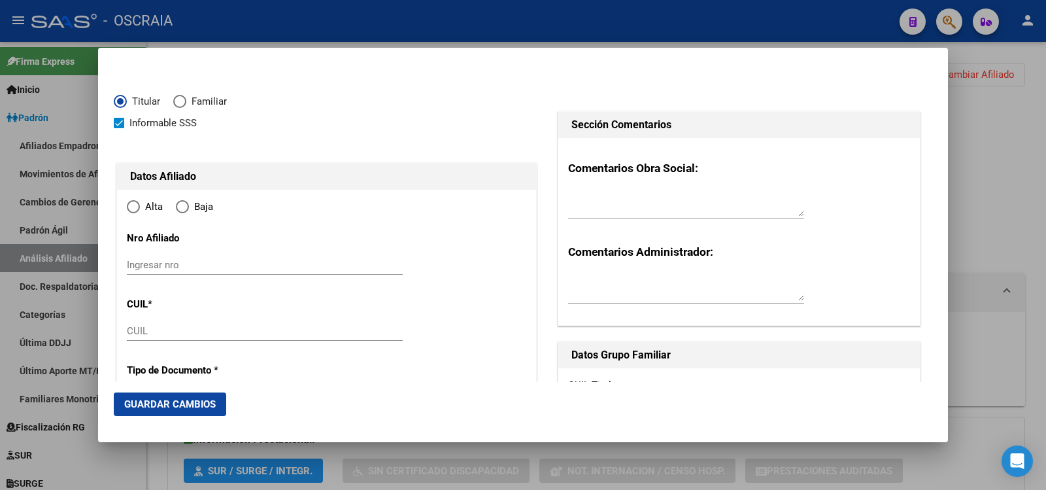
type input "23-31297573-4"
type input "31297573"
type input "PIÑA"
type input "[PERSON_NAME]"
type input "[DATE]"
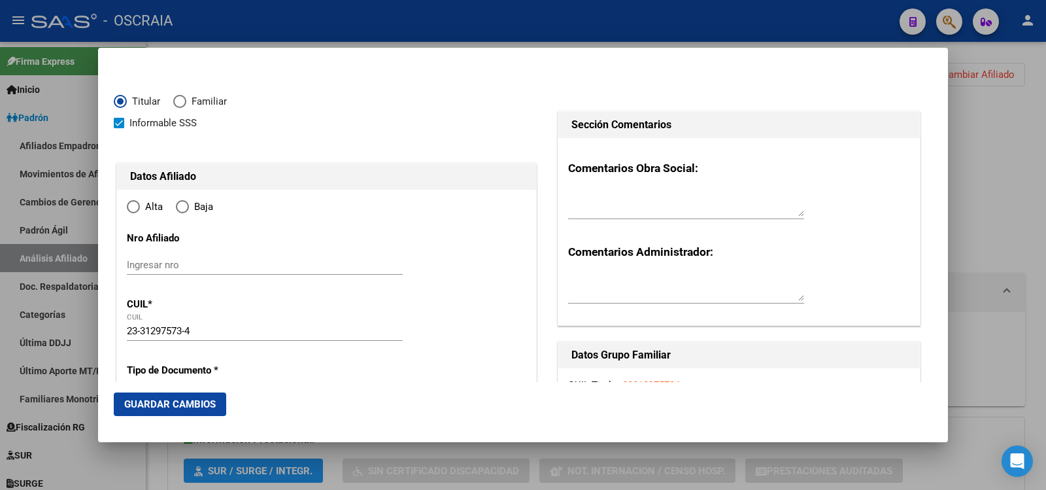
type input "[PERSON_NAME]"
type input "1723"
type input "H DEL CARRIL"
type input "1966"
type input "0"
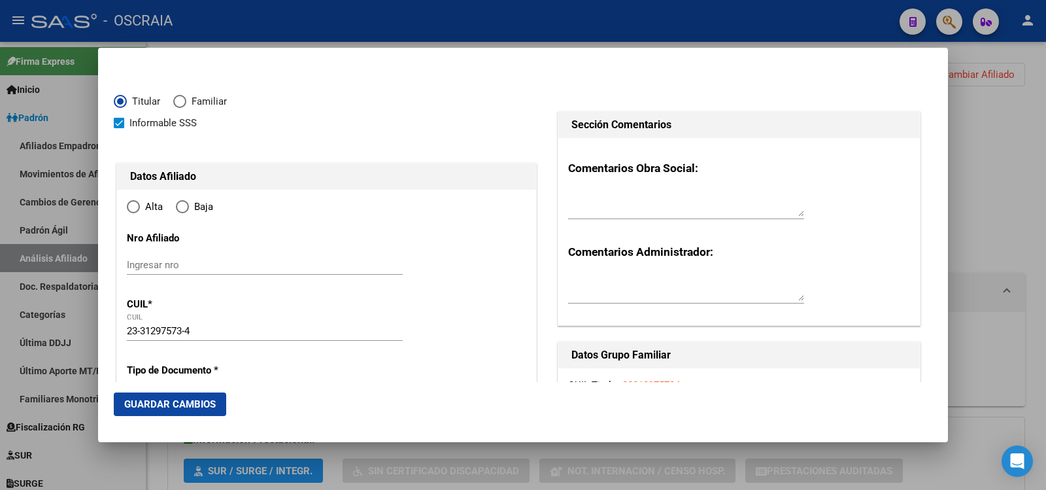
type input "[PERSON_NAME]"
radio input "true"
click at [196, 255] on div "Ingresar nro" at bounding box center [265, 265] width 276 height 20
click at [197, 260] on input "Ingresar nro" at bounding box center [265, 265] width 276 height 12
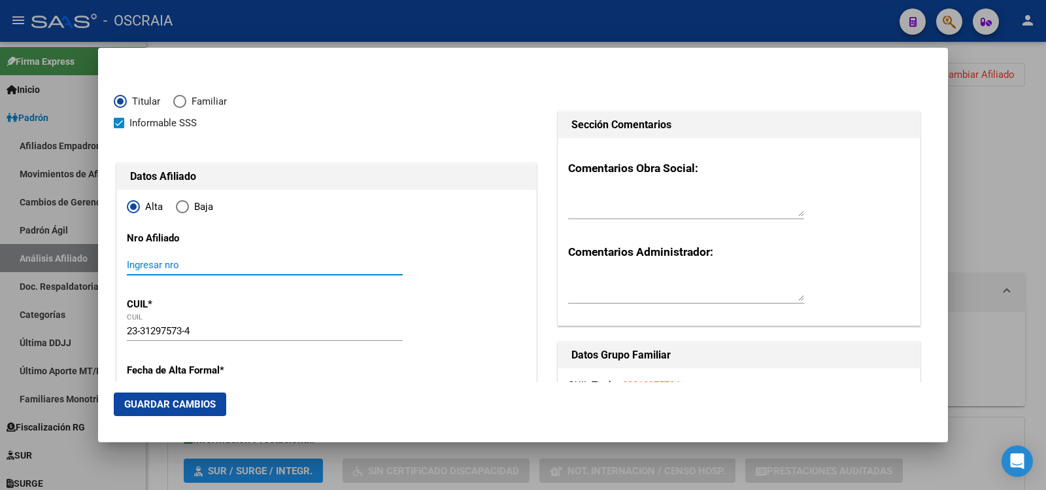
paste input "23-31297573-4"
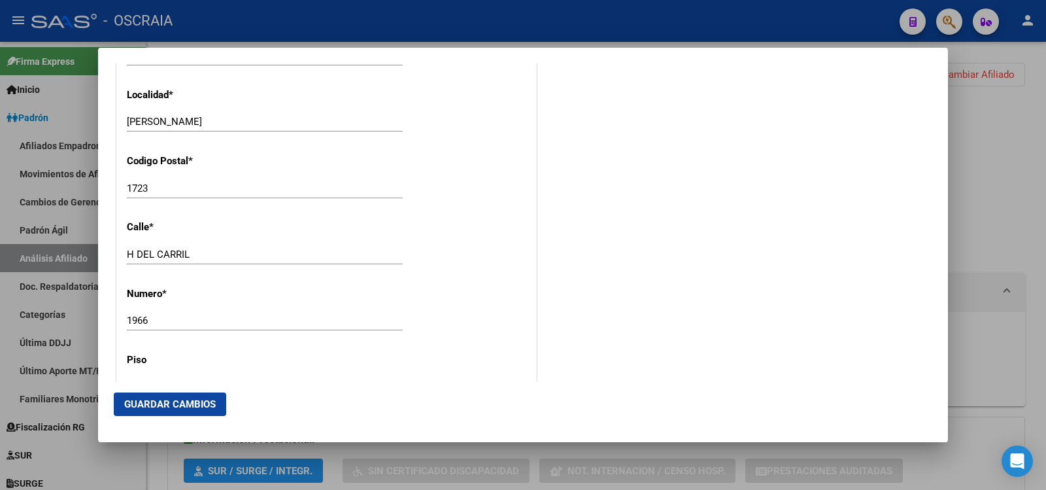
scroll to position [872, 0]
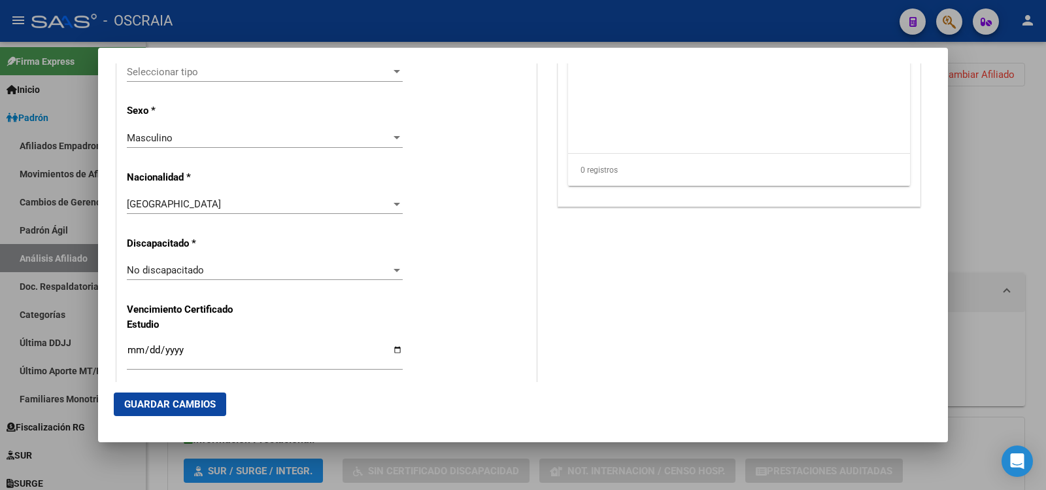
type input "23-31297573-4"
click at [216, 143] on div "Masculino" at bounding box center [259, 138] width 264 height 12
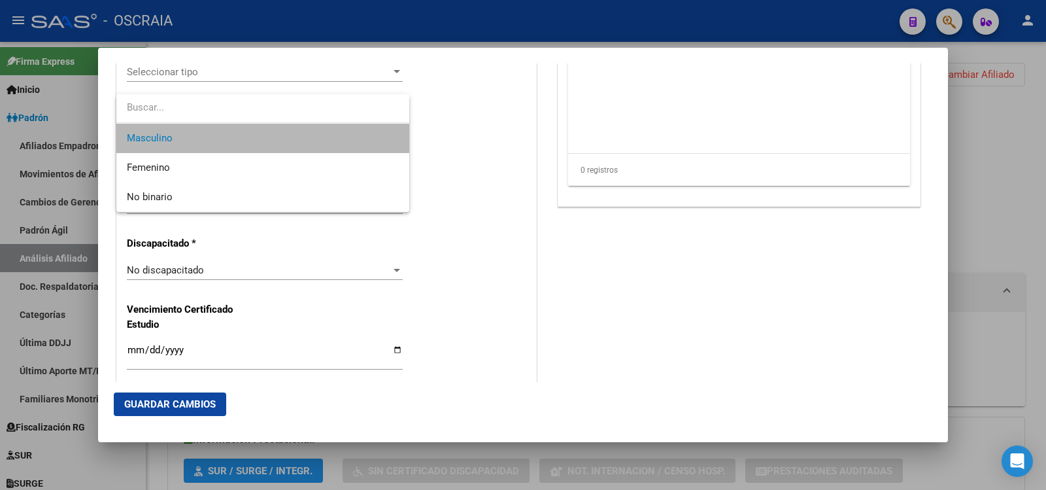
click at [199, 145] on span "Masculino" at bounding box center [263, 138] width 272 height 29
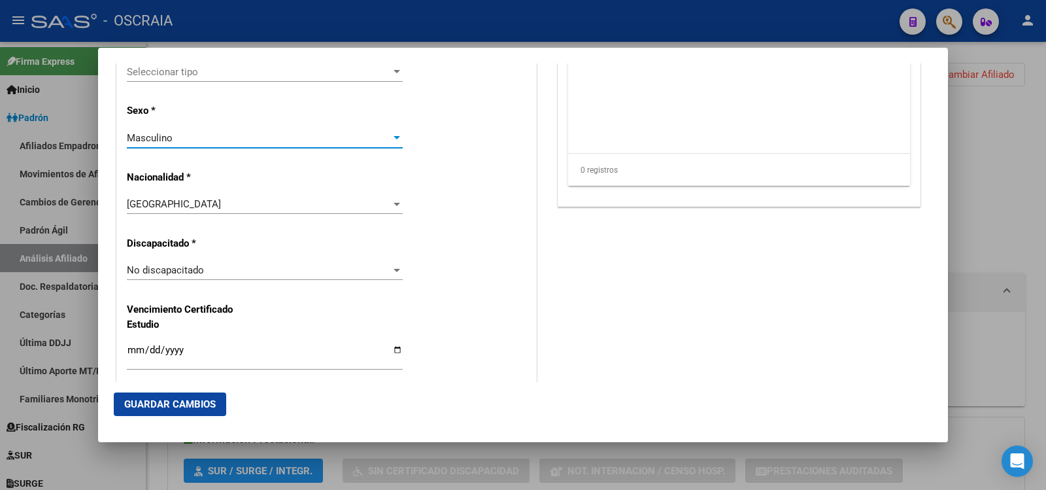
click at [192, 135] on div "Masculino" at bounding box center [259, 138] width 264 height 12
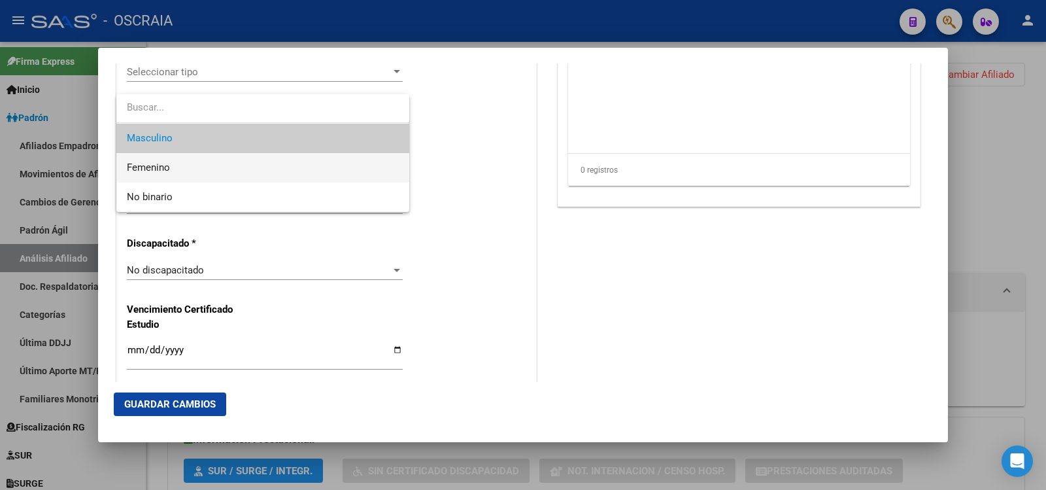
click at [191, 171] on span "Femenino" at bounding box center [263, 167] width 272 height 29
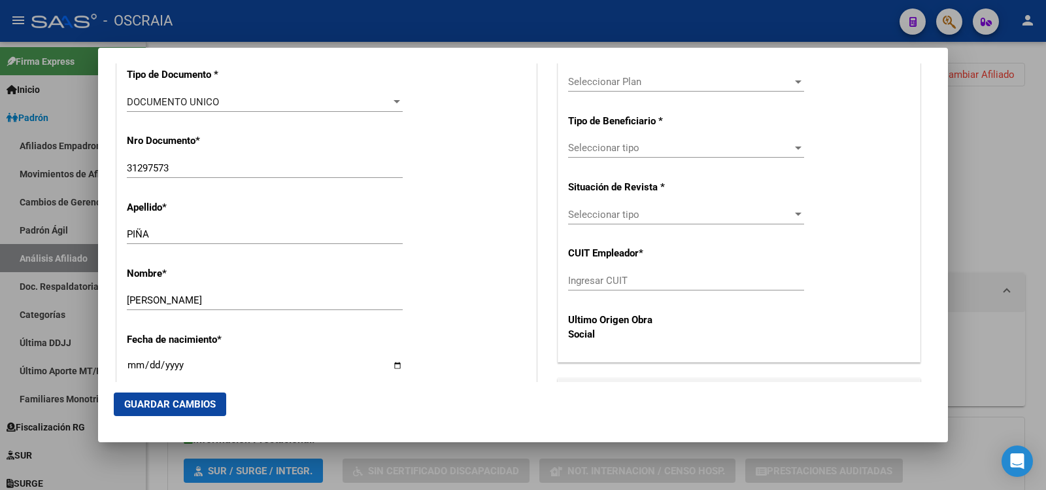
scroll to position [654, 0]
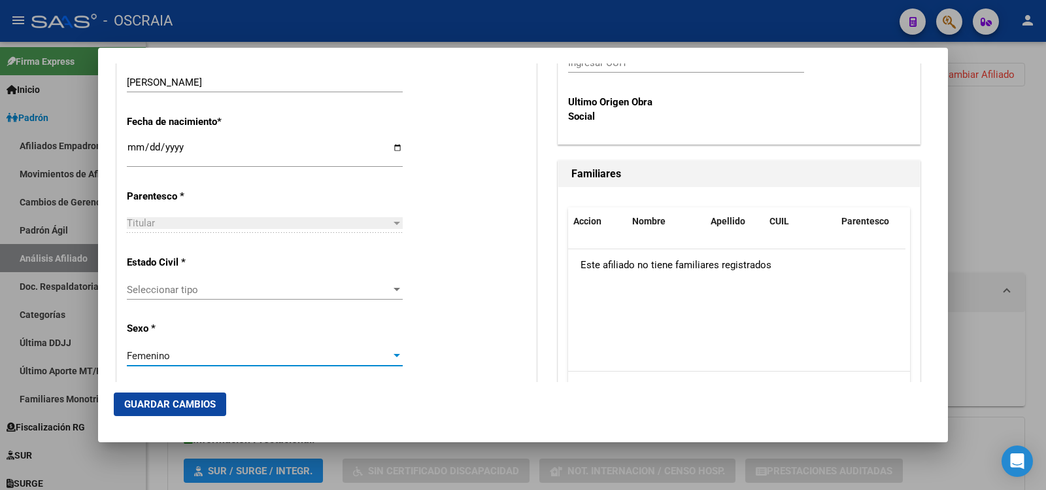
click at [203, 286] on span "Seleccionar tipo" at bounding box center [259, 290] width 264 height 12
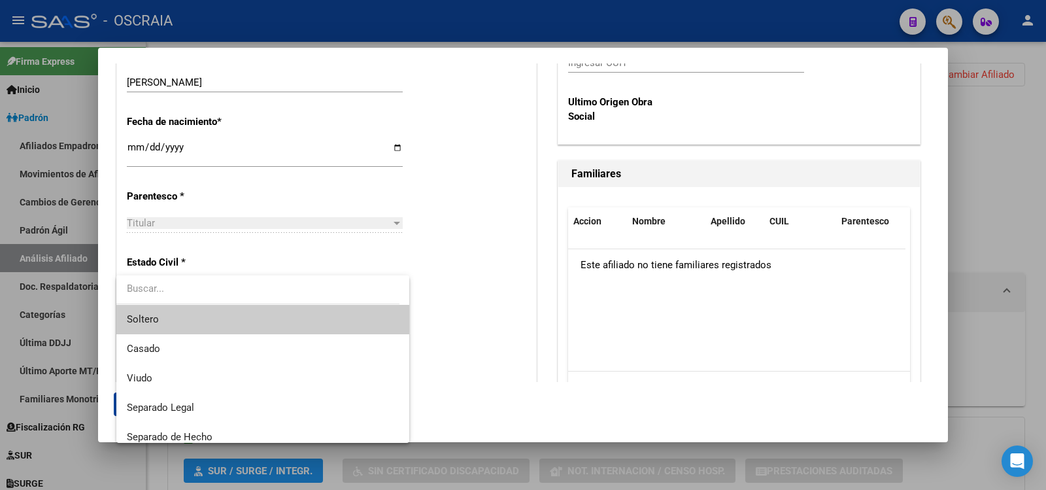
click at [194, 325] on span "Soltero" at bounding box center [263, 319] width 272 height 29
click at [194, 330] on p "Sexo *" at bounding box center [187, 337] width 120 height 15
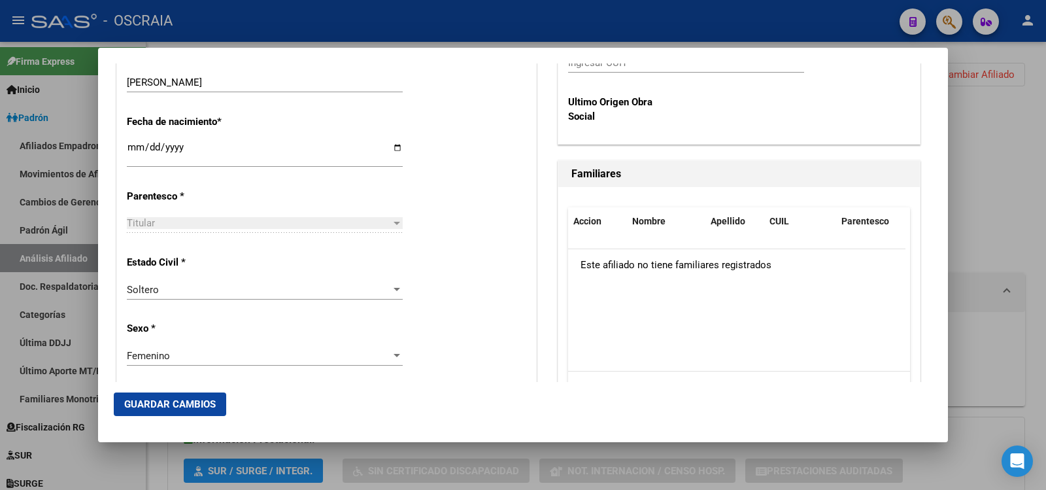
scroll to position [218, 0]
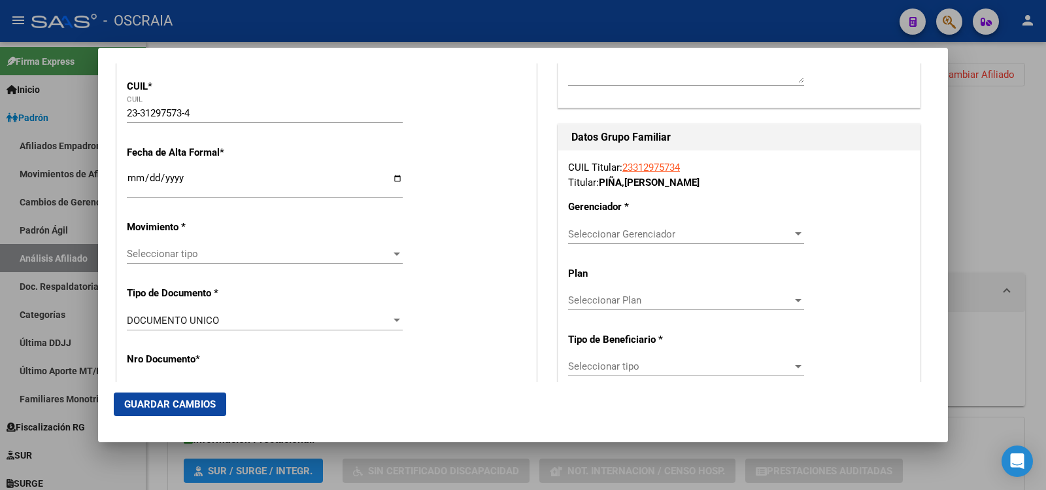
click at [243, 251] on span "Seleccionar tipo" at bounding box center [259, 254] width 264 height 12
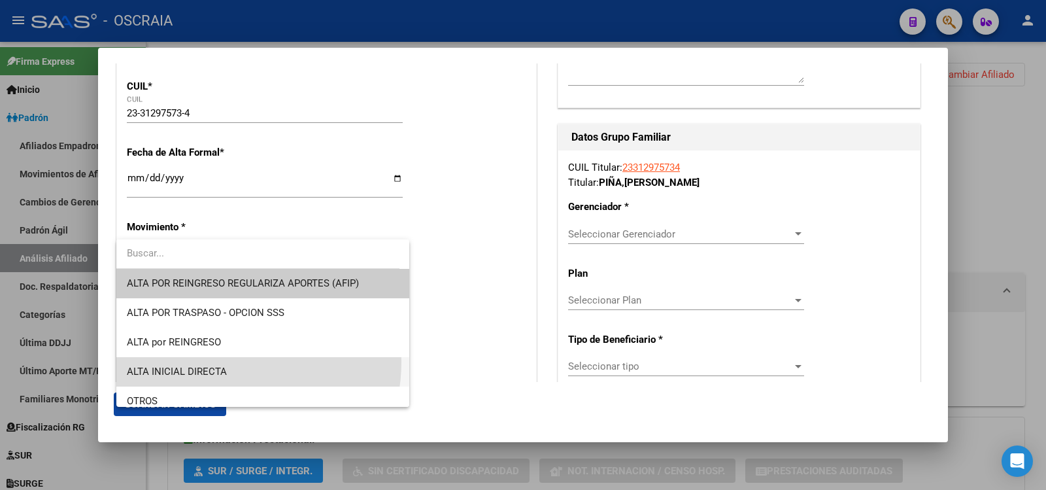
click at [215, 362] on span "ALTA INICIAL DIRECTA" at bounding box center [263, 371] width 272 height 29
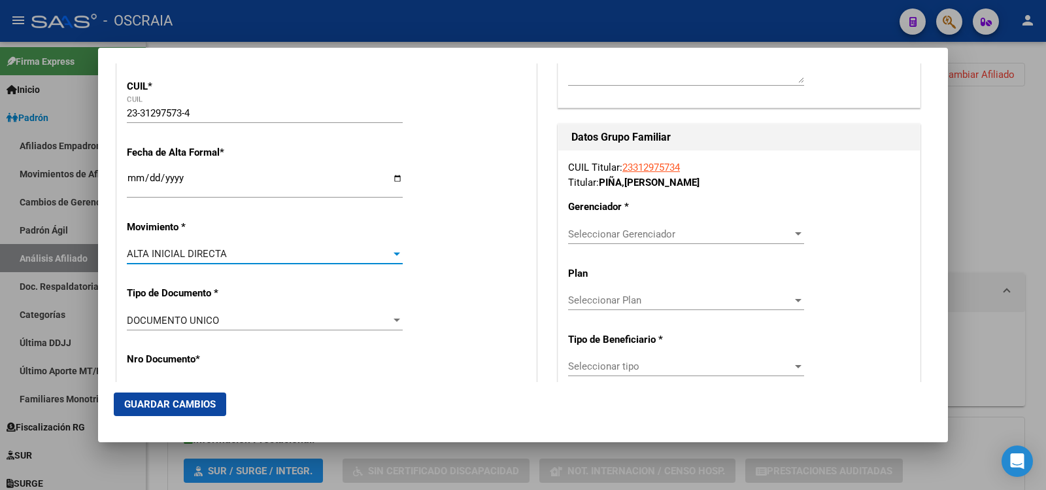
click at [205, 184] on input "Ingresar fecha" at bounding box center [265, 183] width 276 height 21
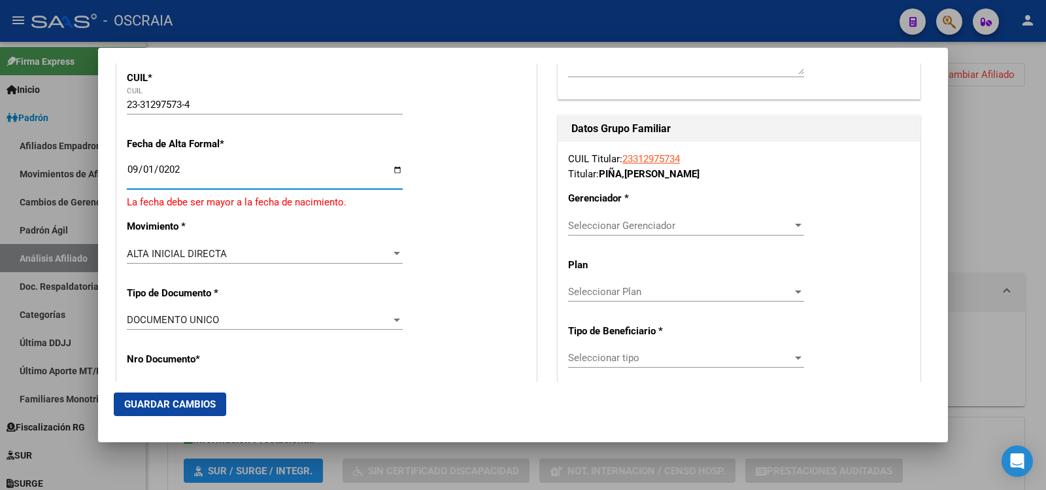
type input "[DATE]"
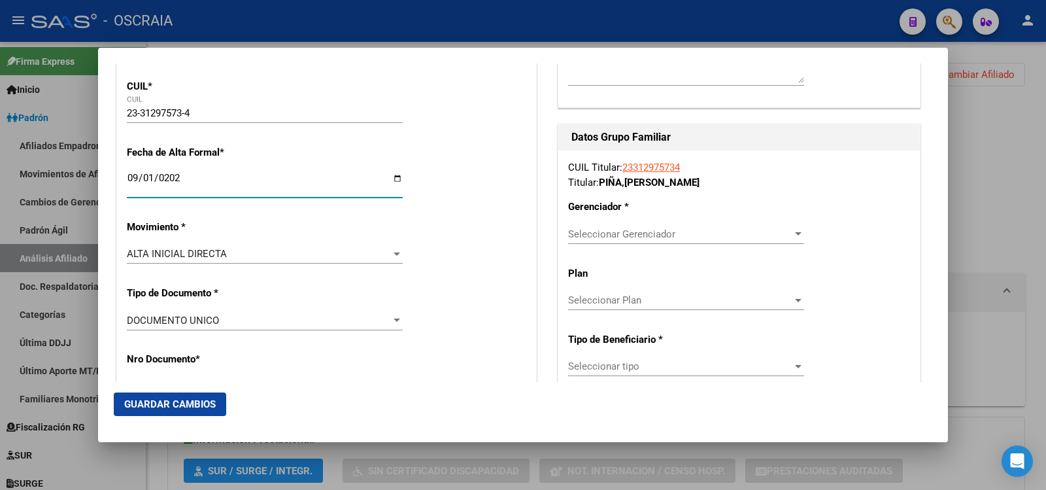
click at [594, 235] on span "Seleccionar Gerenciador" at bounding box center [680, 234] width 224 height 12
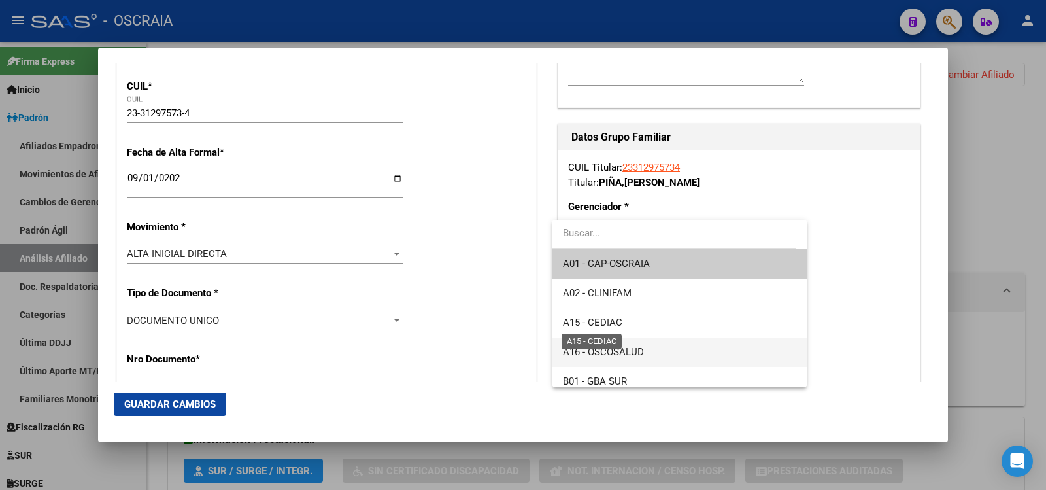
scroll to position [97, 0]
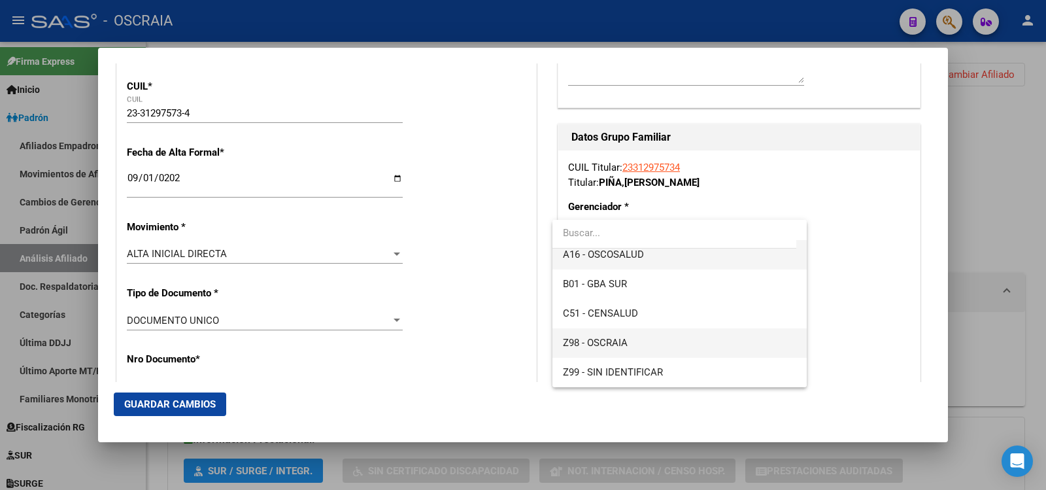
click at [627, 350] on span "Z98 - OSCRAIA" at bounding box center [679, 342] width 233 height 29
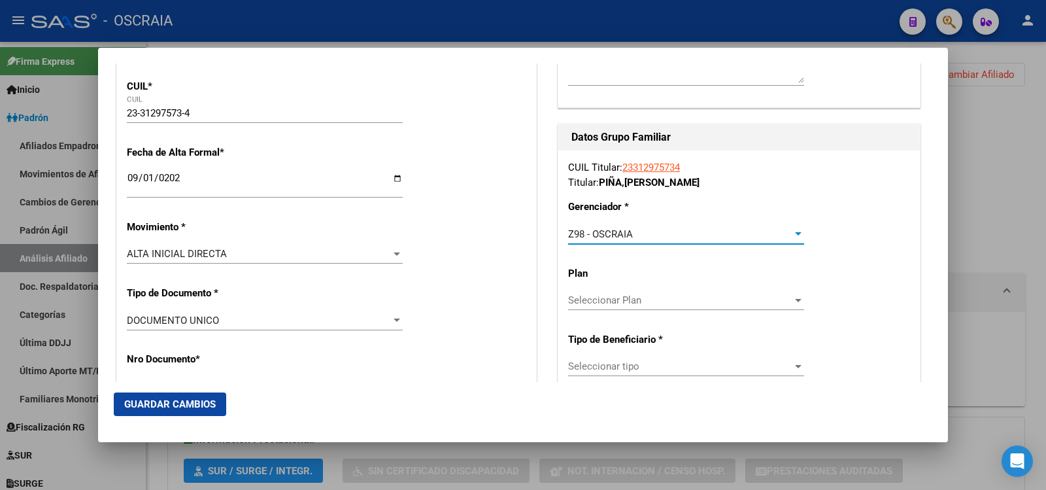
click at [660, 303] on span "Seleccionar Plan" at bounding box center [680, 300] width 224 height 12
click at [658, 366] on div at bounding box center [523, 245] width 1046 height 490
click at [658, 366] on span "Seleccionar tipo" at bounding box center [680, 366] width 224 height 12
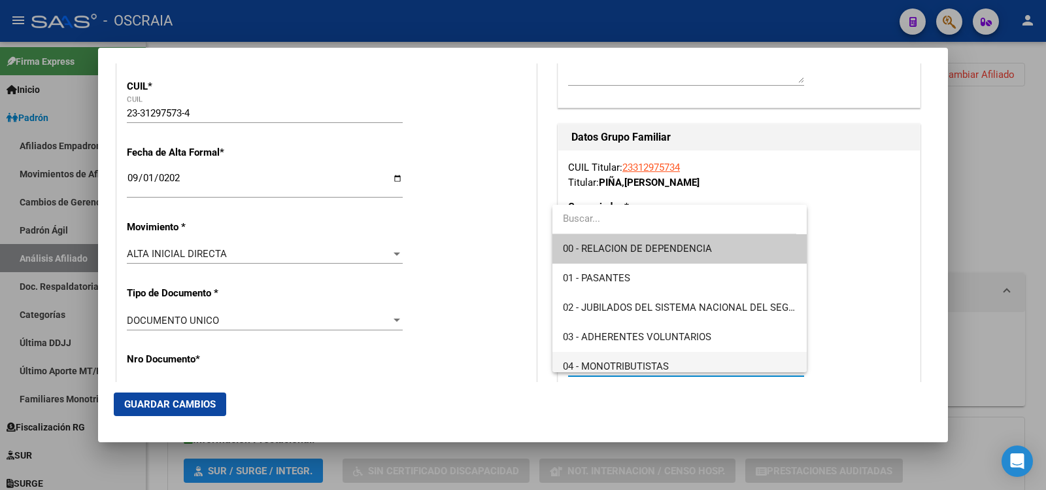
click at [668, 358] on span "04 - MONOTRIBUTISTAS" at bounding box center [679, 366] width 233 height 29
type input "23-31297573-4"
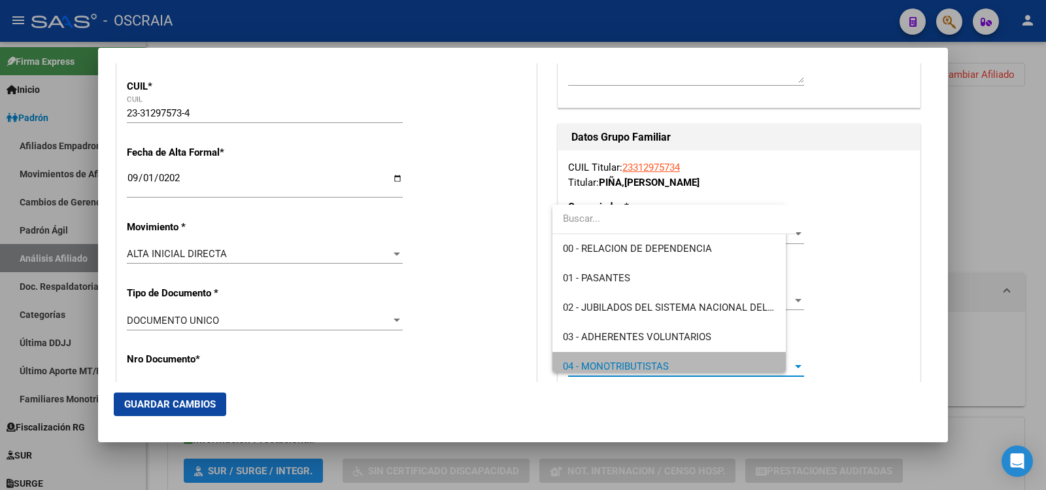
scroll to position [9, 0]
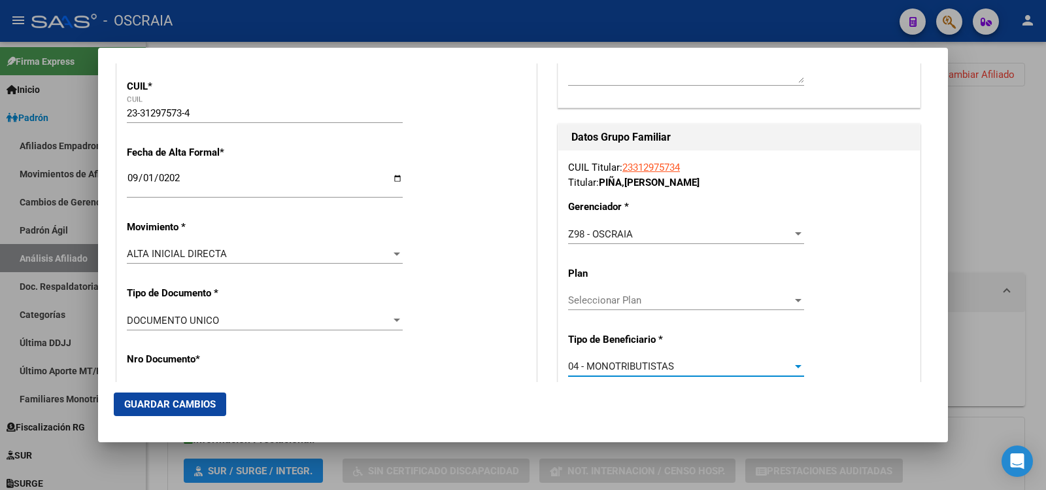
click at [195, 404] on span "Guardar Cambios" at bounding box center [170, 404] width 92 height 12
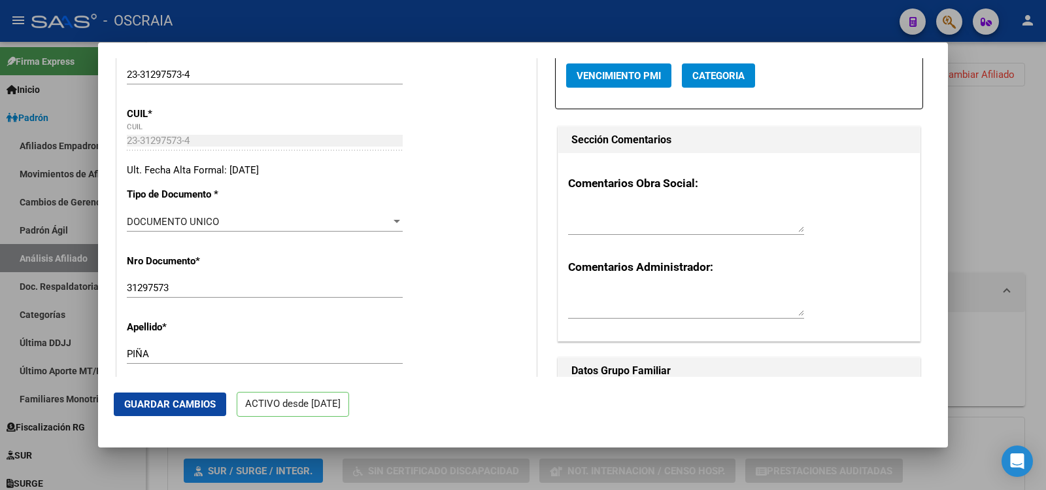
scroll to position [436, 0]
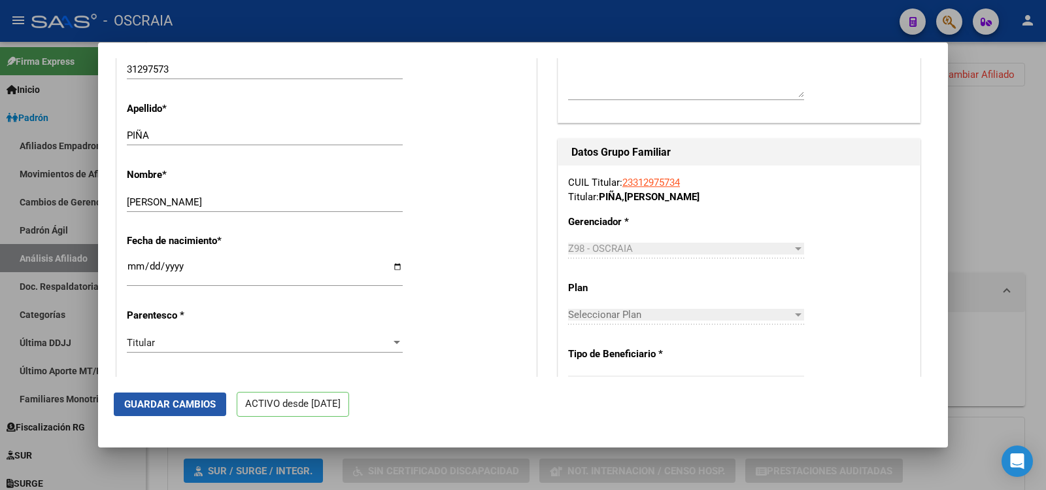
click at [192, 413] on button "Guardar Cambios" at bounding box center [170, 404] width 112 height 24
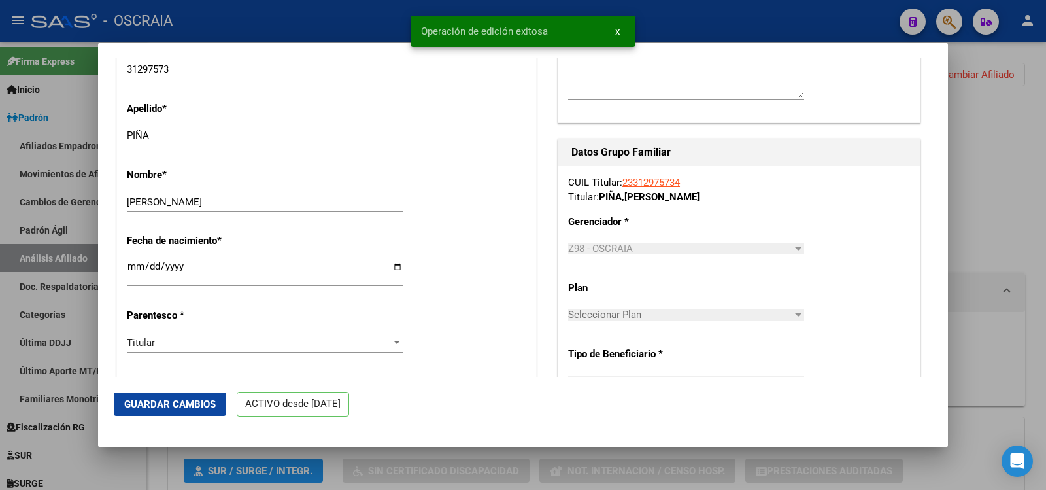
click at [1018, 262] on div at bounding box center [523, 245] width 1046 height 490
click at [1018, 262] on div "DATOS ARCA: [PERSON_NAME] ([DATE]) ESTE CUIL NO EXISTE EN EL PADRÓN ÁGIL (padró…" at bounding box center [596, 350] width 858 height 409
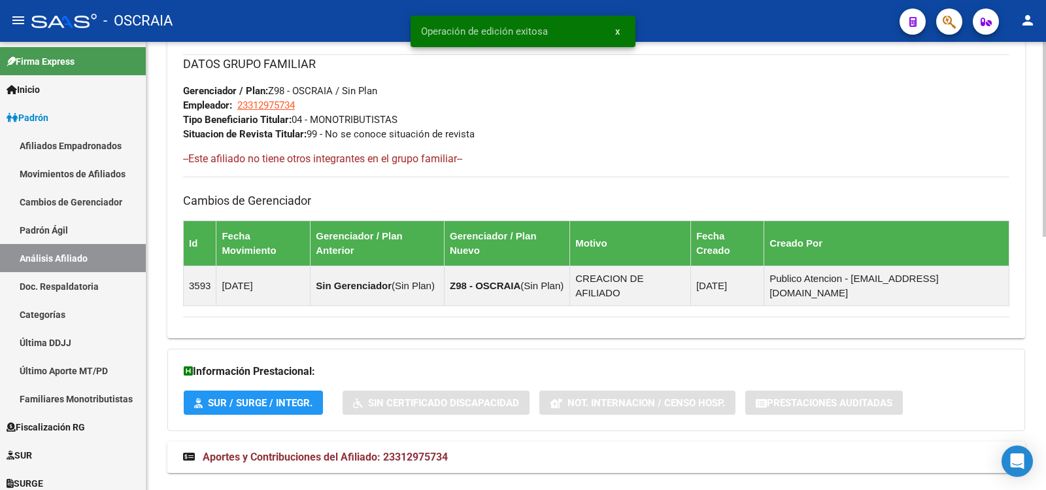
scroll to position [147, 0]
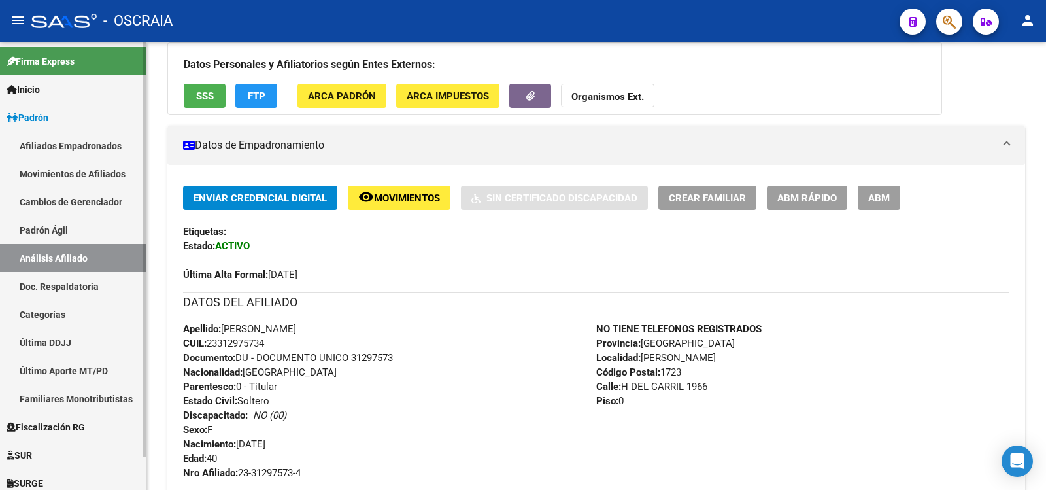
click at [61, 235] on link "Padrón Ágil" at bounding box center [73, 230] width 146 height 28
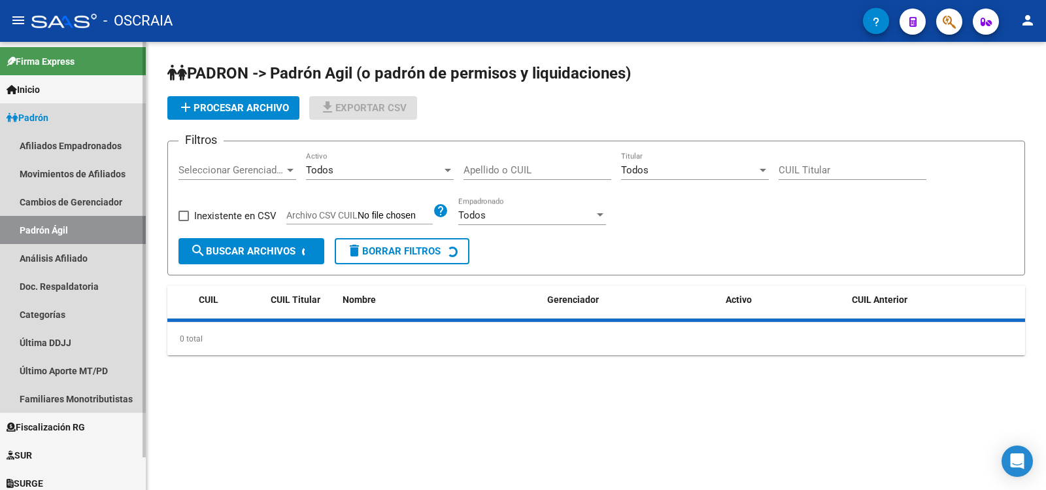
click at [75, 252] on link "Análisis Afiliado" at bounding box center [73, 258] width 146 height 28
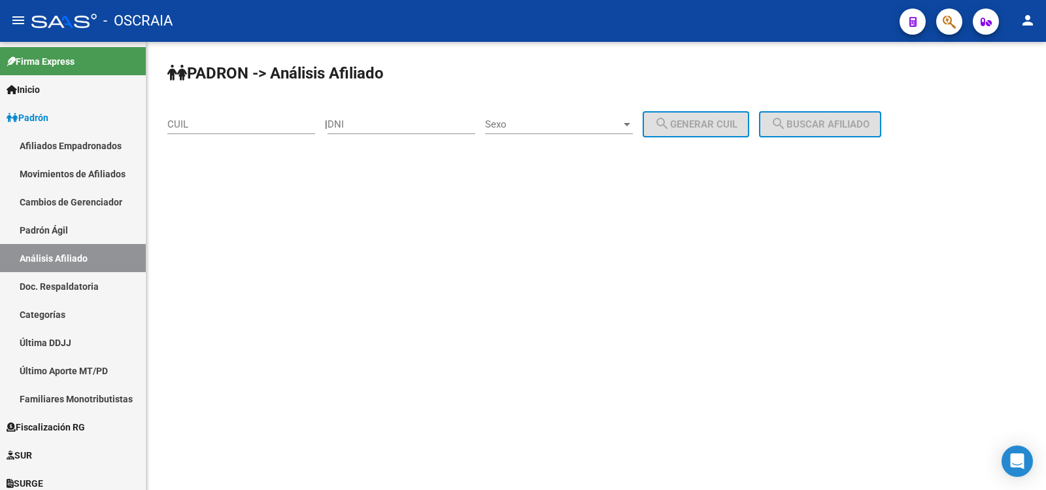
drag, startPoint x: 225, startPoint y: 115, endPoint x: 227, endPoint y: 130, distance: 15.2
click at [225, 124] on div "CUIL" at bounding box center [241, 120] width 148 height 28
click at [227, 130] on div "CUIL" at bounding box center [241, 120] width 148 height 28
paste input "20-95852419-7"
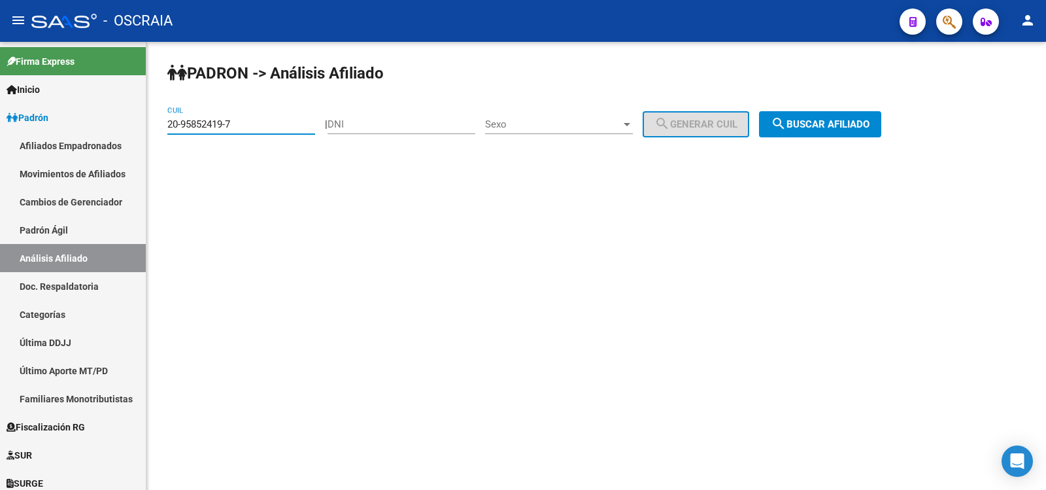
type input "20-95852419-7"
click at [837, 129] on span "search Buscar afiliado" at bounding box center [820, 124] width 99 height 12
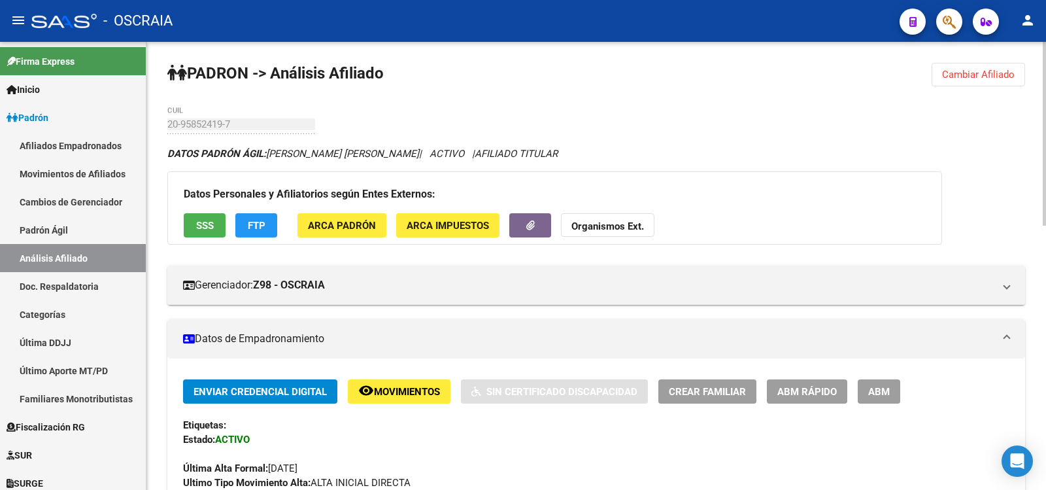
scroll to position [644, 0]
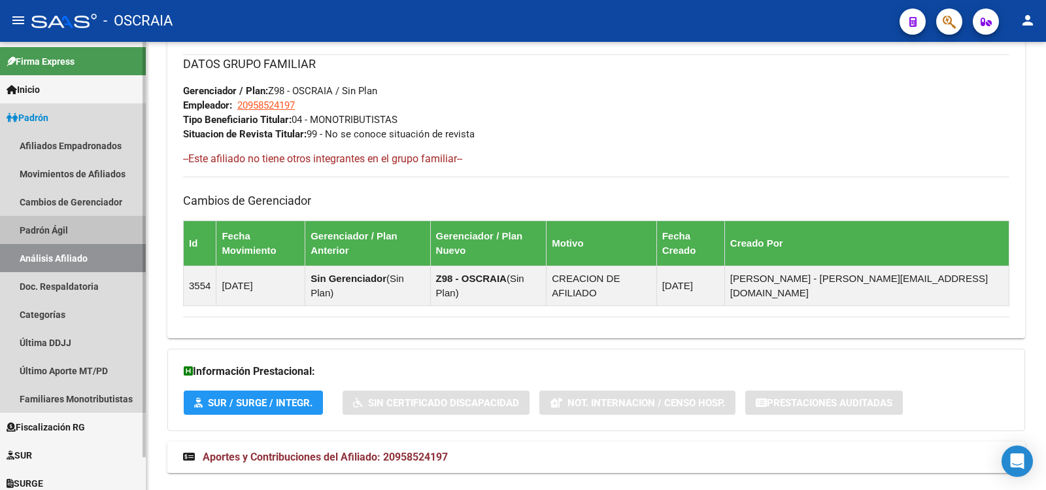
click at [59, 241] on link "Padrón Ágil" at bounding box center [73, 230] width 146 height 28
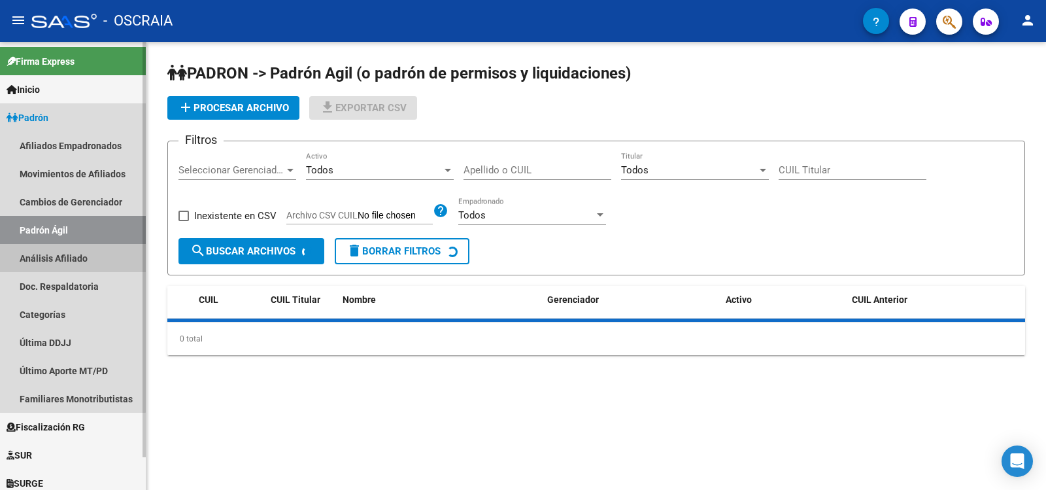
click at [57, 254] on link "Análisis Afiliado" at bounding box center [73, 258] width 146 height 28
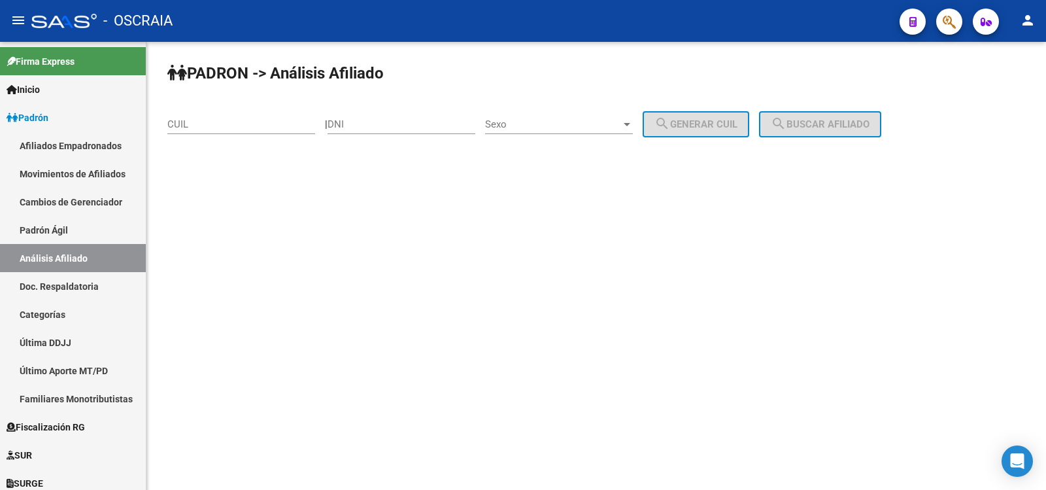
click at [229, 123] on input "CUIL" at bounding box center [241, 124] width 148 height 12
paste input "27-18908408-6"
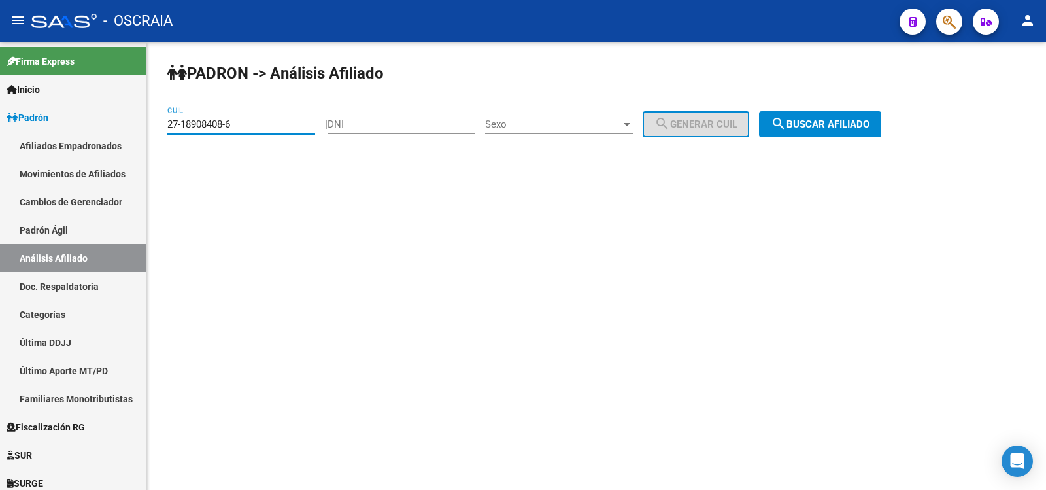
type input "27-18908408-6"
click at [817, 131] on button "search Buscar afiliado" at bounding box center [820, 124] width 122 height 26
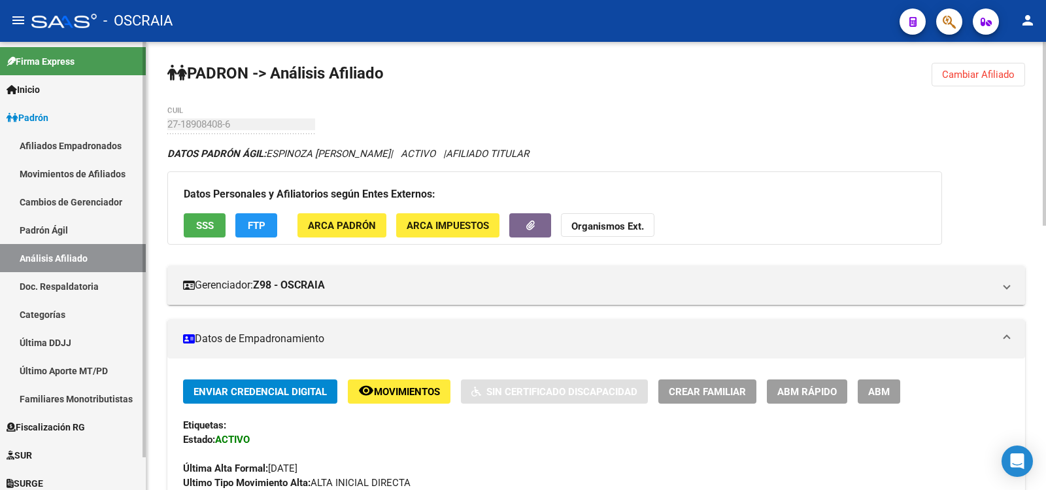
drag, startPoint x: 34, startPoint y: 232, endPoint x: 36, endPoint y: 244, distance: 11.9
click at [35, 232] on link "Padrón Ágil" at bounding box center [73, 230] width 146 height 28
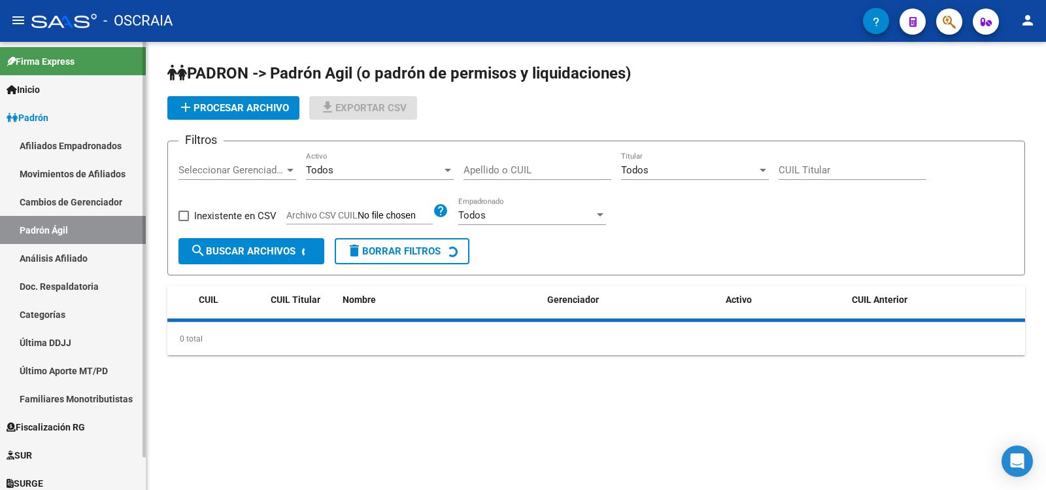
click at [36, 253] on link "Análisis Afiliado" at bounding box center [73, 258] width 146 height 28
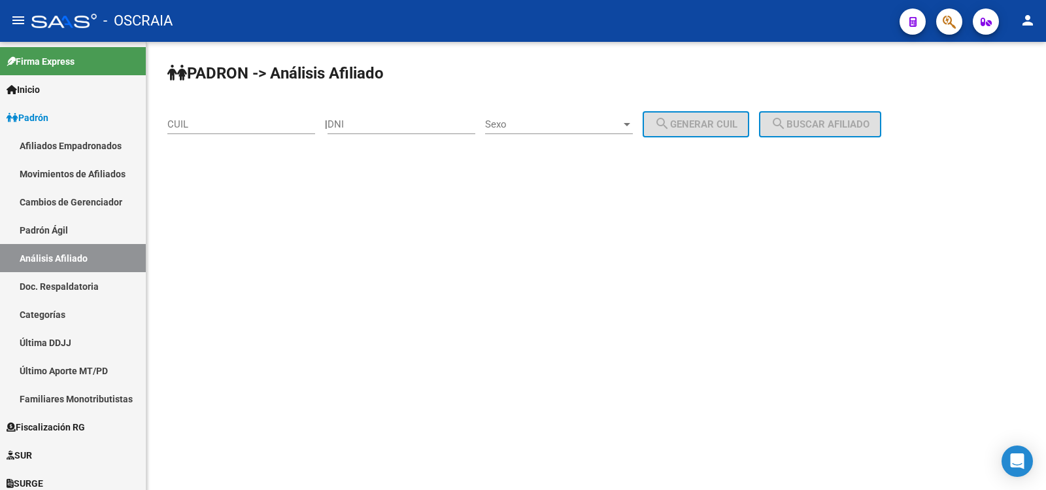
click at [196, 116] on div "CUIL" at bounding box center [241, 120] width 148 height 28
paste input "27-44553284-9"
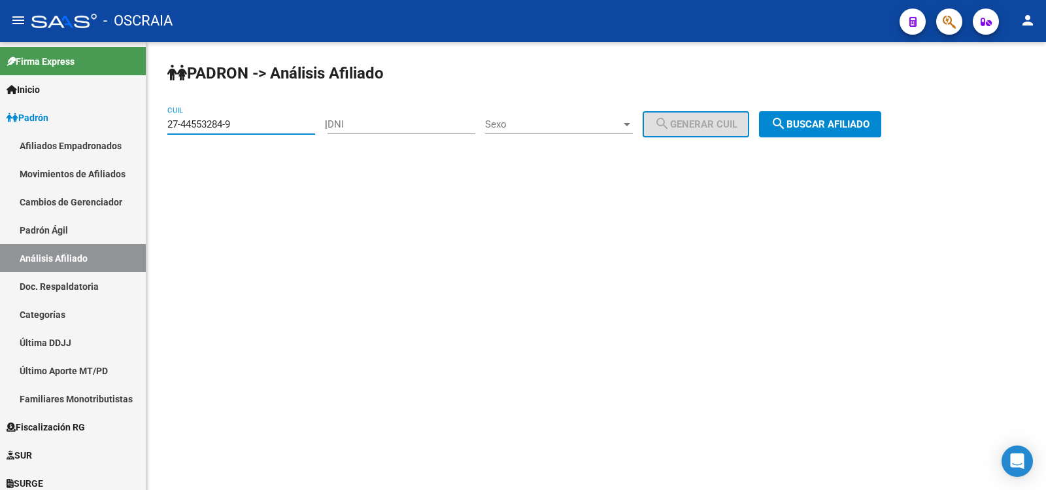
type input "27-44553284-9"
click at [823, 135] on button "search Buscar afiliado" at bounding box center [820, 124] width 122 height 26
